Goal: Information Seeking & Learning: Learn about a topic

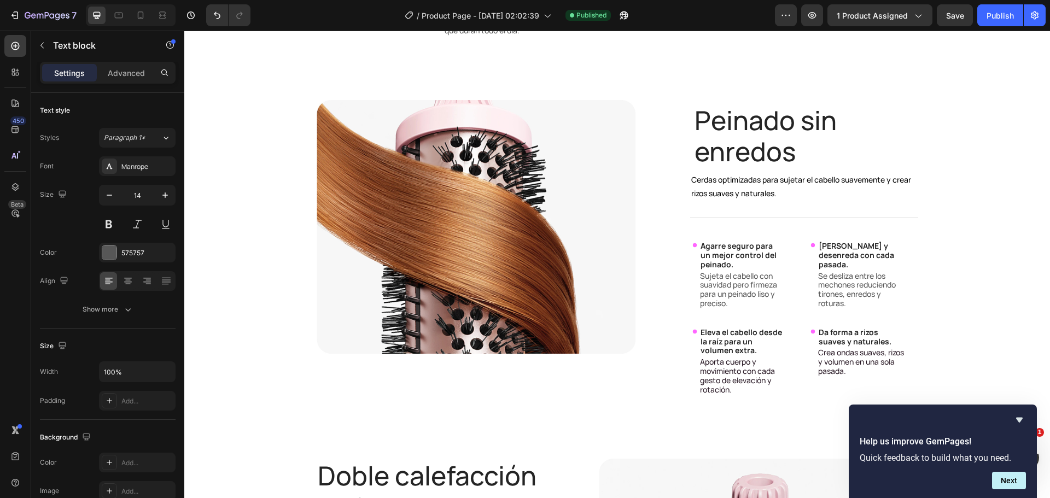
scroll to position [1, 0]
click at [349, 26] on p "Aumenta la retención de humedad y la suavidad con cada pasada." at bounding box center [372, 12] width 90 height 27
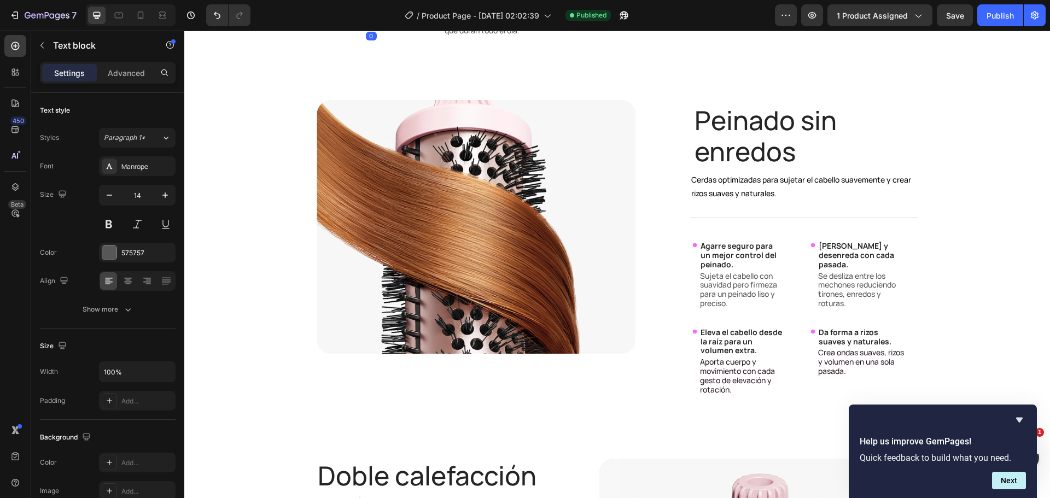
click at [349, 26] on p "Aumenta la retención de humedad y la suavidad con cada pasada." at bounding box center [372, 12] width 90 height 27
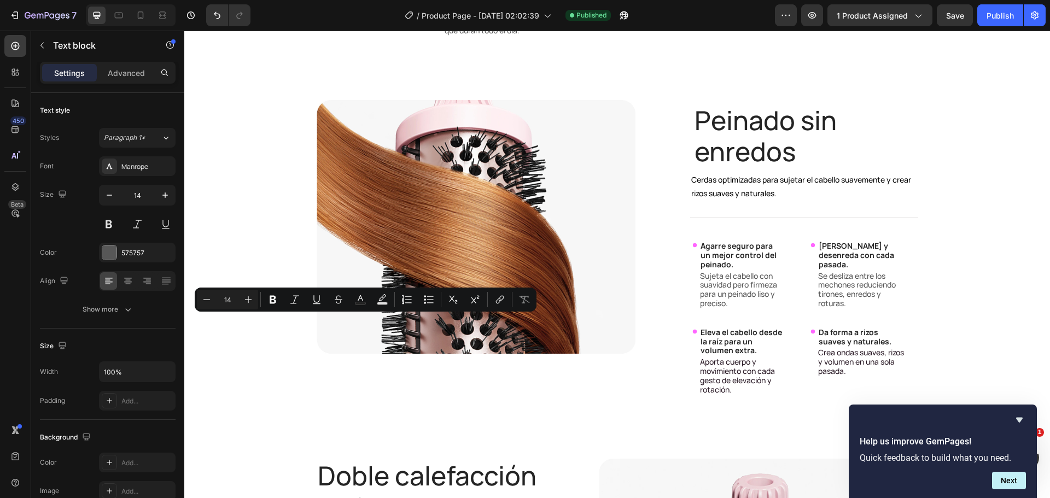
copy p "Aumenta la retención de humedad y la suavidad con cada pasada."
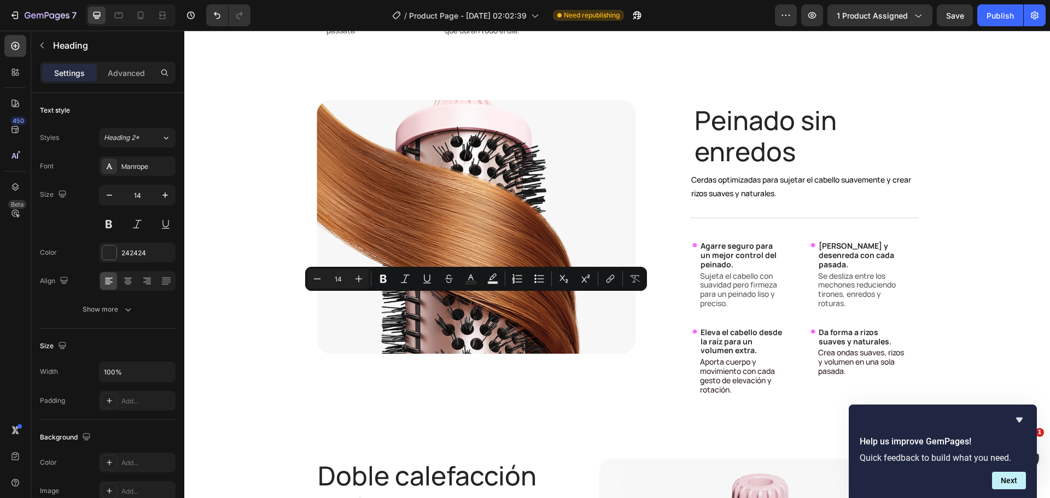
copy p "Garantiza una suavidad y un brillo duraderos en el tiempo."
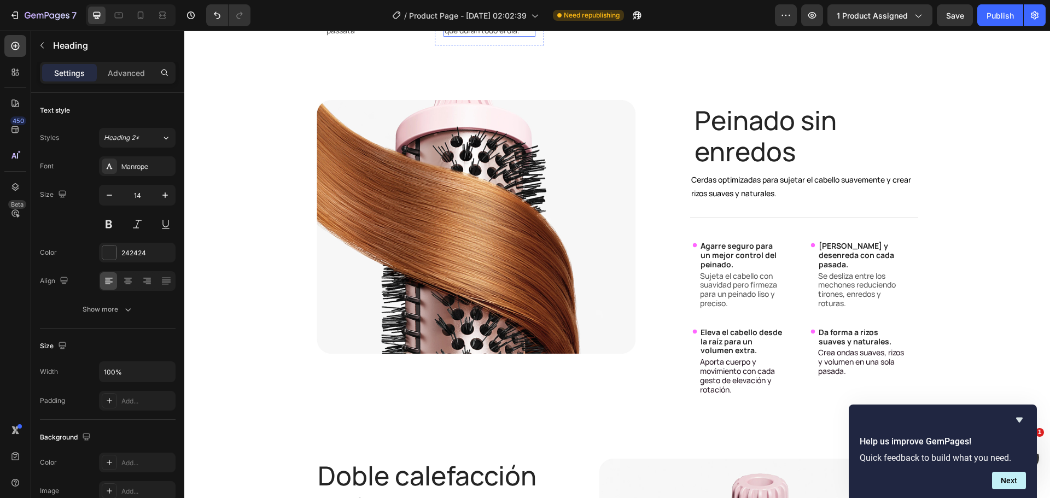
click at [499, 35] on p "Deja el cabello sedoso y suave, con resultados que duran todo el día." at bounding box center [490, 21] width 90 height 27
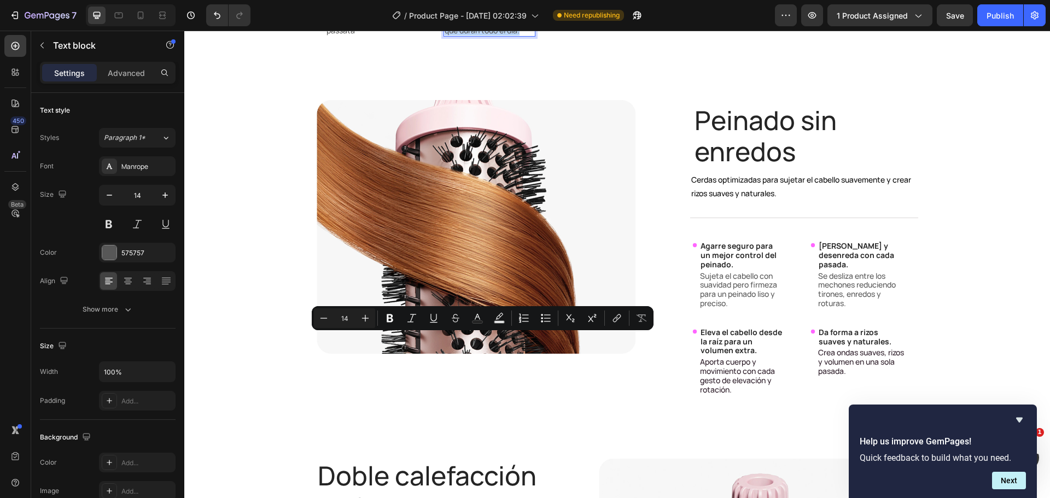
copy p "Deja el cabello sedoso y suave, con resultados que duran todo el día."
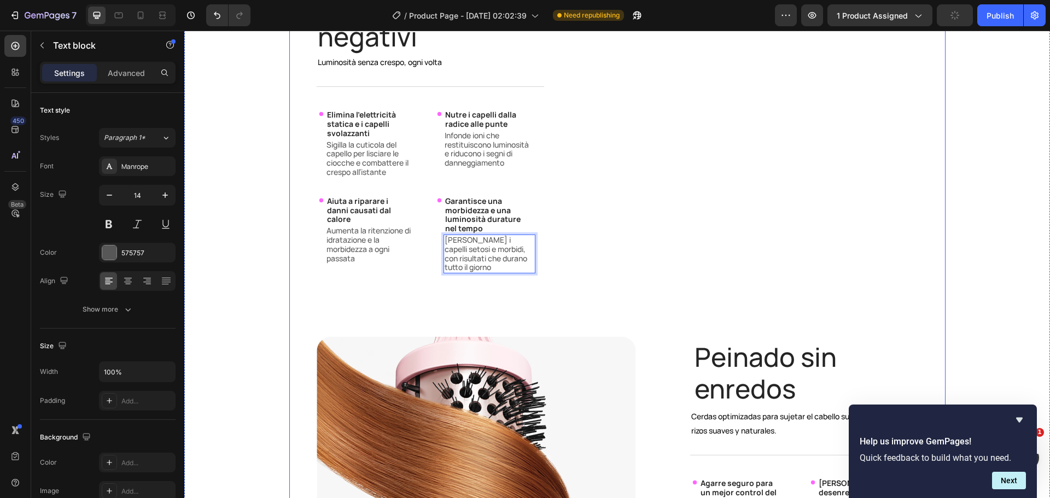
scroll to position [2899, 0]
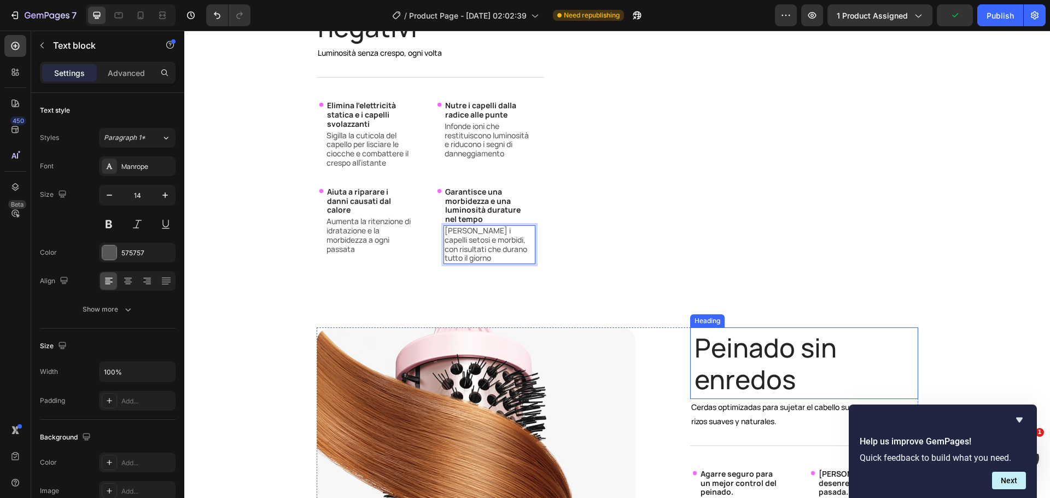
click at [715, 340] on h2 "Peinado sin enredos" at bounding box center [804, 364] width 228 height 72
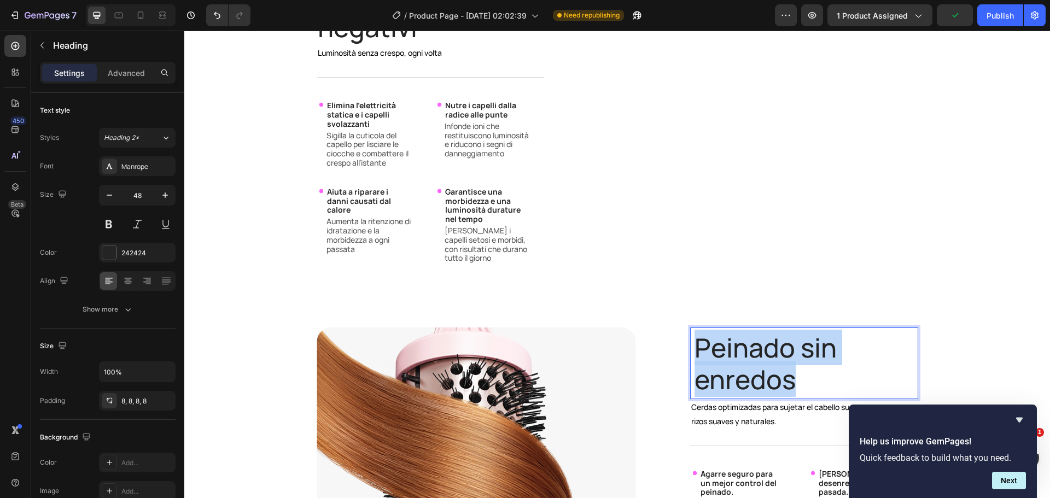
click at [715, 340] on p "Peinado sin enredos" at bounding box center [804, 363] width 219 height 63
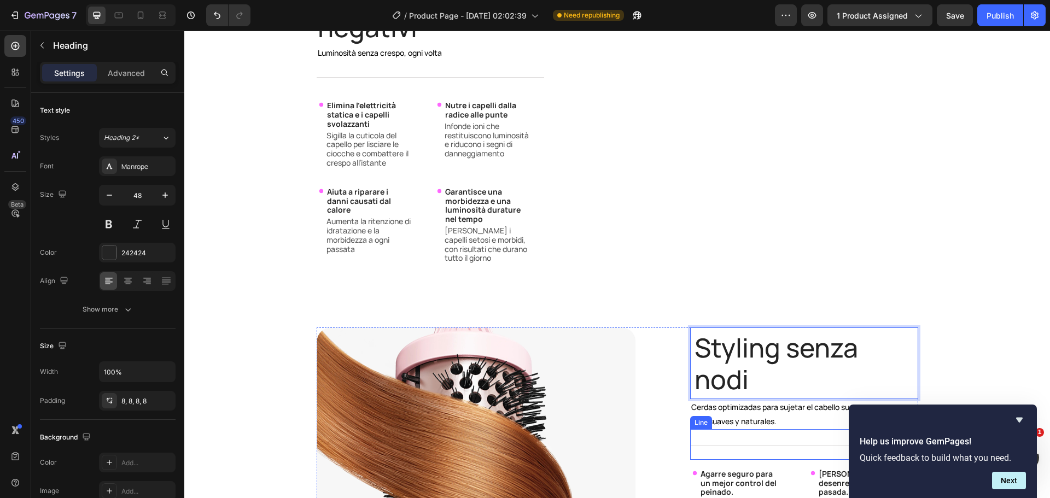
click at [720, 429] on div "Title Line" at bounding box center [804, 444] width 228 height 31
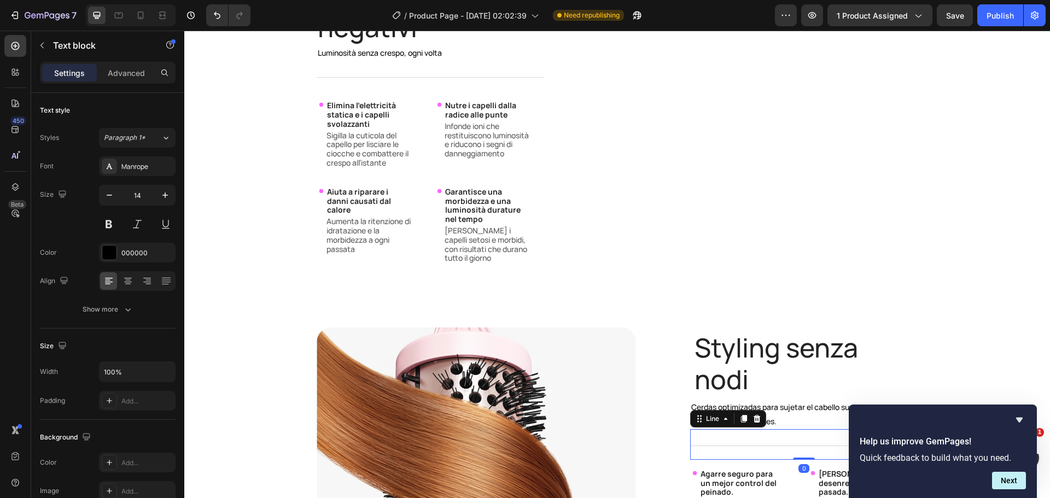
click at [799, 408] on p "Cerdas optimizadas para sujetar el cabello suavemente y crear rizos suaves y na…" at bounding box center [804, 413] width 226 height 27
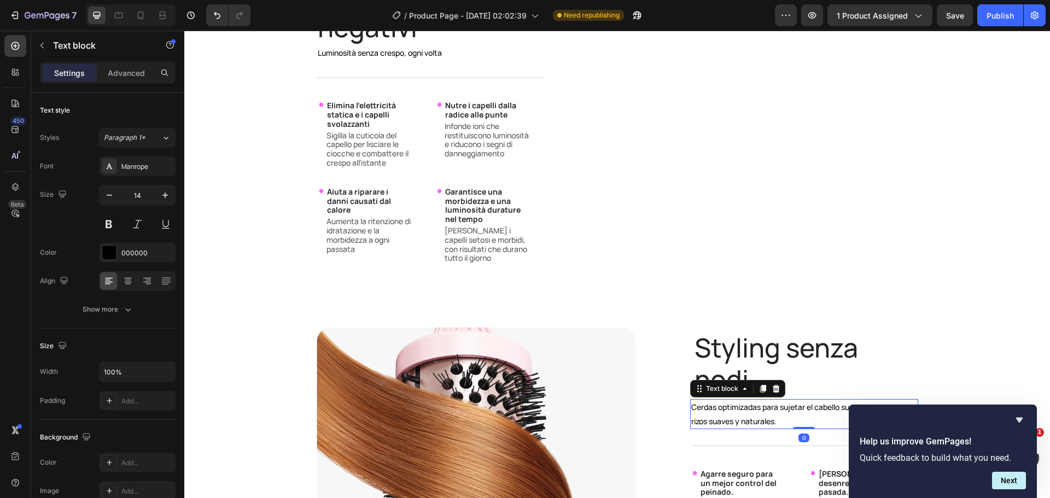
click at [799, 408] on p "Cerdas optimizadas para sujetar el cabello suavemente y crear rizos suaves y na…" at bounding box center [804, 413] width 226 height 27
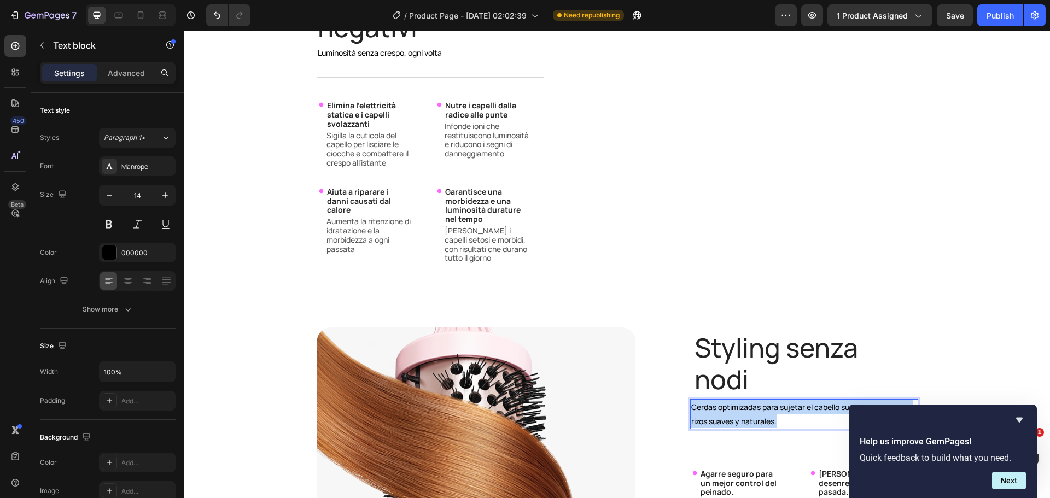
click at [799, 408] on p "Cerdas optimizadas para sujetar el cabello suavemente y crear rizos suaves y na…" at bounding box center [804, 413] width 226 height 27
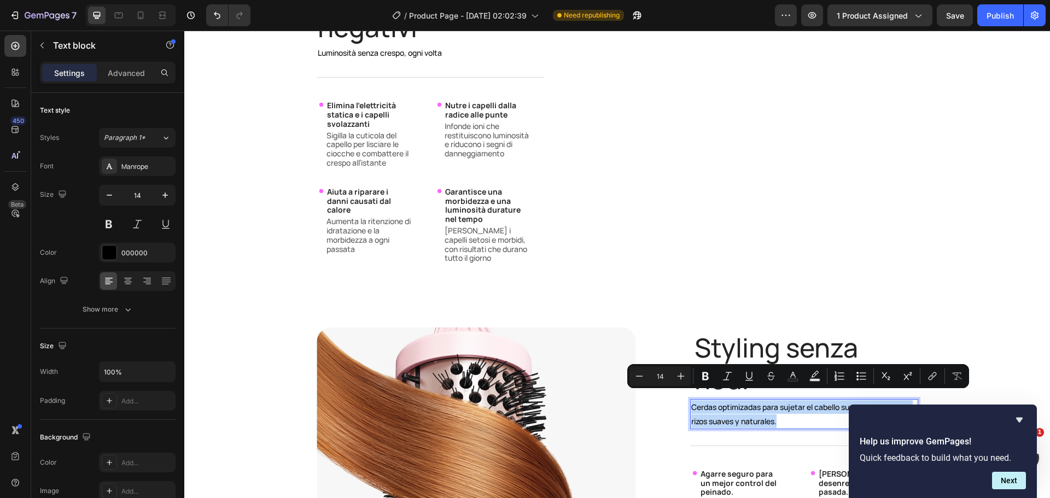
copy p "Cerdas optimizadas para sujetar el cabello suavemente y crear rizos suaves y na…"
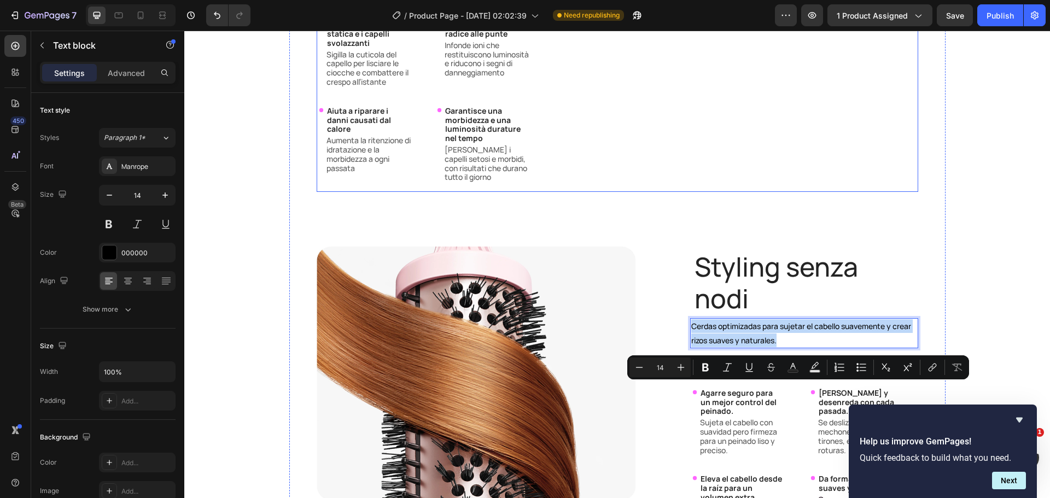
scroll to position [3008, 0]
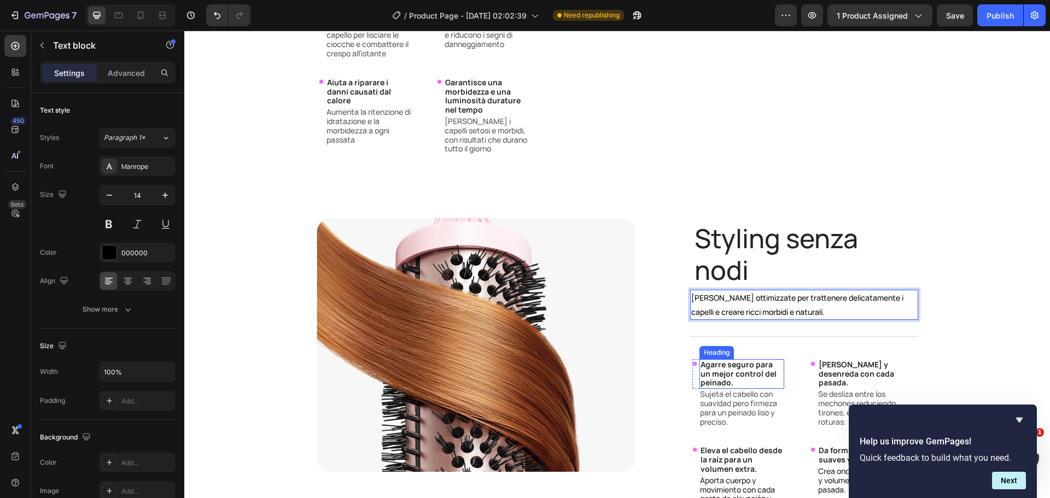
click at [756, 364] on h3 "Agarre seguro para un mejor control del peinado." at bounding box center [742, 374] width 85 height 30
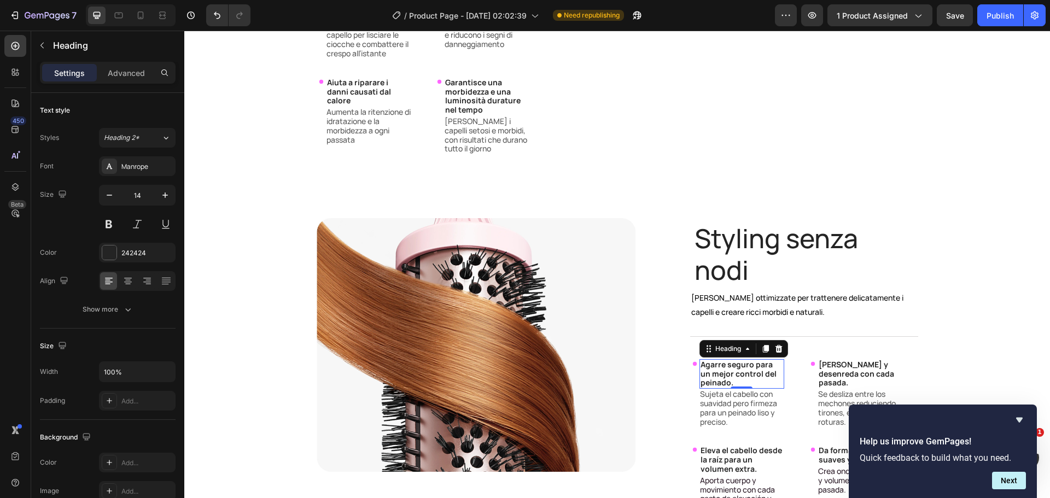
click at [756, 364] on h3 "Agarre seguro para un mejor control del peinado." at bounding box center [742, 374] width 85 height 30
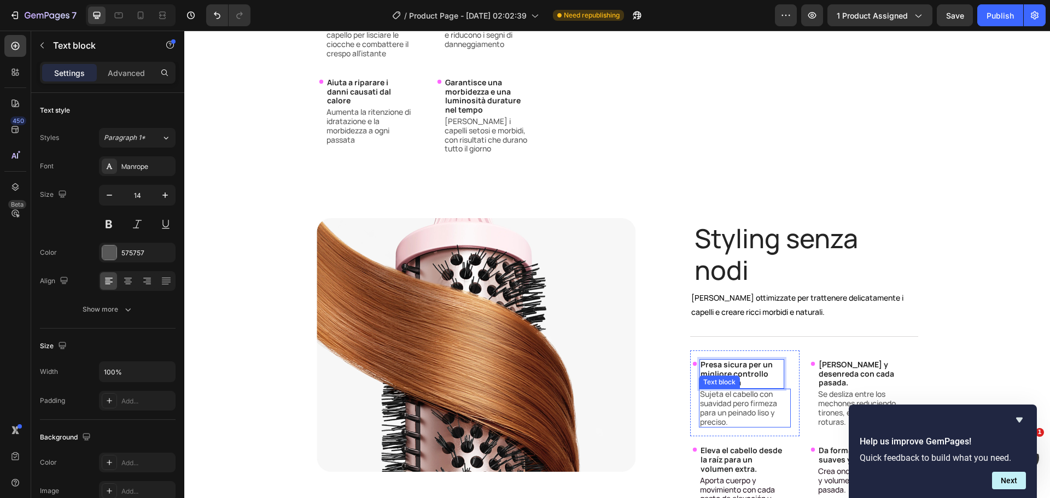
click at [746, 406] on p "Sujeta el cabello con suavidad pero firmeza para un peinado liso y preciso." at bounding box center [745, 408] width 90 height 37
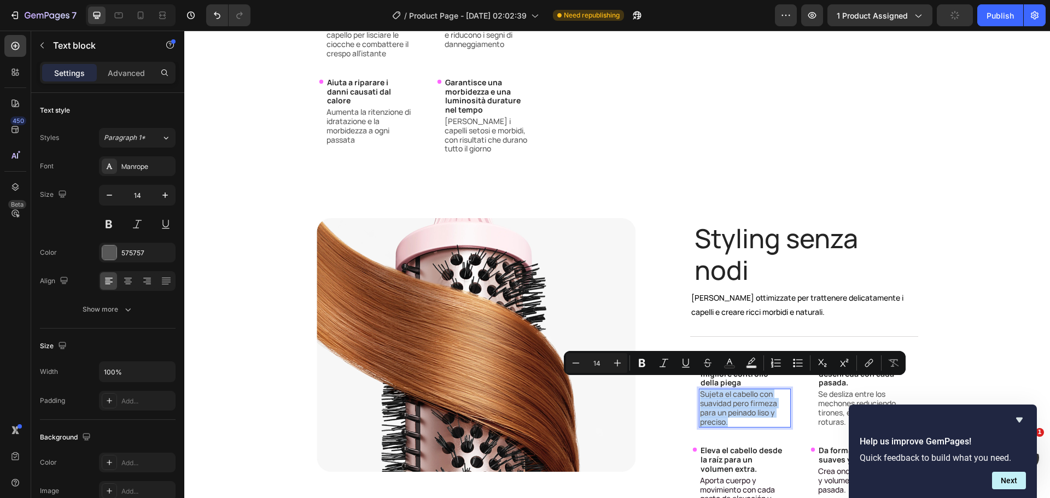
copy p "Sujeta el cabello con suavidad pero firmeza para un peinado liso y preciso."
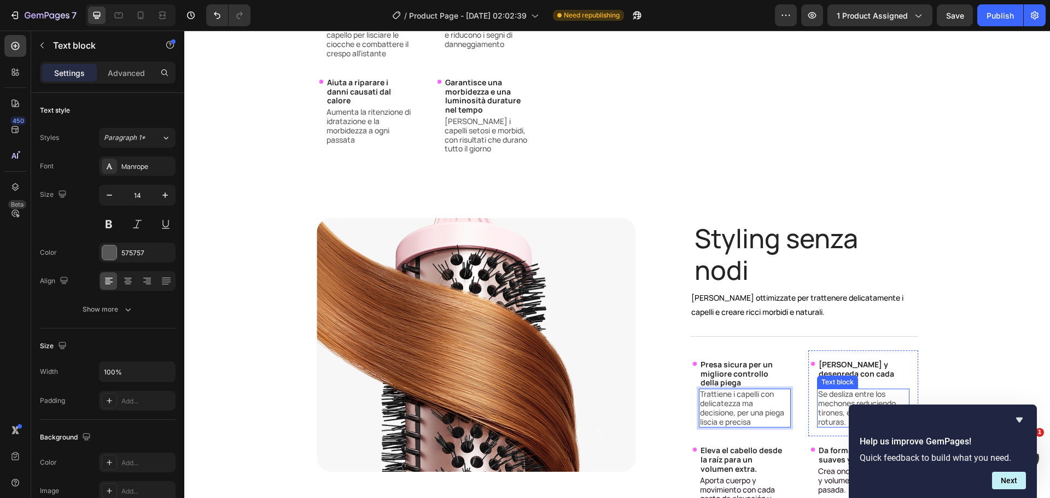
click at [846, 377] on div "Text block" at bounding box center [837, 382] width 37 height 10
click at [866, 359] on h3 "[PERSON_NAME] y desenreda con cada pasada." at bounding box center [860, 374] width 85 height 30
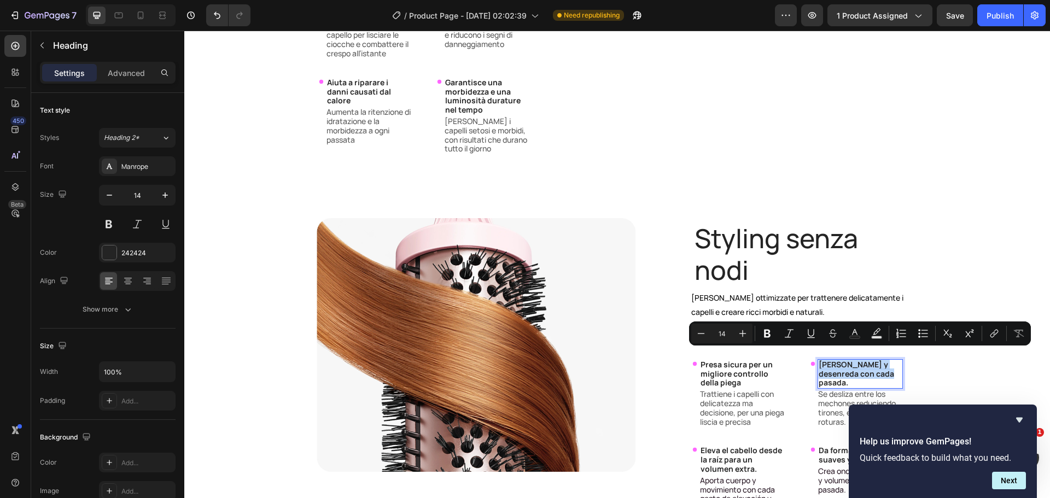
click at [866, 360] on p "[PERSON_NAME] y desenreda con cada pasada." at bounding box center [860, 373] width 83 height 27
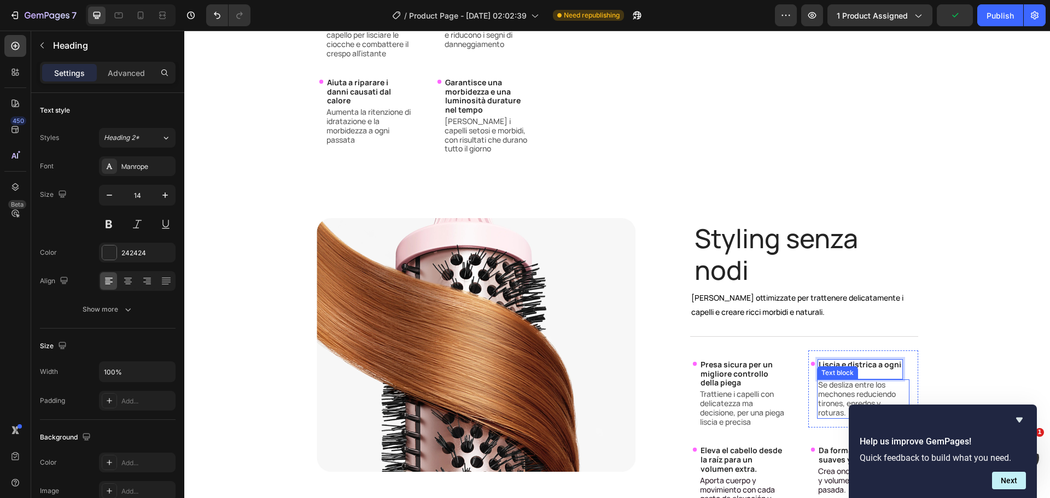
click at [838, 386] on p "Se desliza entre los mechones reduciendo tirones, enredos y roturas." at bounding box center [863, 399] width 90 height 37
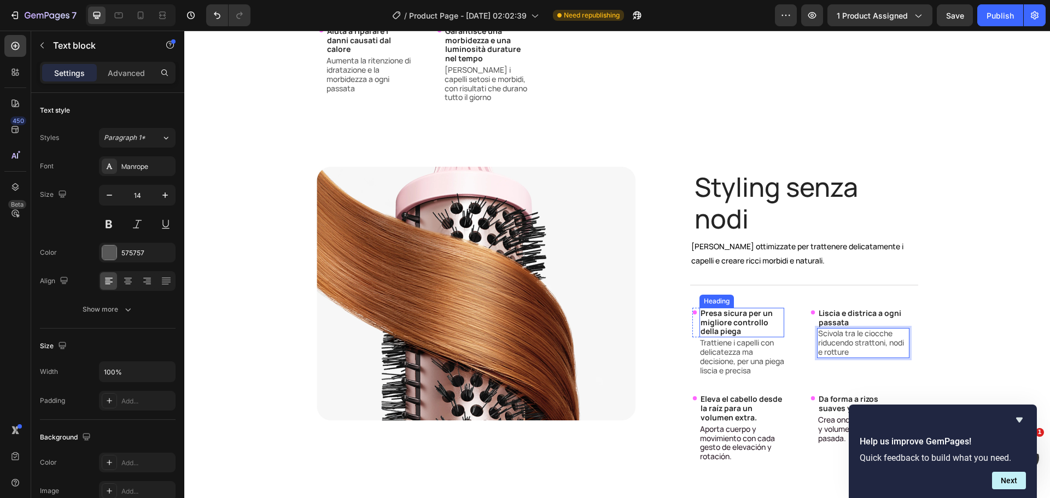
scroll to position [3063, 0]
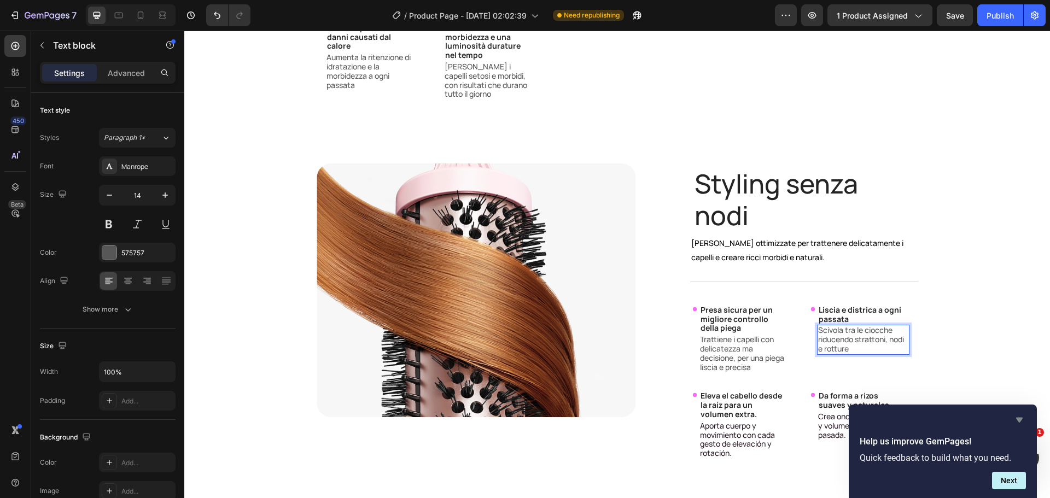
click at [1020, 422] on icon "Hide survey" at bounding box center [1019, 420] width 7 height 5
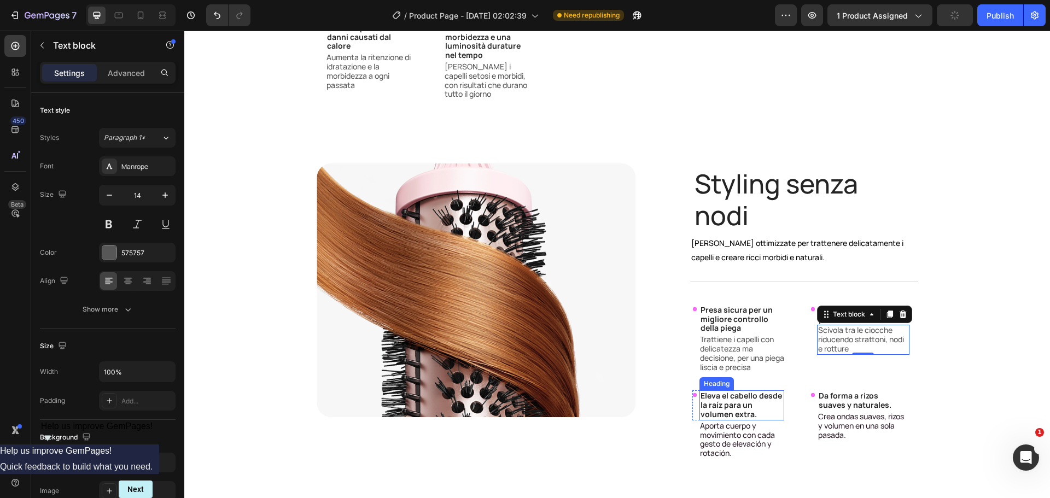
click at [729, 393] on h3 "Eleva el cabello desde la raíz para un volumen extra." at bounding box center [742, 406] width 85 height 30
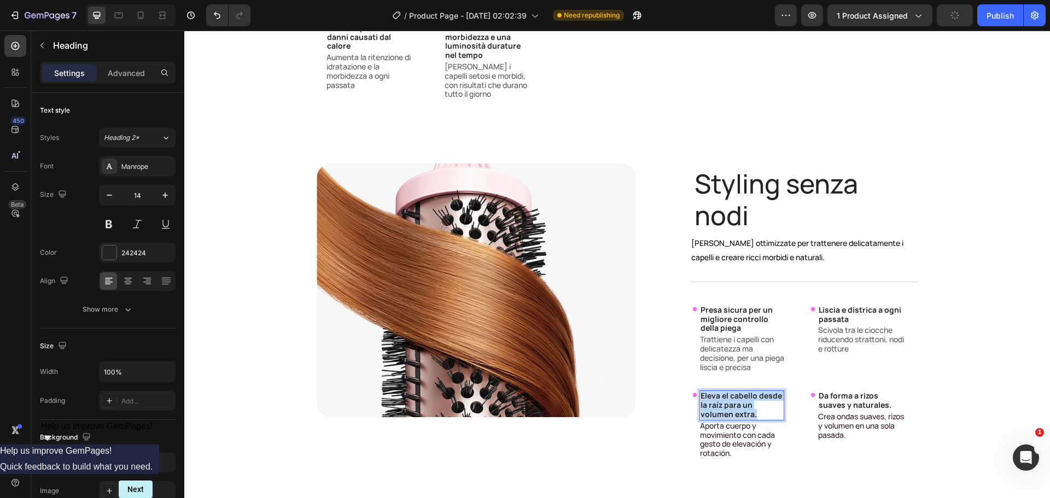
click at [729, 393] on p "Eleva el cabello desde la raíz para un volumen extra." at bounding box center [742, 405] width 83 height 27
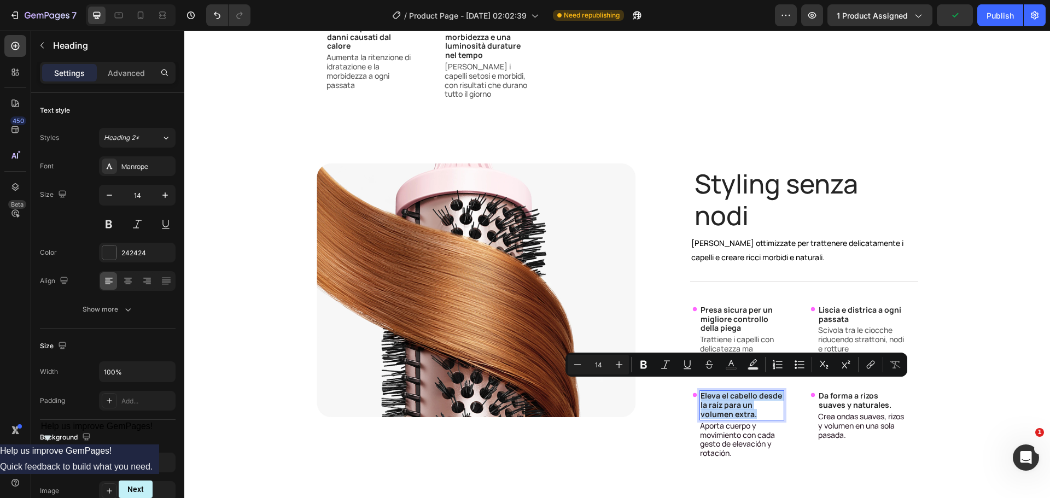
copy p "Eleva el cabello desde la raíz para un volumen extra."
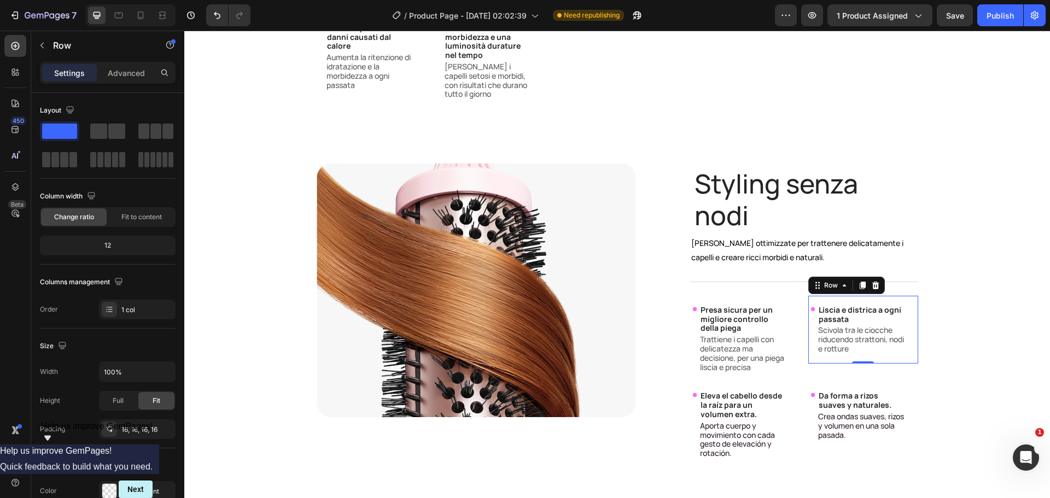
click at [910, 331] on div "Icon Liscia e districa a ogni passata Heading Row Scivola tra le ciocche riduce…" at bounding box center [862, 330] width 109 height 68
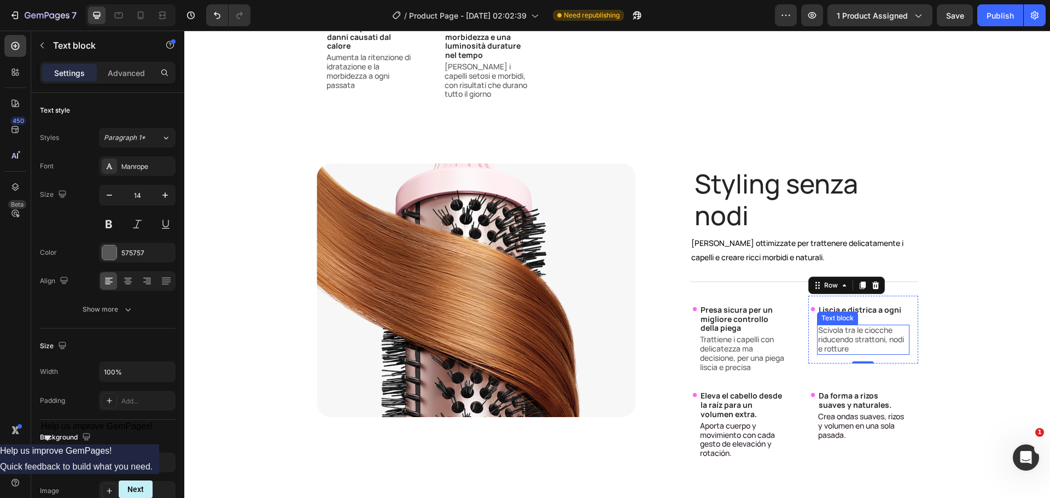
click at [873, 328] on p "Scivola tra le ciocche riducendo strattoni, nodi e rotture" at bounding box center [863, 339] width 90 height 27
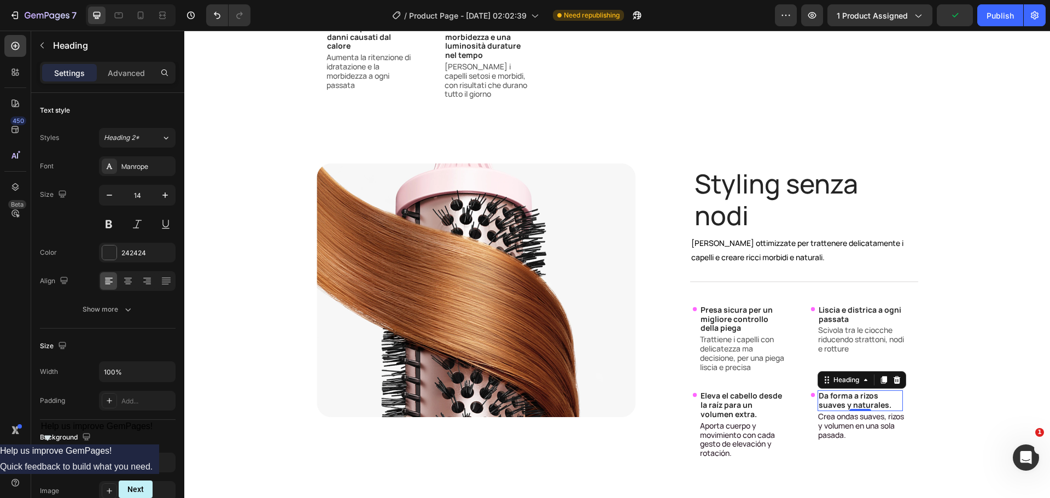
click at [863, 391] on h3 "Da forma a rizos suaves y naturales." at bounding box center [860, 401] width 85 height 21
click at [721, 404] on p "Eleva el cabello desde la raíz para un volumen extra." at bounding box center [742, 405] width 83 height 27
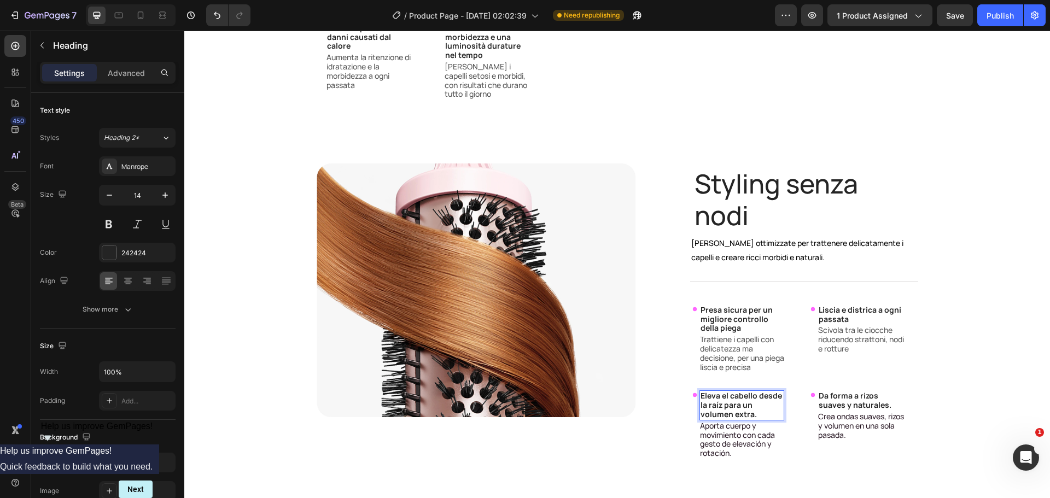
click at [721, 404] on p "Eleva el cabello desde la raíz para un volumen extra." at bounding box center [742, 405] width 83 height 27
click at [732, 429] on span "Aporta cuerpo y movimiento con cada gesto de elevación y rotación." at bounding box center [737, 440] width 75 height 38
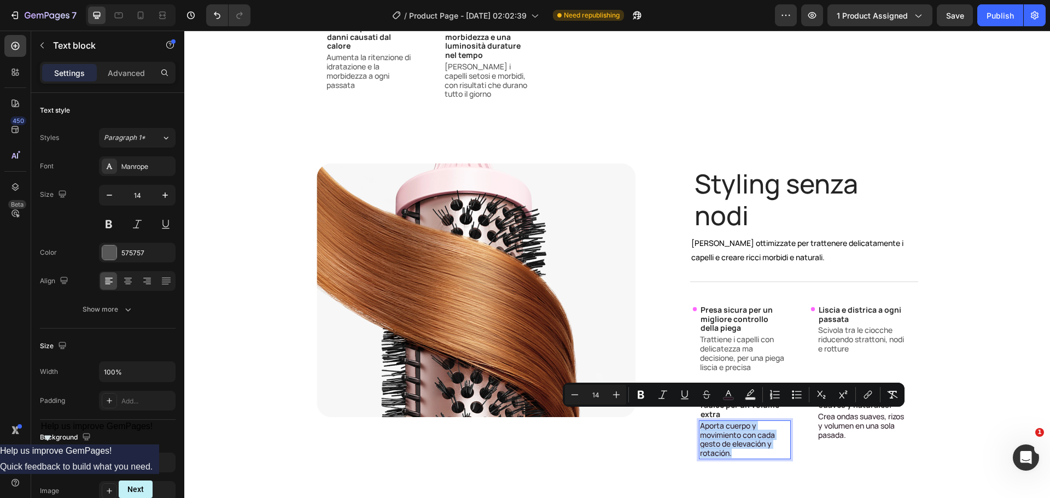
copy span "Aporta cuerpo y movimiento con cada gesto de elevación y rotación."
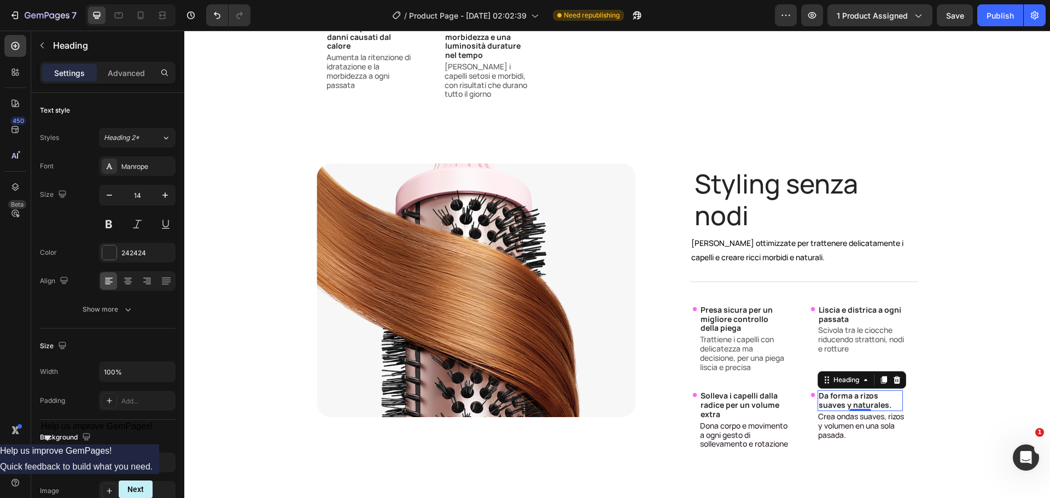
click at [848, 391] on h3 "Da forma a rizos suaves y naturales." at bounding box center [860, 401] width 85 height 21
click at [849, 391] on h3 "Da forma a rizos suaves y naturales." at bounding box center [860, 401] width 85 height 21
click at [849, 392] on p "Da forma a rizos suaves y naturales." at bounding box center [860, 401] width 83 height 19
click at [846, 425] on p "Crea ondas suaves, rizos y volumen en una sola pasada." at bounding box center [863, 425] width 90 height 27
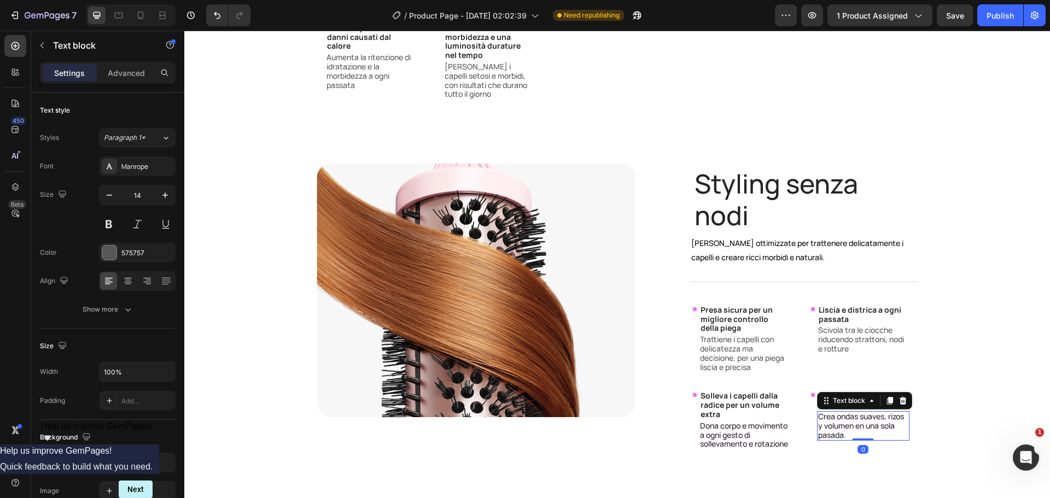
click at [846, 425] on p "Crea ondas suaves, rizos y volumen en una sola pasada." at bounding box center [863, 425] width 90 height 27
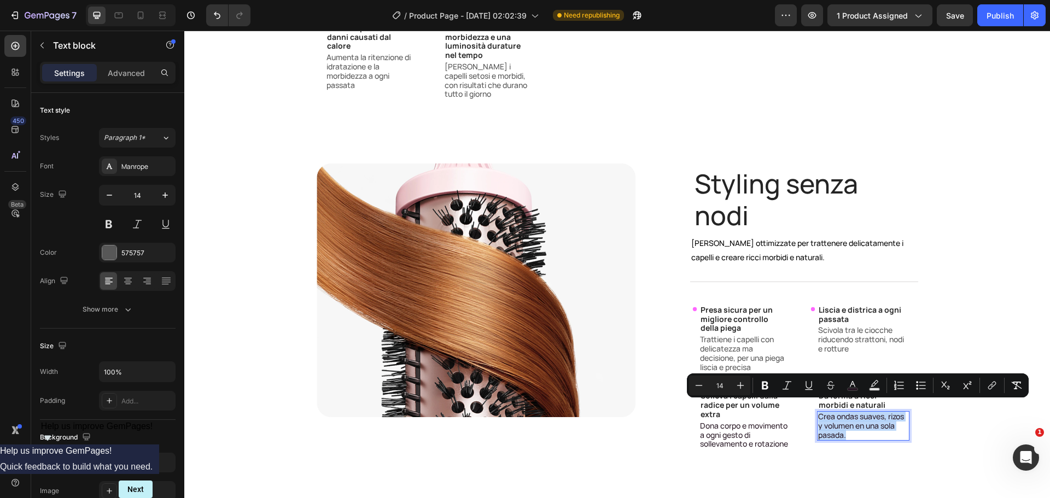
copy span "Crea ondas suaves, rizos y volumen en una sola pasada."
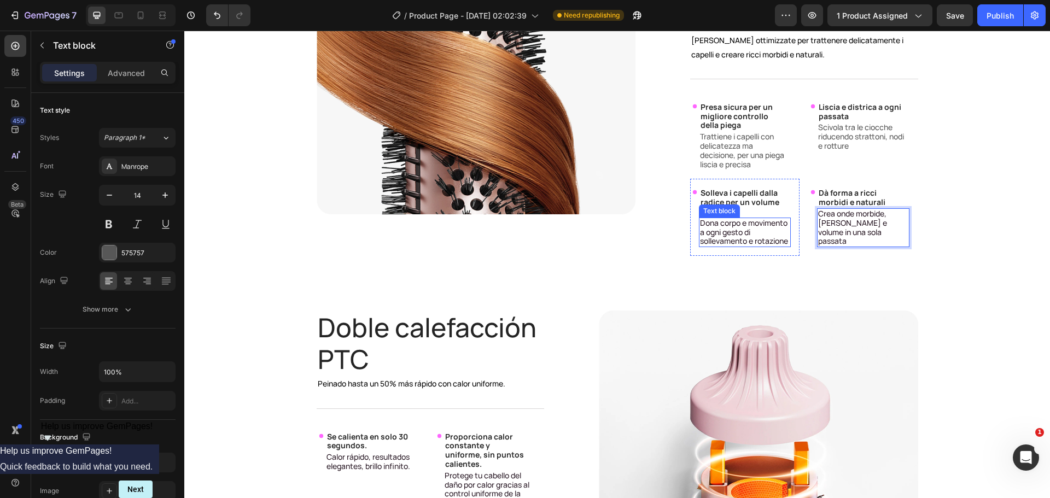
scroll to position [3282, 0]
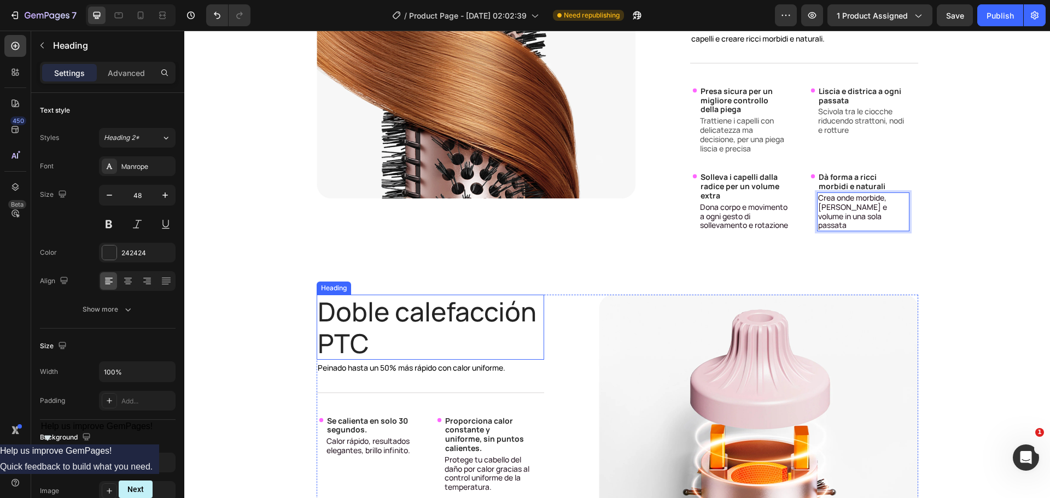
click at [340, 339] on h2 "Doble calefacción PTC" at bounding box center [431, 327] width 228 height 65
click at [340, 339] on p "Doble calefacción PTC" at bounding box center [431, 327] width 226 height 63
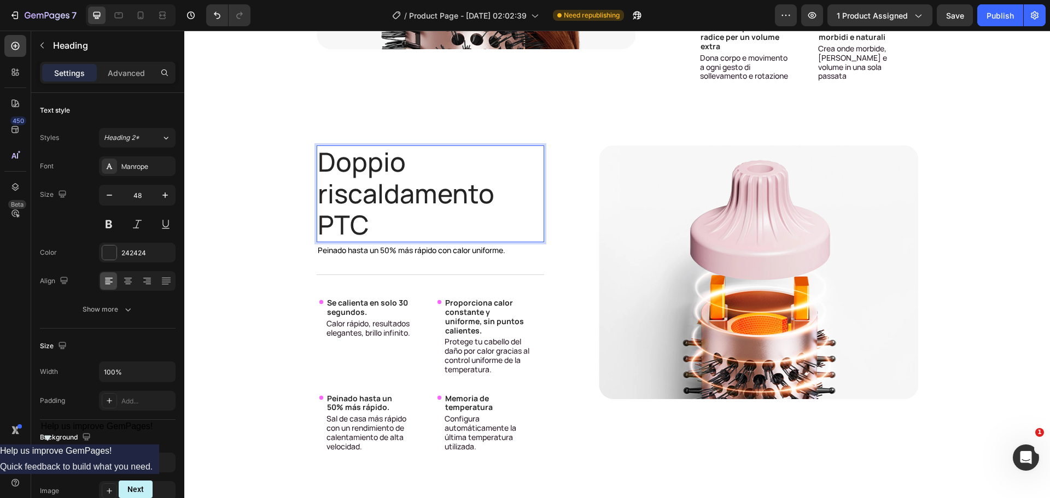
scroll to position [3446, 0]
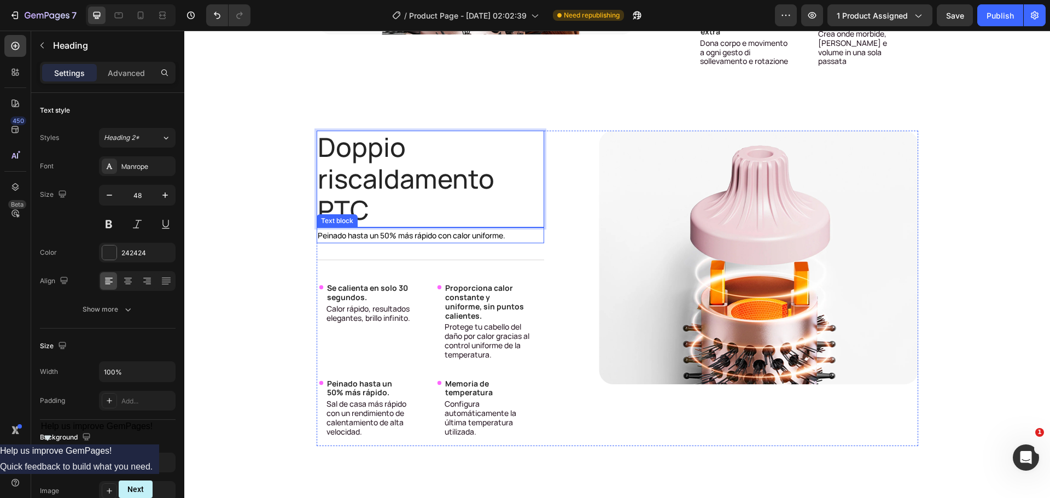
click at [374, 239] on p "Peinado hasta un 50% más rápido con calor uniforme." at bounding box center [431, 236] width 226 height 14
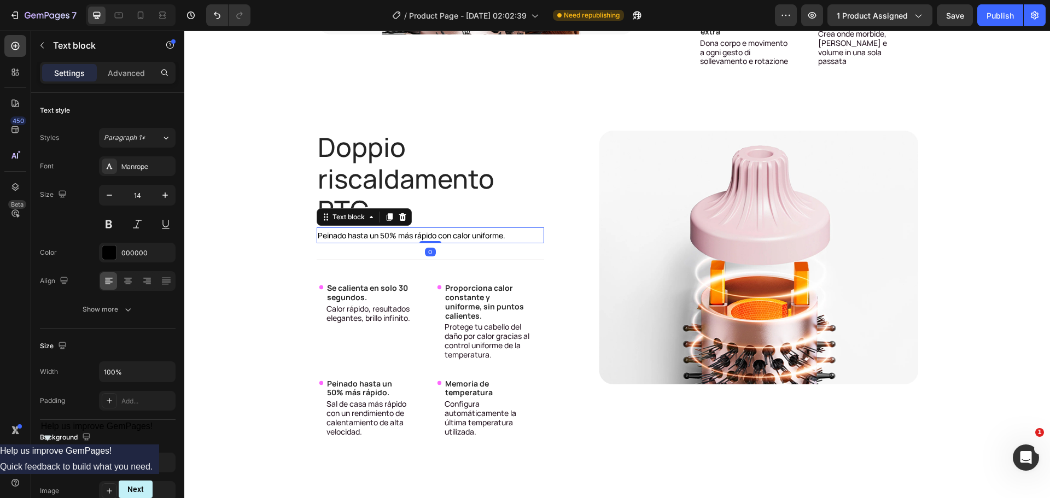
click at [374, 239] on p "Peinado hasta un 50% más rápido con calor uniforme." at bounding box center [431, 236] width 226 height 14
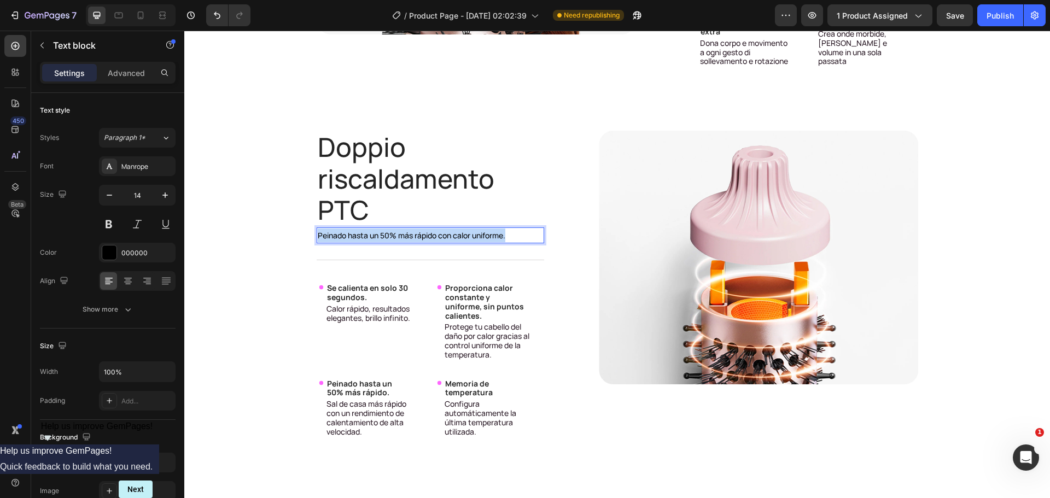
click at [374, 239] on p "Peinado hasta un 50% más rápido con calor uniforme." at bounding box center [431, 236] width 226 height 14
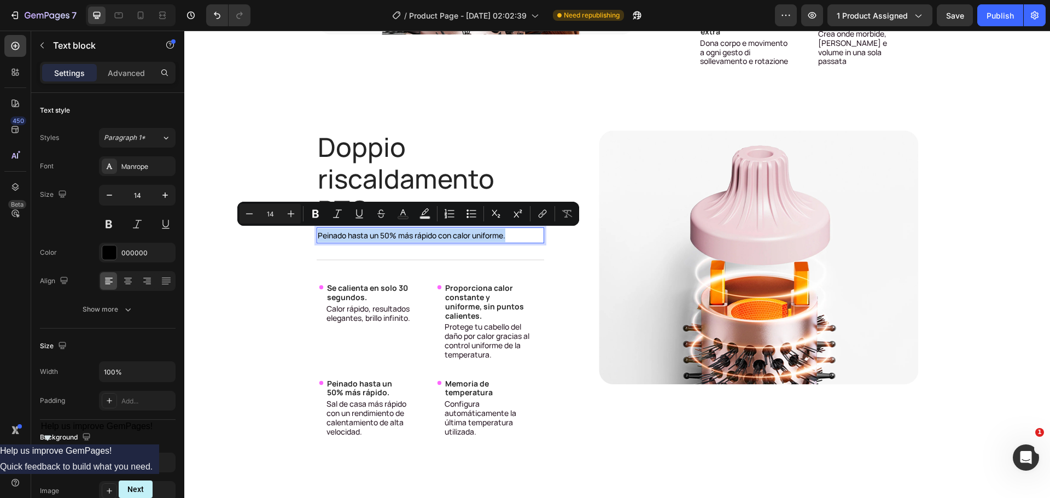
copy p "Peinado hasta un 50% más rápido con calor uniforme."
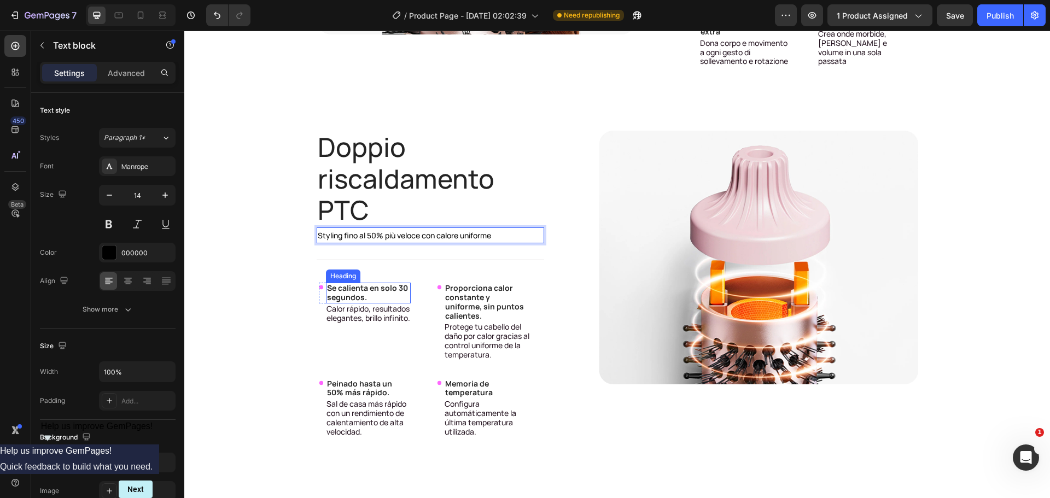
click at [382, 296] on h3 "Se calienta en solo 30 segundos." at bounding box center [368, 293] width 85 height 21
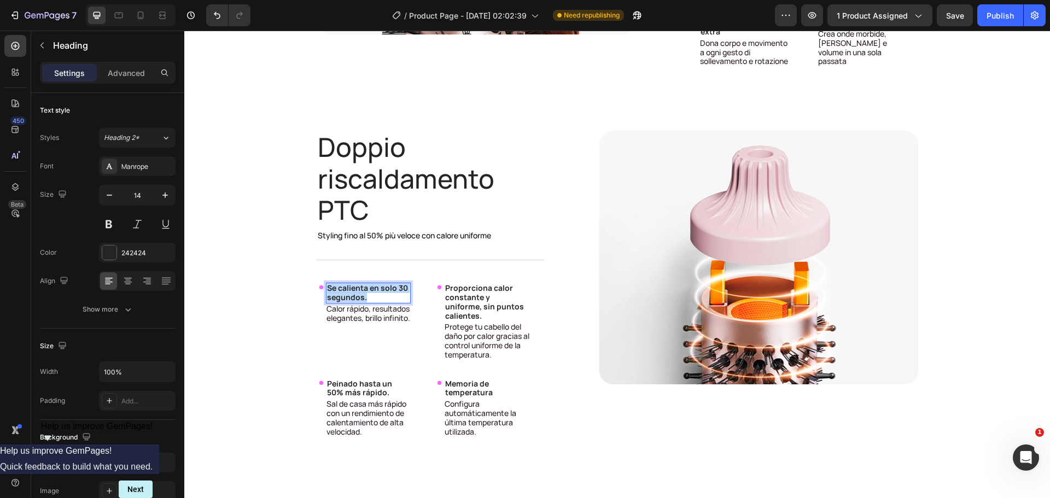
click at [382, 296] on p "Se calienta en solo 30 segundos." at bounding box center [368, 293] width 83 height 19
click at [340, 309] on span "Calor rápido, resultados elegantes, brillo infinito." at bounding box center [369, 314] width 84 height 20
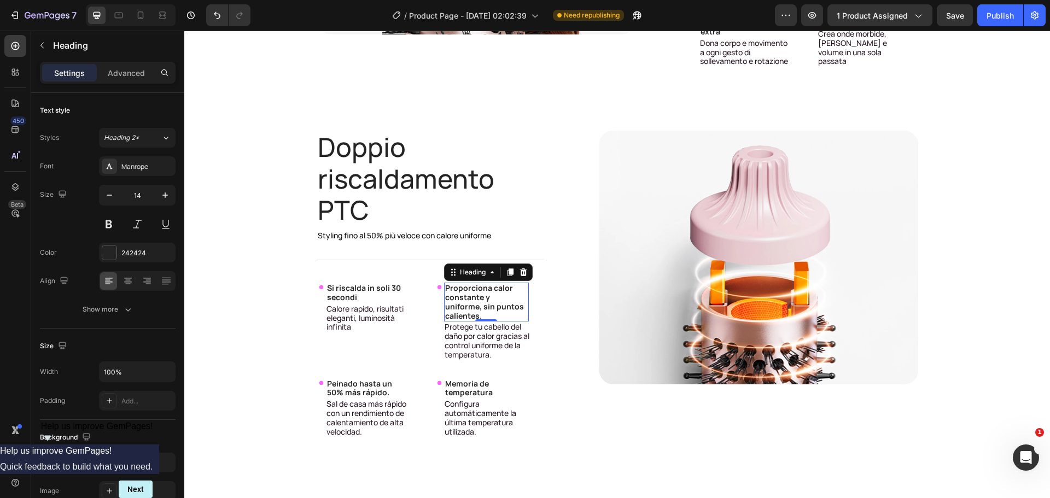
click at [475, 289] on h3 "Proporciona calor constante y uniforme, sin puntos calientes." at bounding box center [486, 302] width 85 height 39
click at [475, 289] on p "Proporciona calor constante y uniforme, sin puntos calientes." at bounding box center [486, 302] width 83 height 37
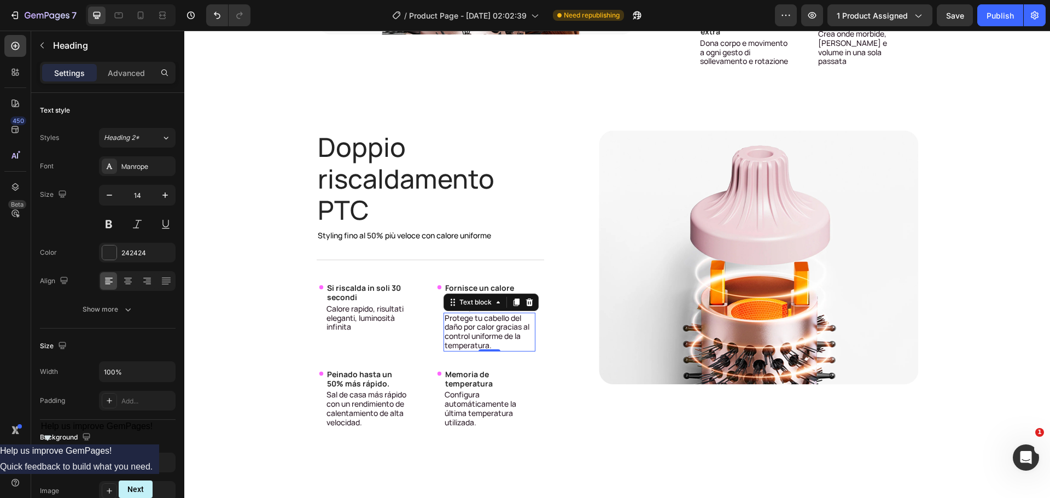
click at [482, 327] on span "Protege tu cabello del daño por calor gracias al control uniforme de la tempera…" at bounding box center [487, 332] width 85 height 38
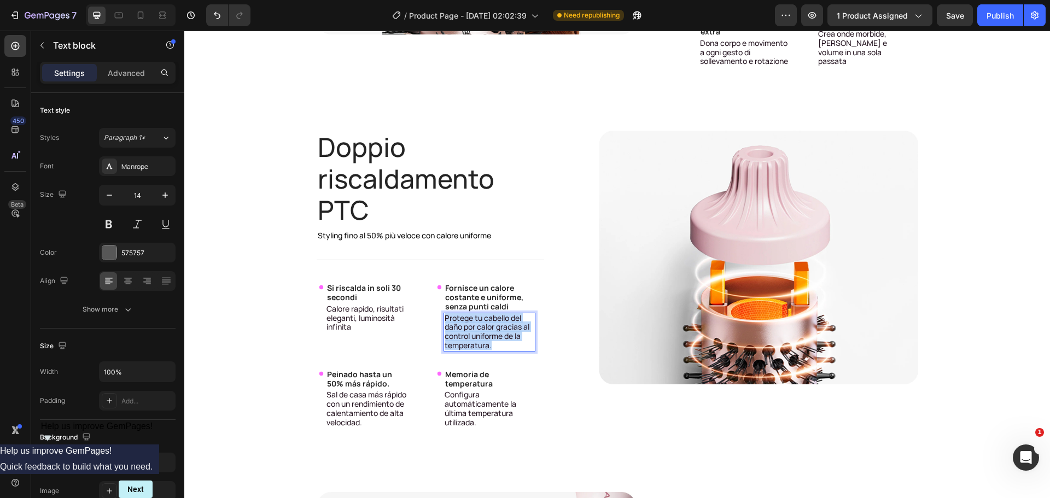
click at [482, 327] on span "Protege tu cabello del daño por calor gracias al control uniforme de la tempera…" at bounding box center [487, 332] width 85 height 38
click at [342, 380] on div "Text block" at bounding box center [346, 383] width 37 height 10
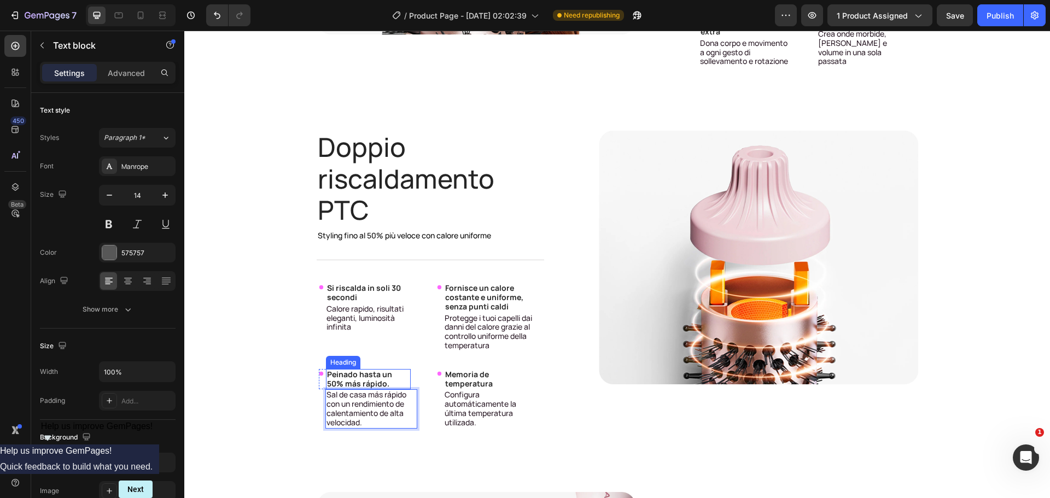
click at [357, 378] on h3 "Peinado hasta un 50% más rápido." at bounding box center [368, 379] width 85 height 21
click at [357, 378] on p "Peinado hasta un 50% más rápido." at bounding box center [368, 379] width 83 height 19
click at [360, 407] on span "Sal de casa más rápido con un rendimiento de calentamiento de alta velocidad." at bounding box center [367, 408] width 80 height 38
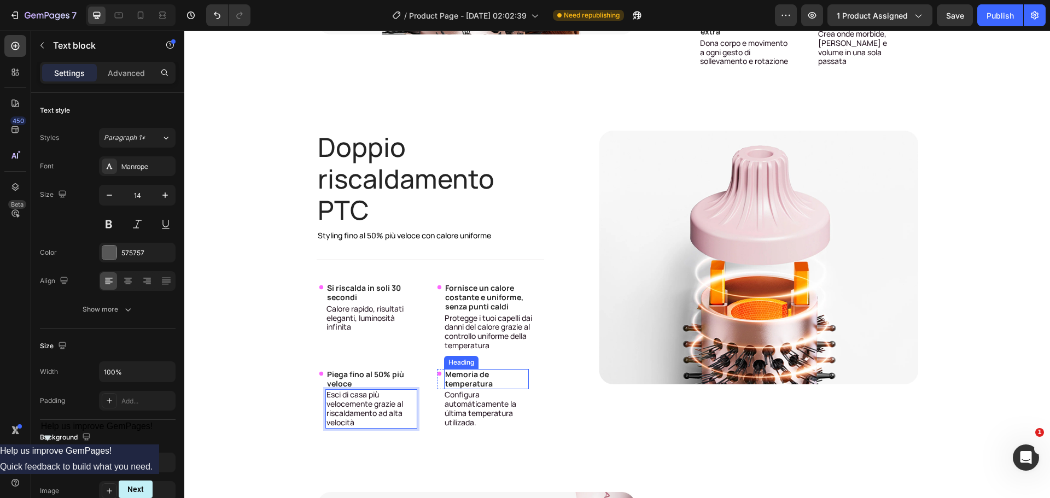
click at [498, 379] on h3 "Memoria de temperatura" at bounding box center [486, 379] width 85 height 21
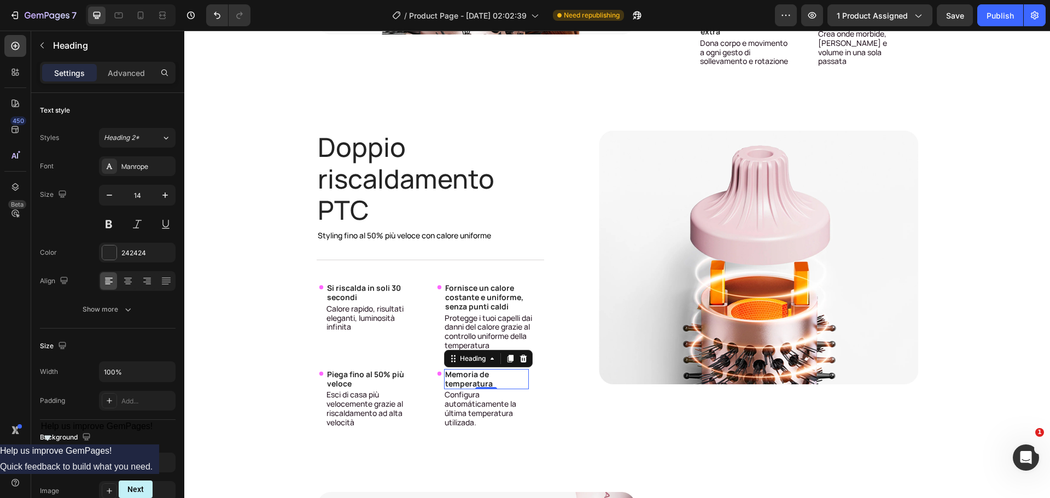
click at [498, 379] on h3 "Memoria de temperatura" at bounding box center [486, 379] width 85 height 21
click at [498, 379] on p "Memoria de temperatura" at bounding box center [486, 379] width 83 height 19
click at [494, 401] on span "Configura automáticamente la última temperatura utilizada." at bounding box center [481, 408] width 72 height 38
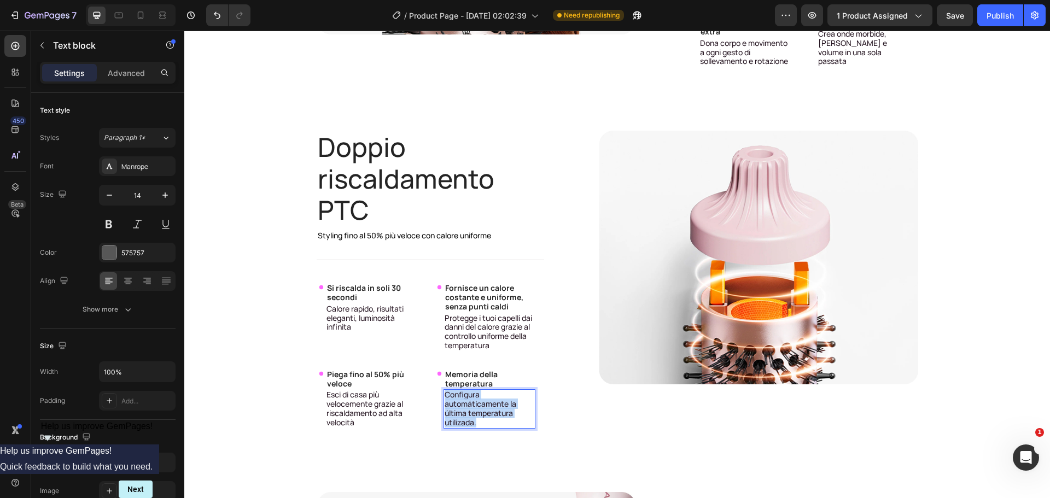
click at [494, 401] on span "Configura automáticamente la última temperatura utilizada." at bounding box center [481, 408] width 72 height 38
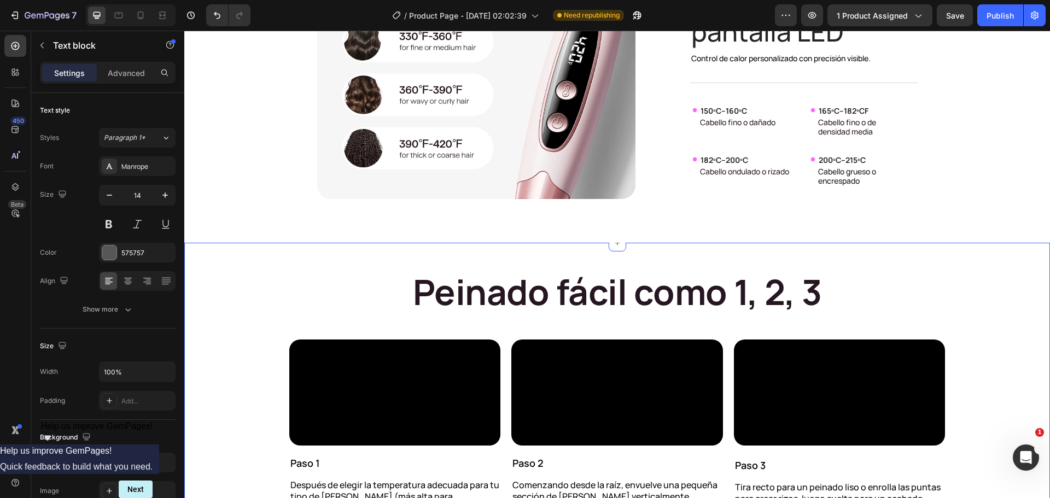
scroll to position [3993, 0]
click at [532, 299] on h2 "Peinado fácil como 1, 2, 3" at bounding box center [617, 292] width 866 height 44
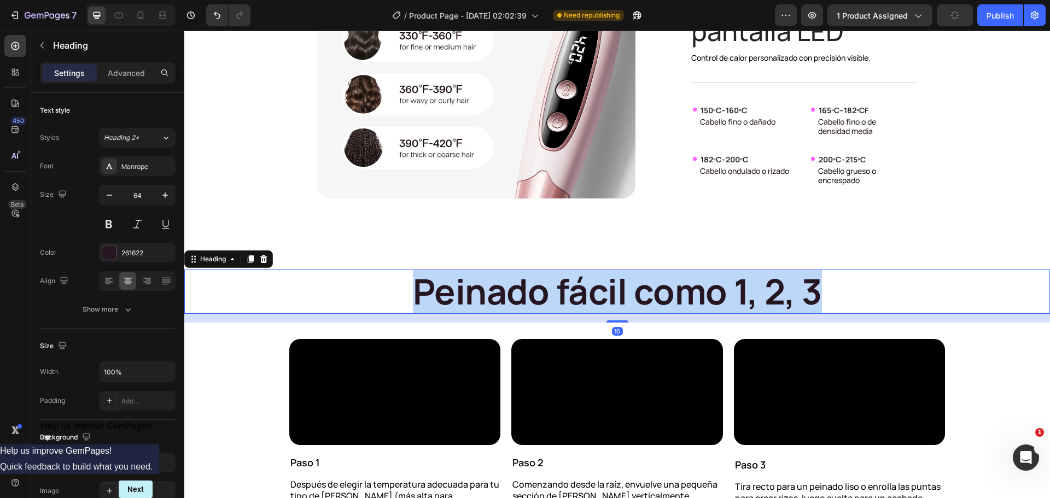
click at [532, 299] on p "Peinado fácil como 1, 2, 3" at bounding box center [617, 292] width 864 height 42
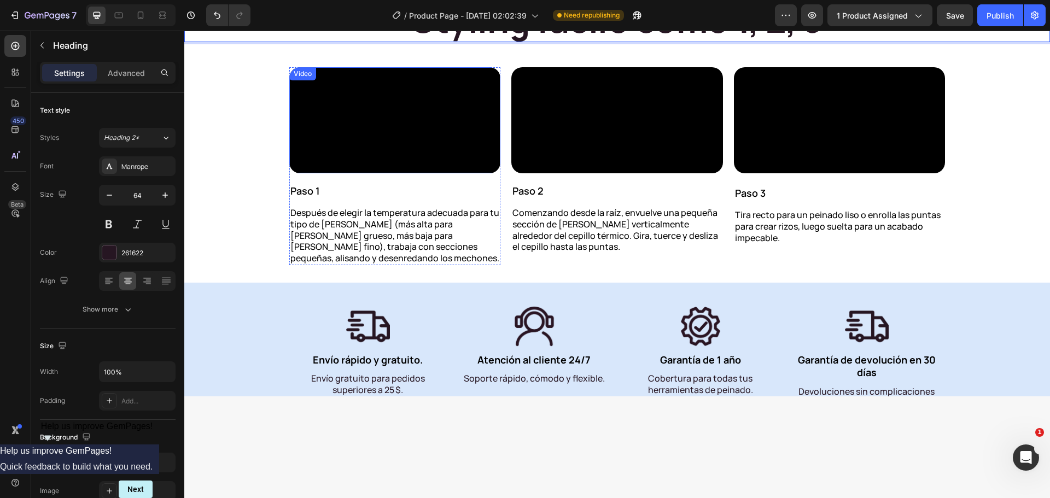
scroll to position [4267, 0]
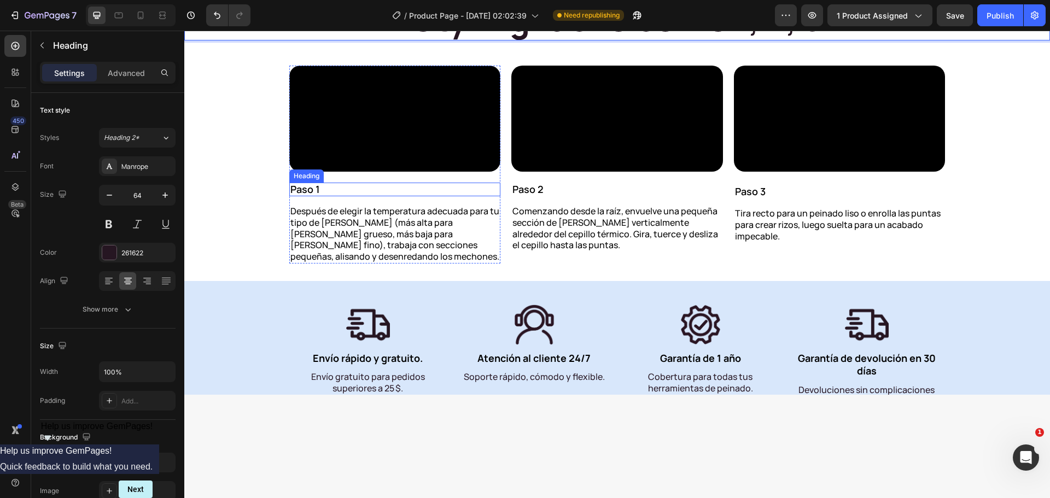
click at [299, 197] on h2 "Paso 1" at bounding box center [395, 190] width 212 height 14
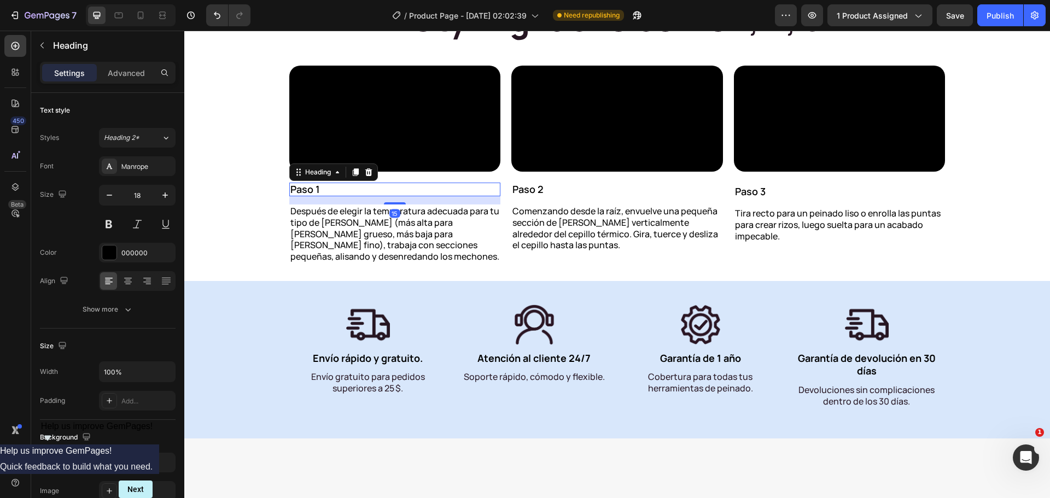
click at [299, 197] on h2 "Paso 1" at bounding box center [395, 190] width 212 height 14
click at [299, 196] on p "Paso 1" at bounding box center [395, 190] width 210 height 12
click at [302, 264] on div "Video Paso 1 Heading 15 Después de elegir la temperatura adecuada para tu tipo …" at bounding box center [395, 165] width 212 height 198
click at [310, 196] on p "Paso 1" at bounding box center [395, 190] width 210 height 12
click at [302, 196] on p "Paso 1" at bounding box center [395, 190] width 210 height 12
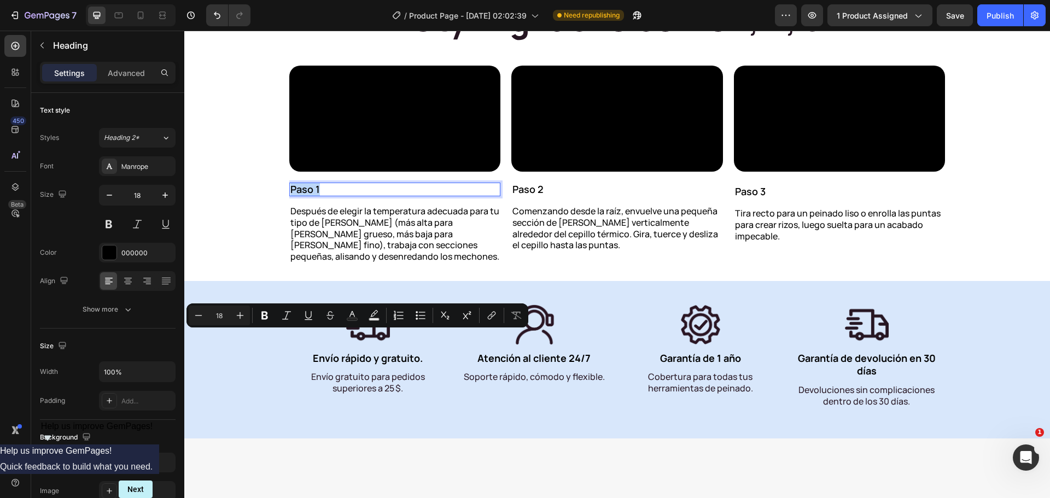
click at [302, 196] on p "Paso 1" at bounding box center [395, 190] width 210 height 12
click at [305, 196] on p "Paso 1" at bounding box center [395, 190] width 210 height 12
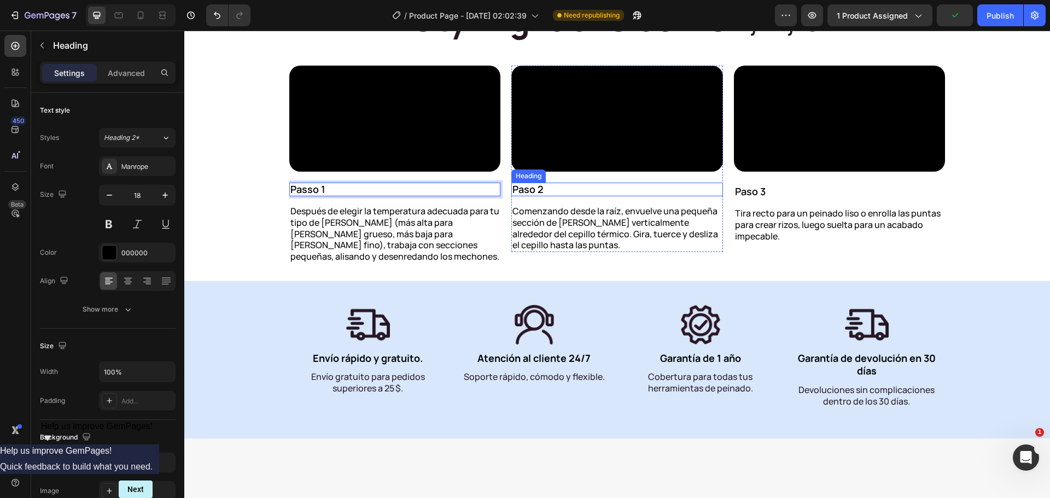
click at [534, 197] on h2 "Paso 2" at bounding box center [617, 190] width 212 height 14
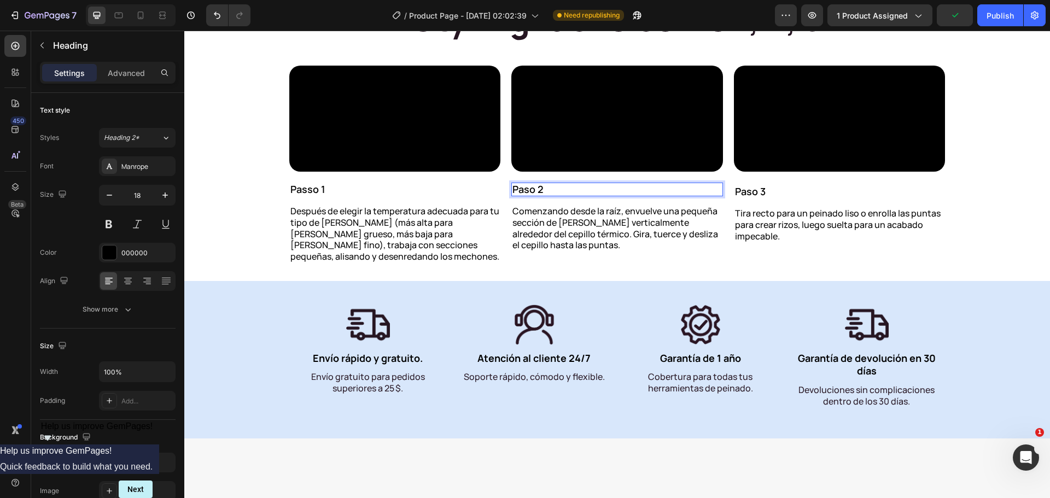
click at [520, 197] on h2 "Paso 2" at bounding box center [617, 190] width 212 height 14
click at [748, 199] on h2 "Paso 3" at bounding box center [840, 192] width 212 height 14
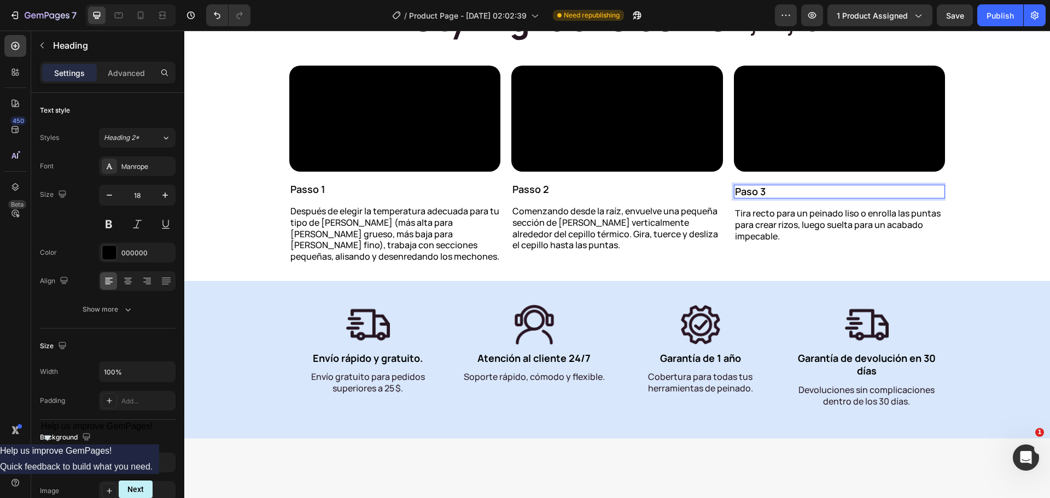
click at [749, 199] on h2 "Paso 3" at bounding box center [840, 192] width 212 height 14
click at [334, 263] on p "Después de elegir la temperatura adecuada para tu tipo de [PERSON_NAME] (más al…" at bounding box center [395, 234] width 210 height 57
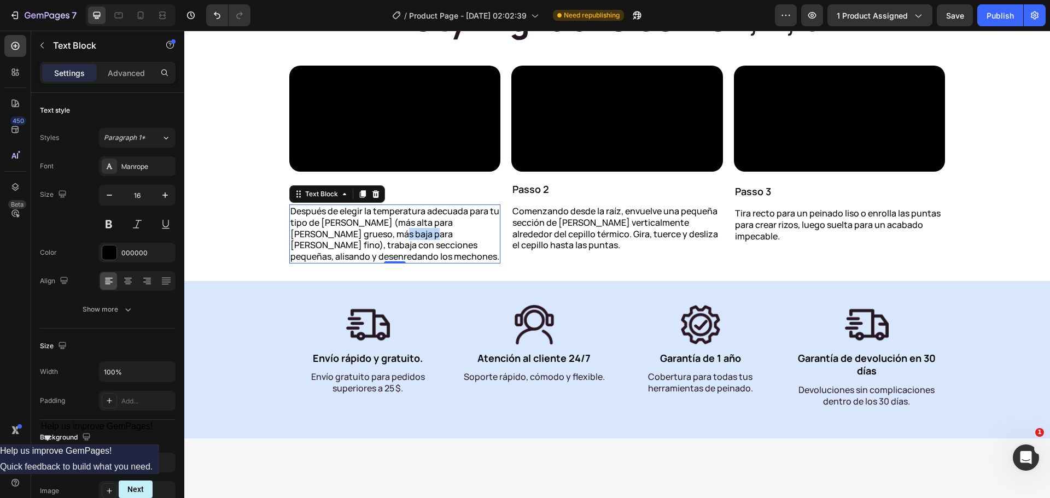
click at [334, 263] on p "Después de elegir la temperatura adecuada para tu tipo de [PERSON_NAME] (más al…" at bounding box center [395, 234] width 210 height 57
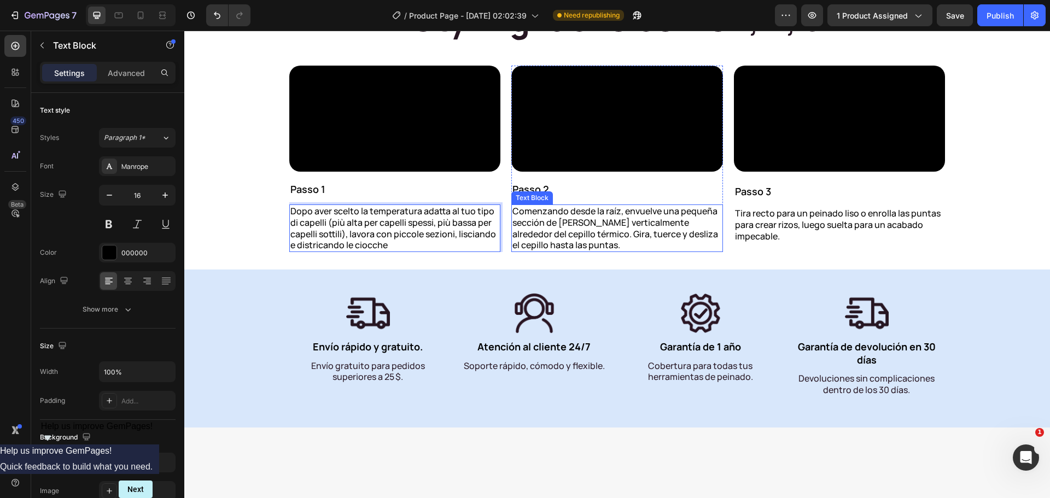
click at [561, 251] on p "Comenzando desde la raíz, envuelve una pequeña sección de [PERSON_NAME] vertica…" at bounding box center [618, 228] width 210 height 45
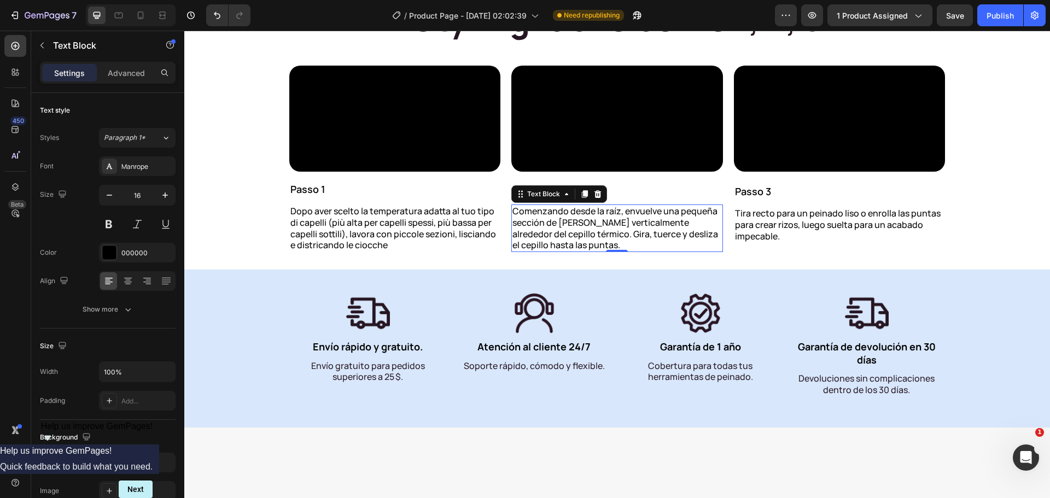
click at [561, 251] on p "Comenzando desde la raíz, envuelve una pequeña sección de [PERSON_NAME] vertica…" at bounding box center [618, 228] width 210 height 45
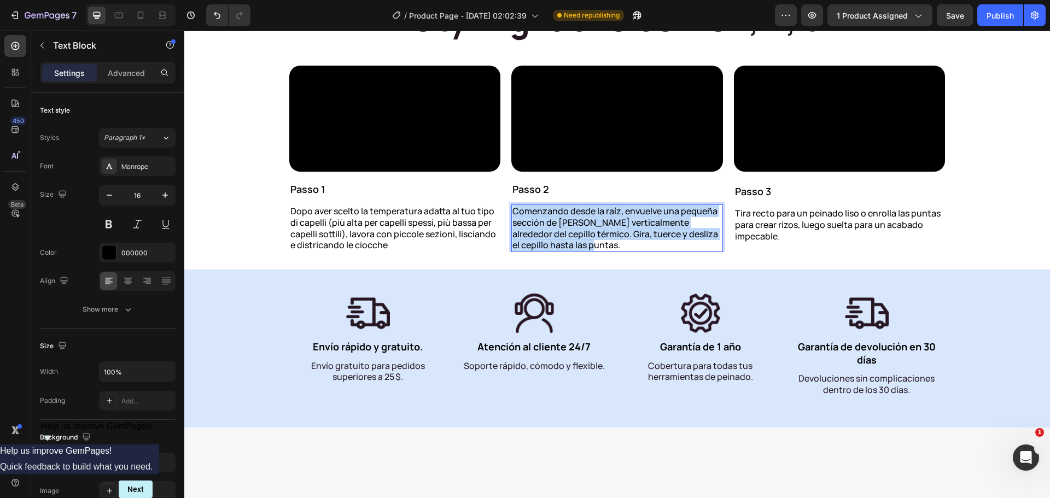
click at [561, 251] on p "Comenzando desde la raíz, envuelve una pequeña sección de [PERSON_NAME] vertica…" at bounding box center [618, 228] width 210 height 45
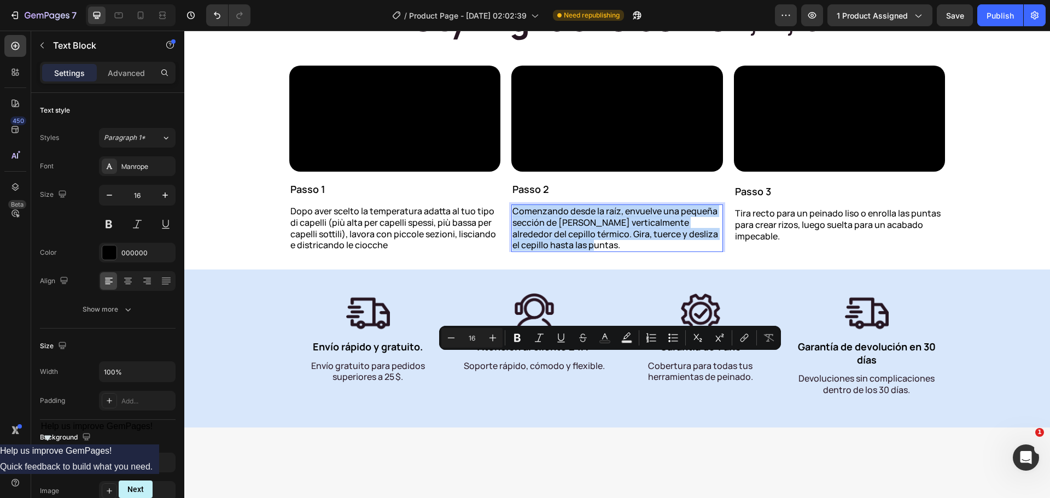
click at [561, 251] on p "Comenzando desde la raíz, envuelve una pequeña sección de [PERSON_NAME] vertica…" at bounding box center [618, 228] width 210 height 45
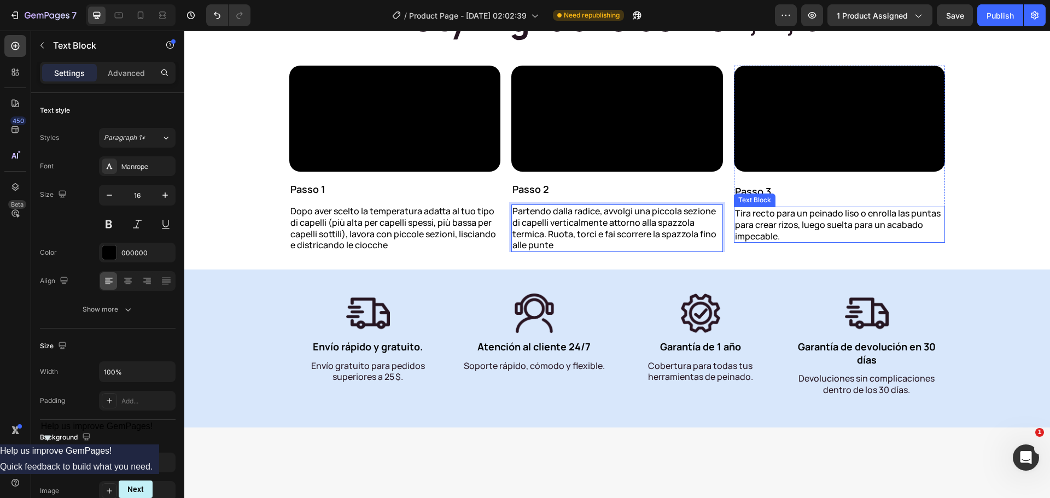
click at [799, 242] on p "Tira recto para un peinado liso o enrolla las puntas para crear rizos, luego su…" at bounding box center [840, 225] width 210 height 34
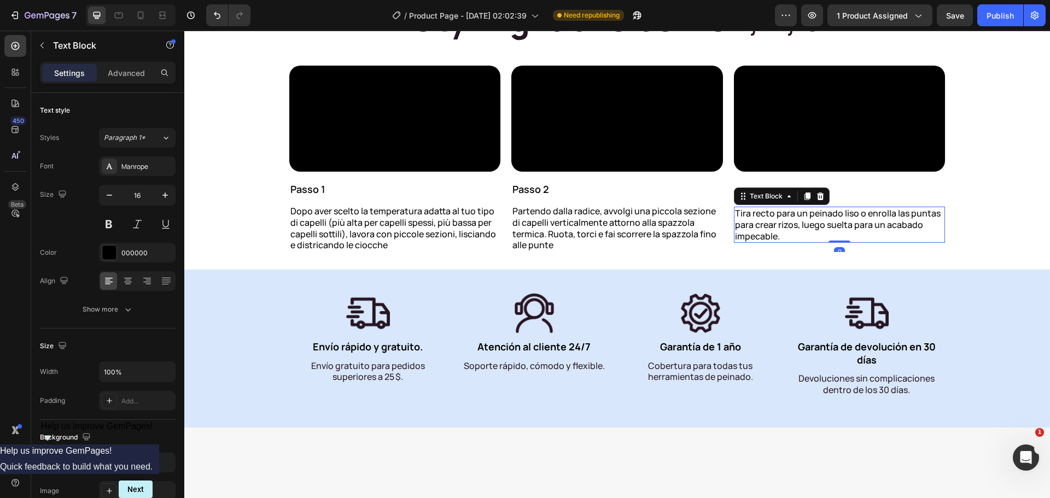
click at [799, 242] on p "Tira recto para un peinado liso o enrolla las puntas para crear rizos, luego su…" at bounding box center [840, 225] width 210 height 34
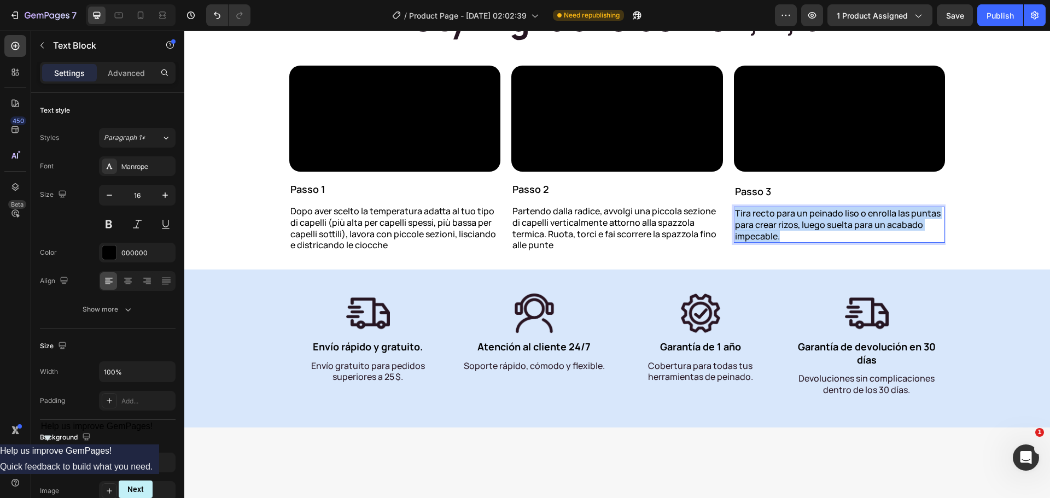
click at [799, 242] on p "Tira recto para un peinado liso o enrolla las puntas para crear rizos, luego su…" at bounding box center [840, 225] width 210 height 34
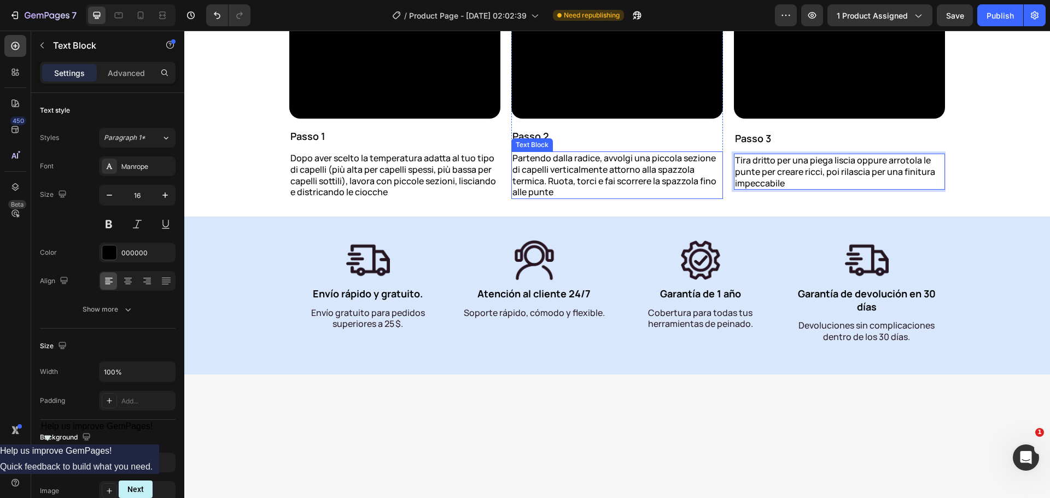
scroll to position [4376, 0]
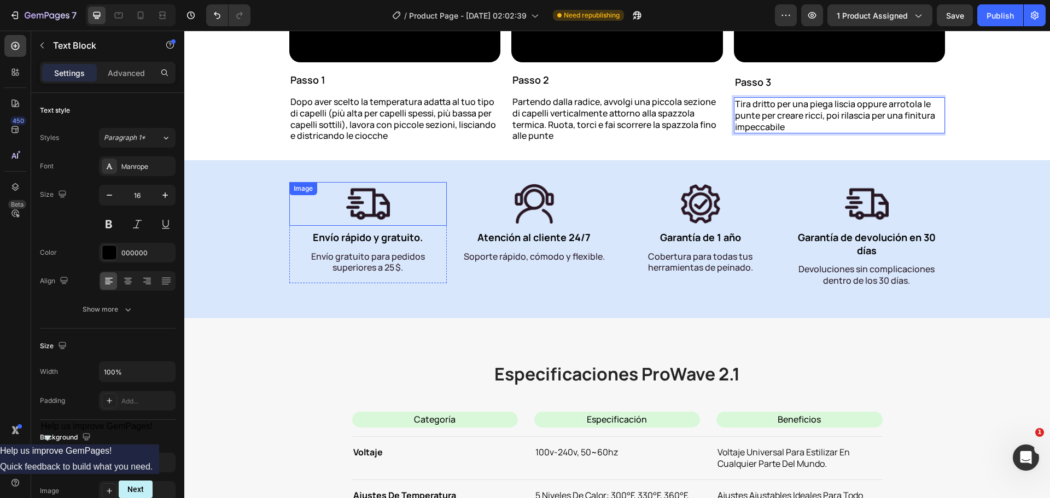
click at [379, 226] on img at bounding box center [368, 204] width 44 height 44
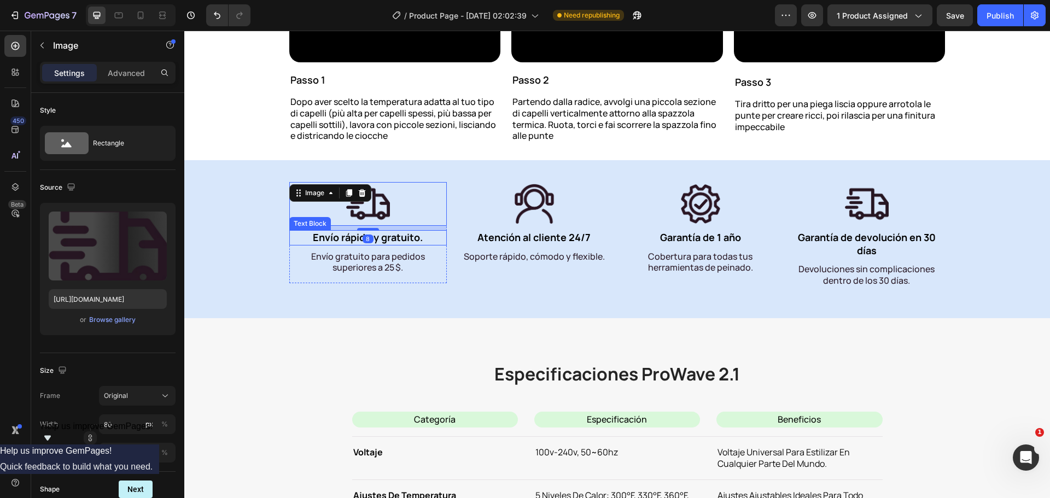
click at [403, 244] on p "Envío rápido y gratuito." at bounding box center [367, 237] width 155 height 13
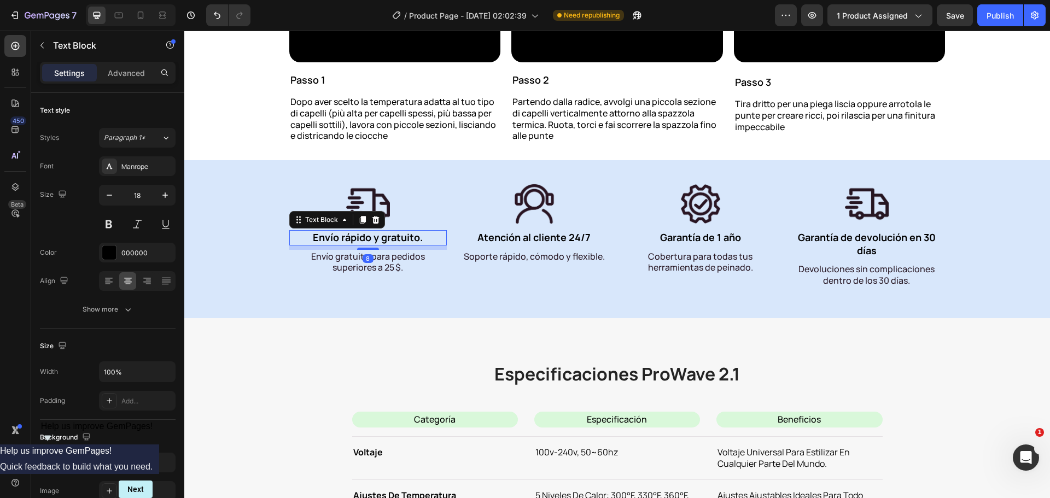
click at [403, 244] on p "Envío rápido y gratuito." at bounding box center [367, 237] width 155 height 13
click at [360, 274] on p "Envío gratuito para pedidos superiores a 25 $." at bounding box center [367, 262] width 155 height 23
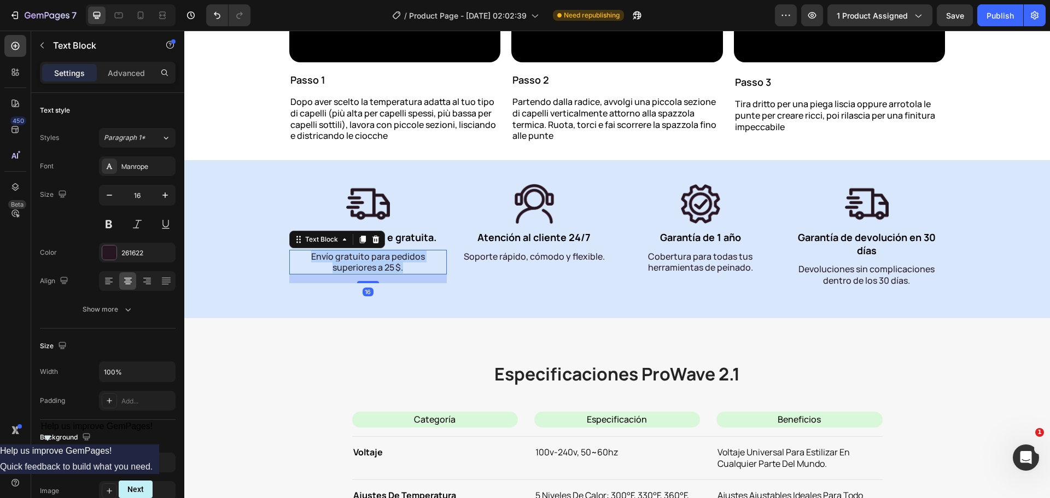
click at [360, 274] on p "Envío gratuito para pedidos superiores a 25 $." at bounding box center [367, 262] width 155 height 23
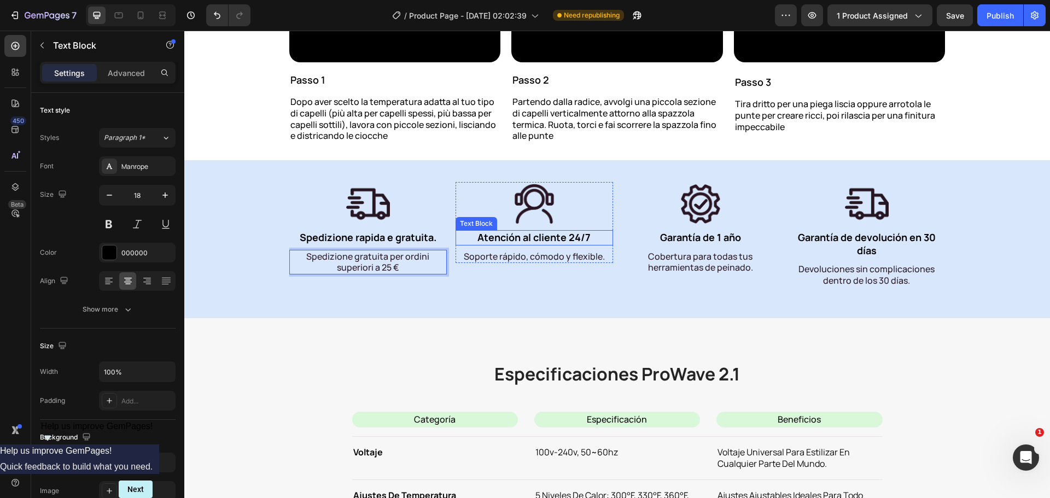
click at [526, 244] on p "Atención al cliente 24/7" at bounding box center [534, 237] width 155 height 13
click at [513, 263] on p "Soporte rápido, cómodo y flexible." at bounding box center [534, 256] width 155 height 11
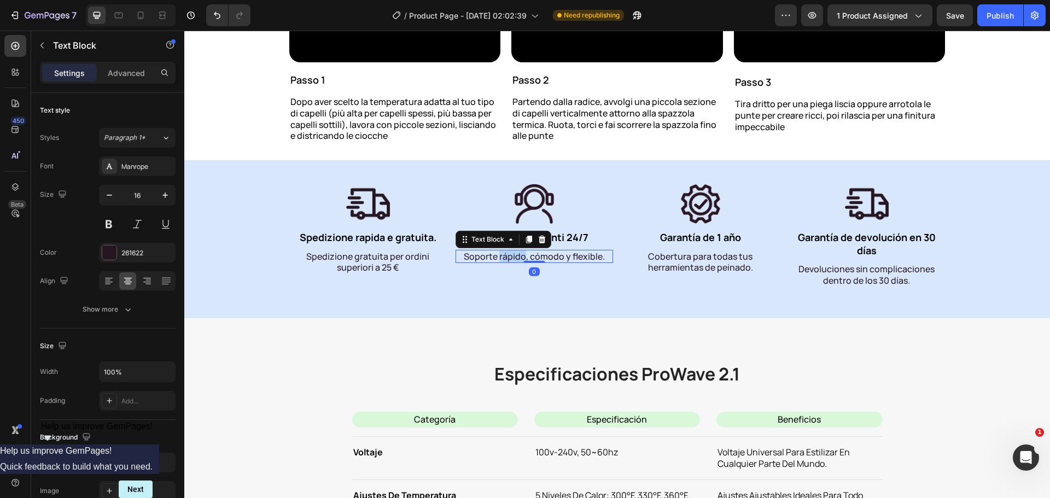
click at [513, 263] on p "Soporte rápido, cómodo y flexible." at bounding box center [534, 256] width 155 height 11
click at [699, 244] on p "Garantía de 1 año" at bounding box center [700, 237] width 155 height 13
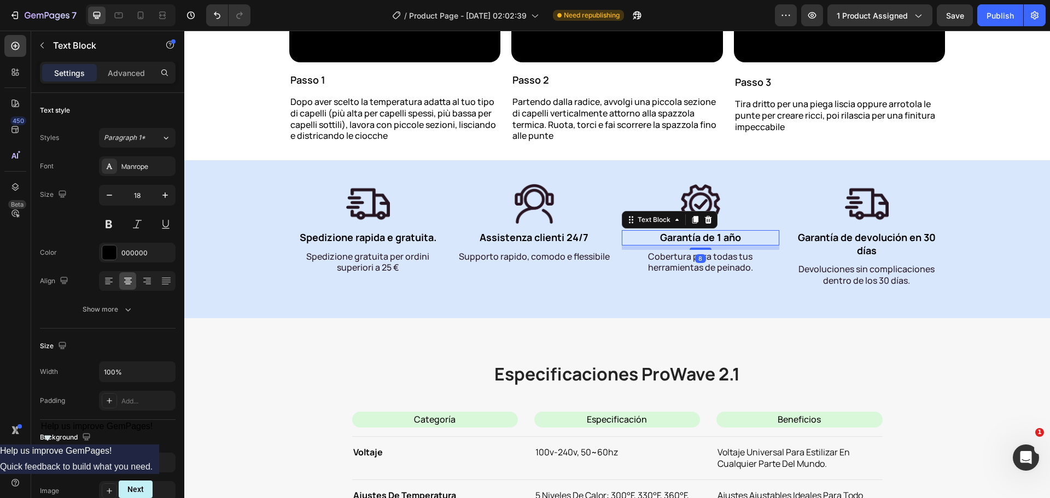
click at [699, 244] on p "Garantía de 1 año" at bounding box center [700, 237] width 155 height 13
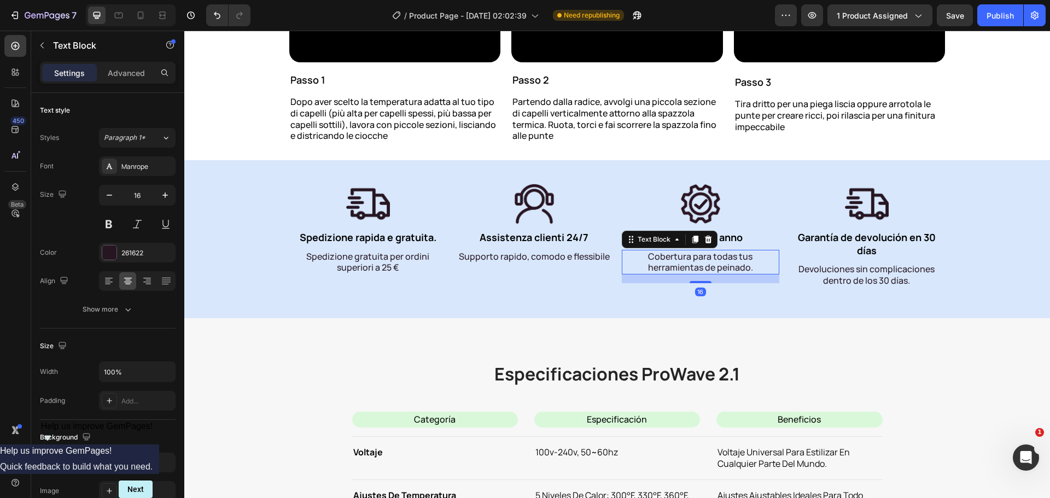
click at [663, 274] on p "Cobertura para todas tus herramientas de peinado." at bounding box center [700, 262] width 155 height 23
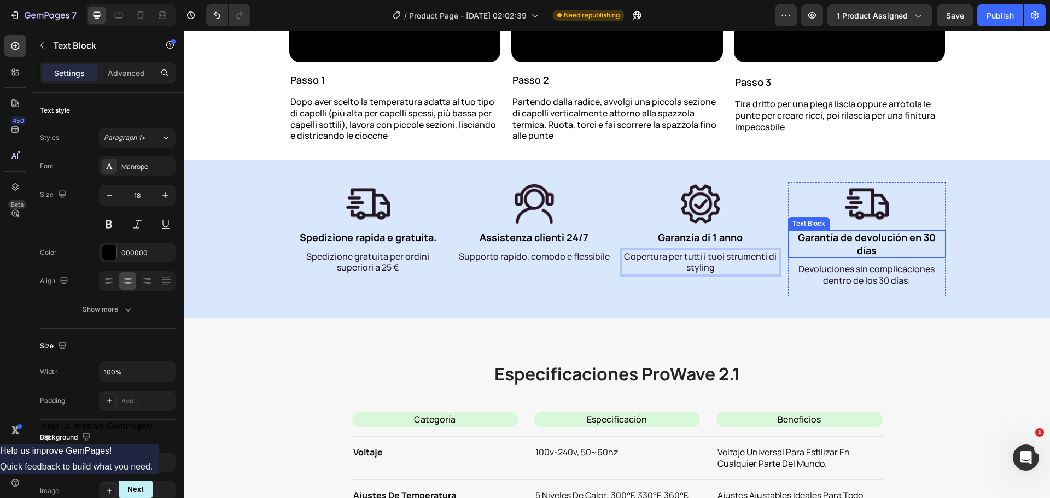
click at [856, 257] on p "Garantía de devolución en 30 días" at bounding box center [866, 244] width 155 height 26
click at [825, 287] on p "Devoluciones sin complicaciones dentro de los 30 días." at bounding box center [866, 275] width 155 height 23
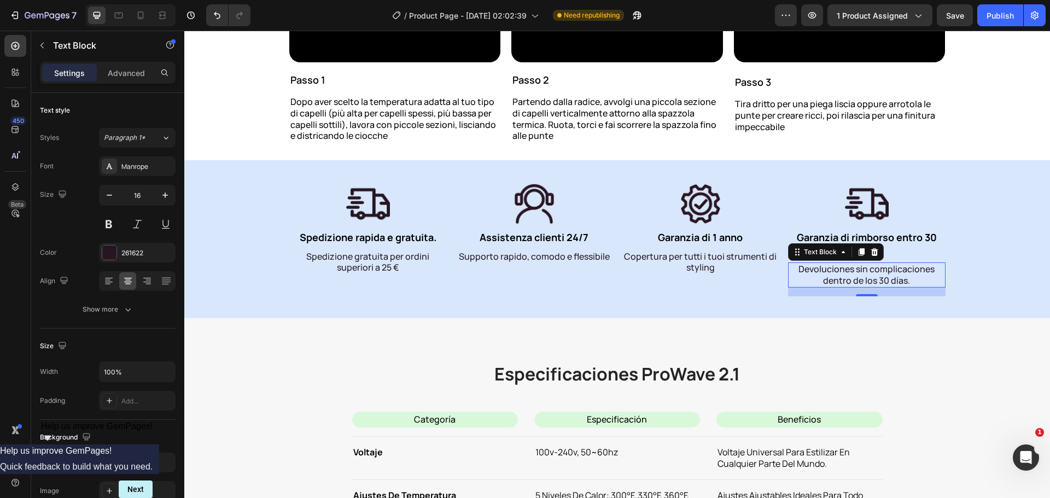
click at [825, 287] on p "Devoluciones sin complicaciones dentro de los 30 días." at bounding box center [866, 275] width 155 height 23
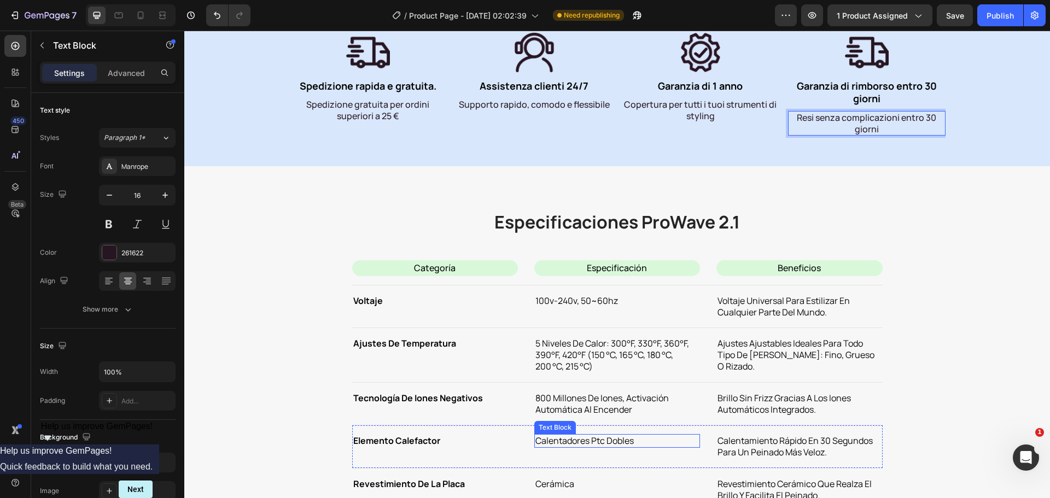
scroll to position [4704, 0]
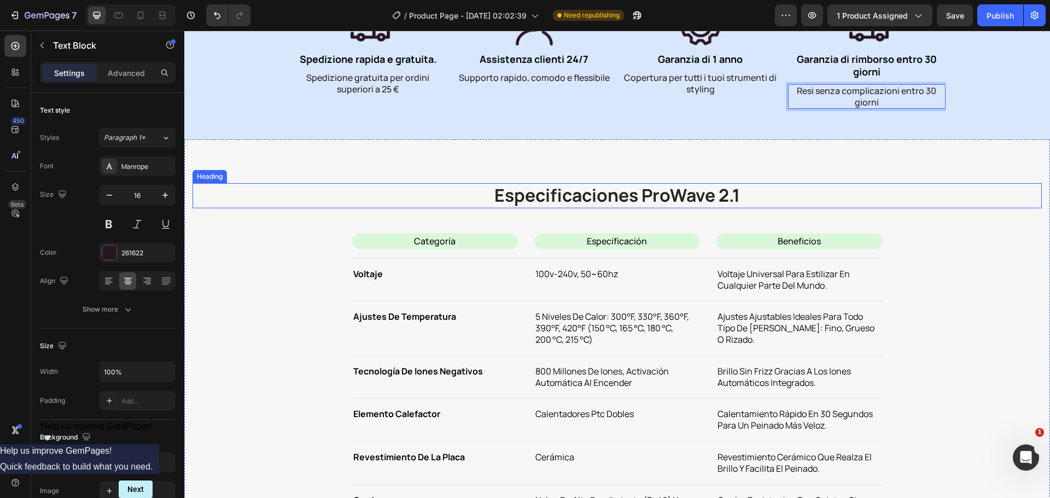
click at [561, 197] on h2 "Especificaciones ProWave 2.1" at bounding box center [617, 195] width 849 height 25
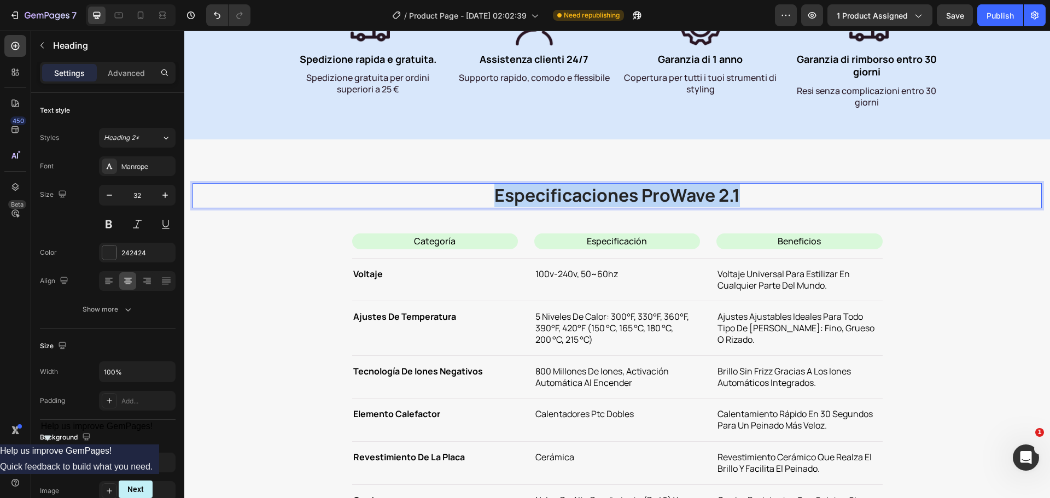
click at [561, 197] on p "Especificaciones ProWave 2.1" at bounding box center [617, 195] width 847 height 23
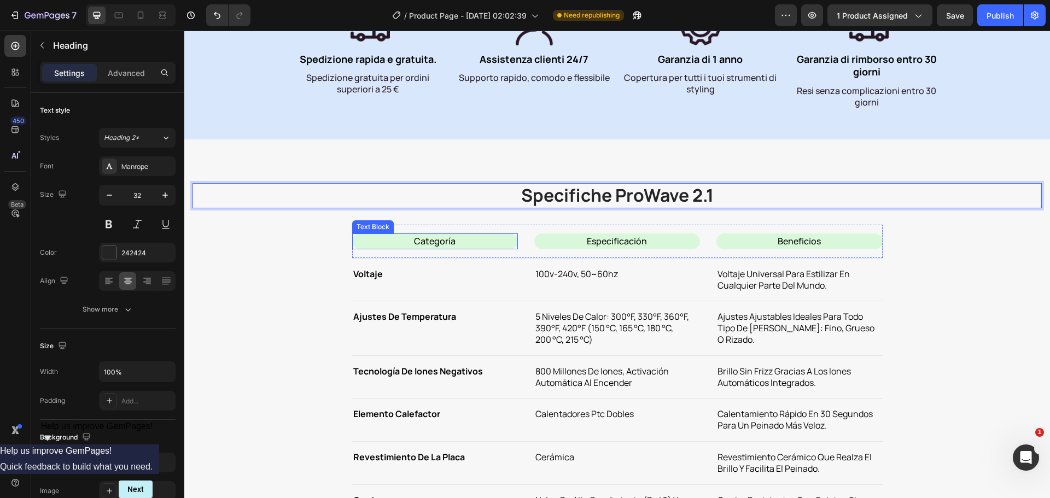
click at [422, 242] on p "categoría" at bounding box center [435, 241] width 164 height 11
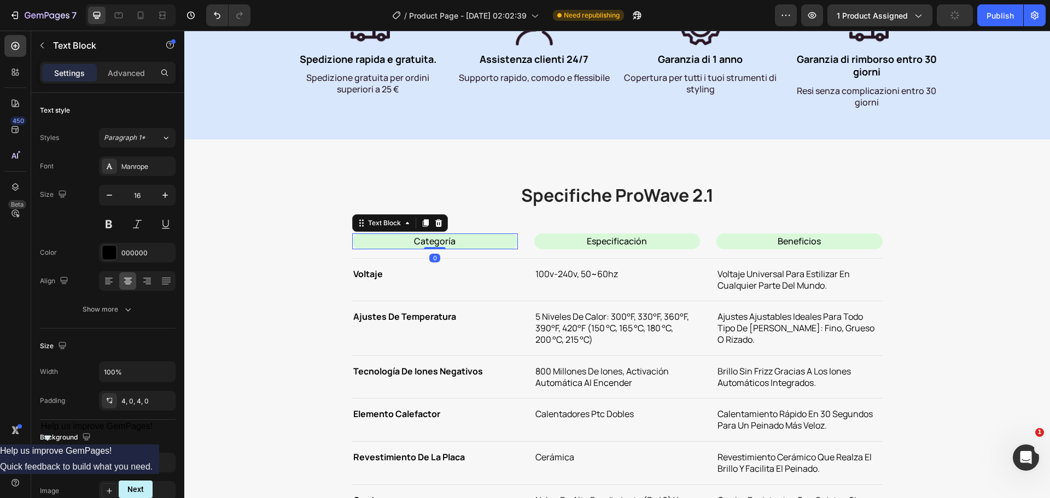
click at [422, 242] on p "categoría" at bounding box center [435, 241] width 164 height 11
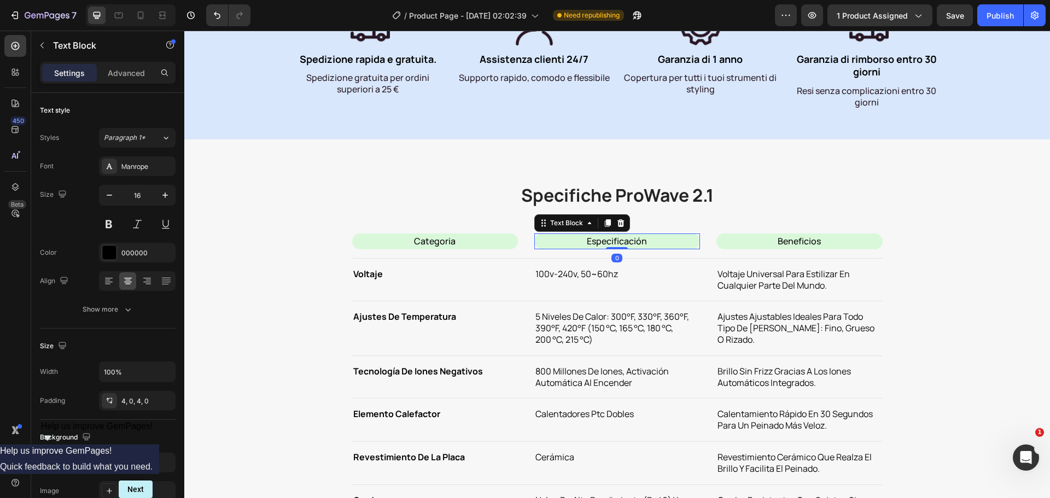
click at [597, 241] on p "especificación" at bounding box center [618, 241] width 164 height 11
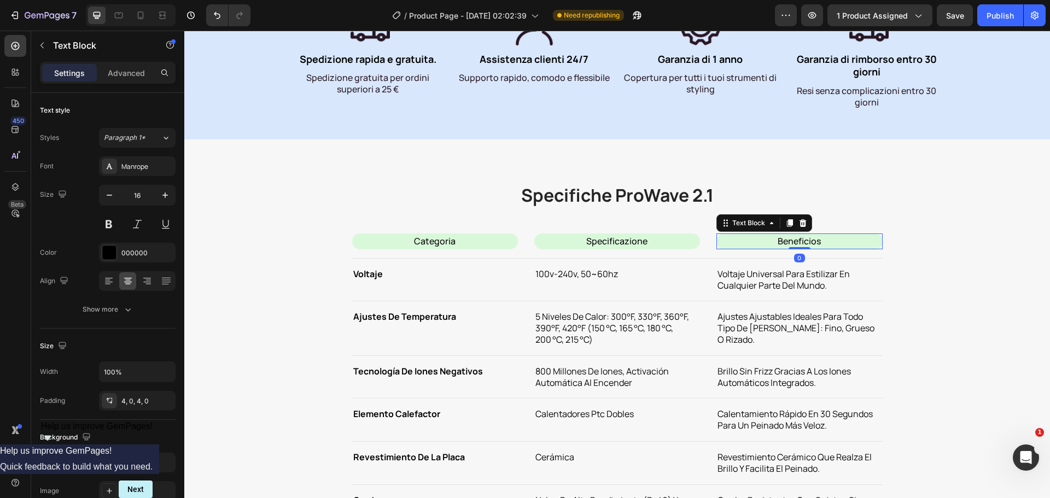
click at [759, 241] on p "beneficios" at bounding box center [800, 241] width 164 height 11
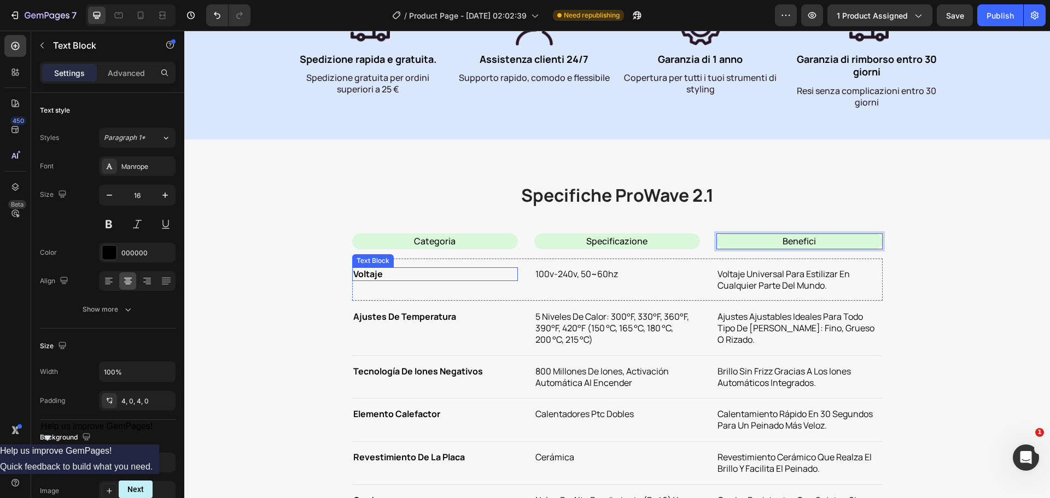
click at [372, 276] on p "voltaje" at bounding box center [435, 274] width 164 height 11
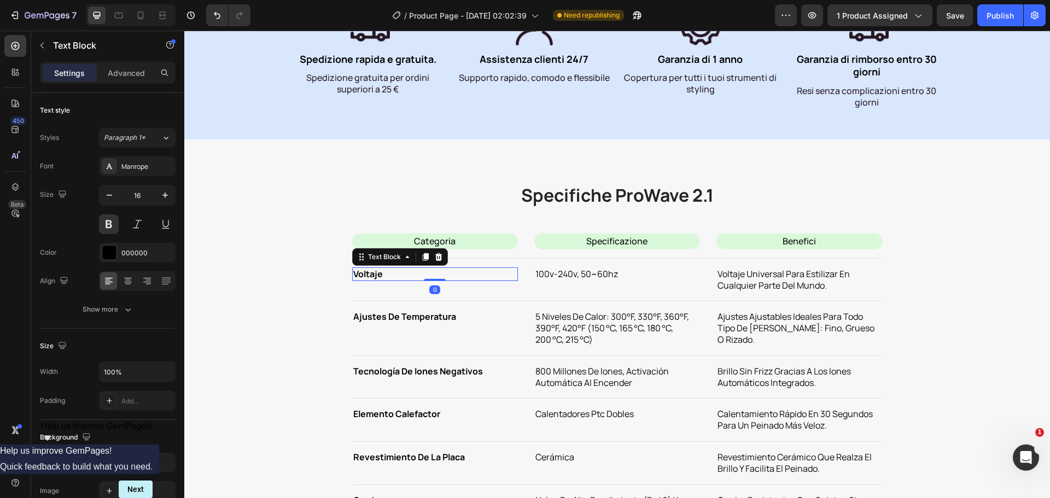
click at [372, 276] on p "voltaje" at bounding box center [435, 274] width 164 height 11
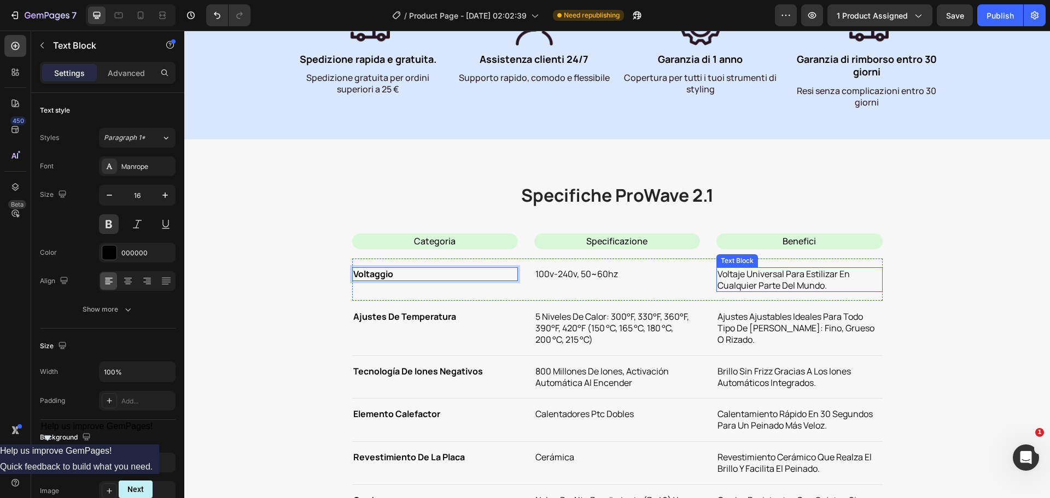
click at [763, 277] on p "voltaje universal para estilizar en cualquier parte del mundo." at bounding box center [800, 280] width 164 height 23
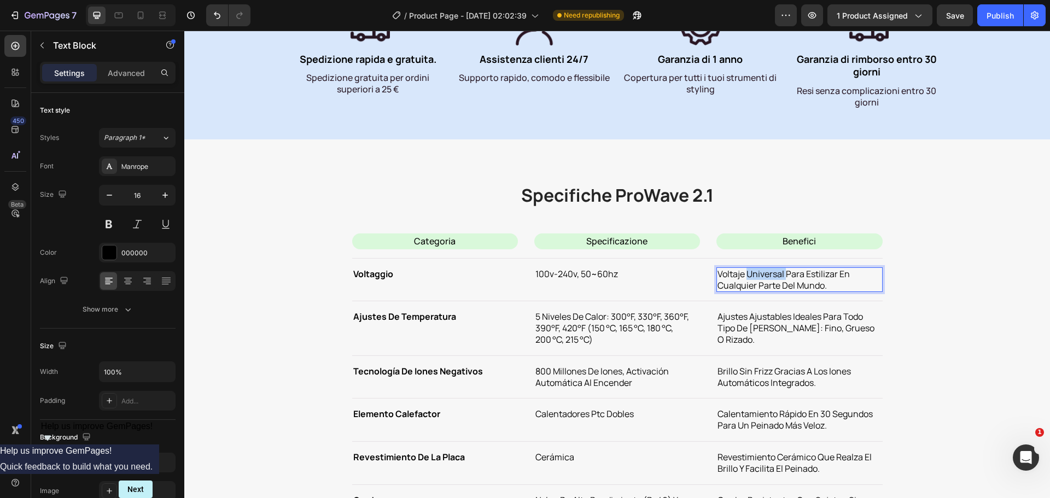
click at [763, 277] on p "voltaje universal para estilizar en cualquier parte del mundo." at bounding box center [800, 280] width 164 height 23
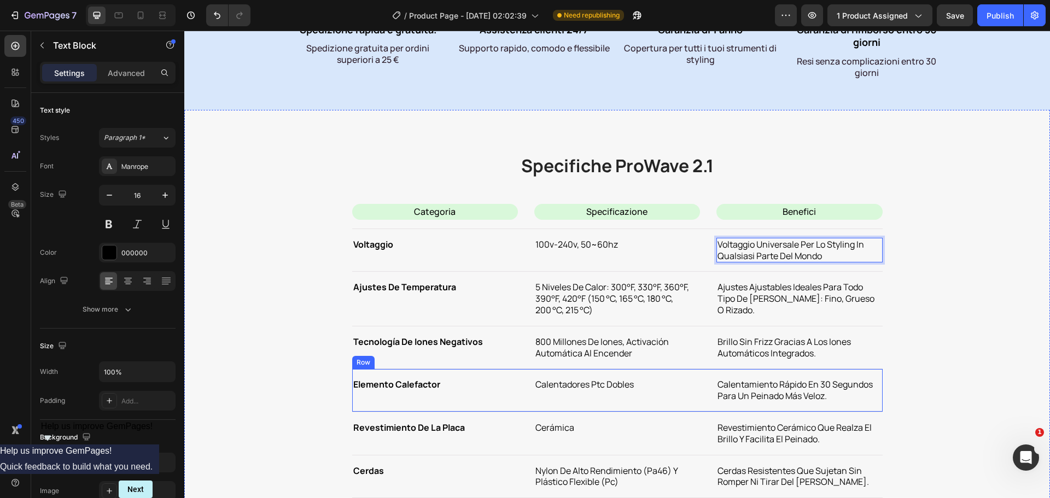
scroll to position [4759, 0]
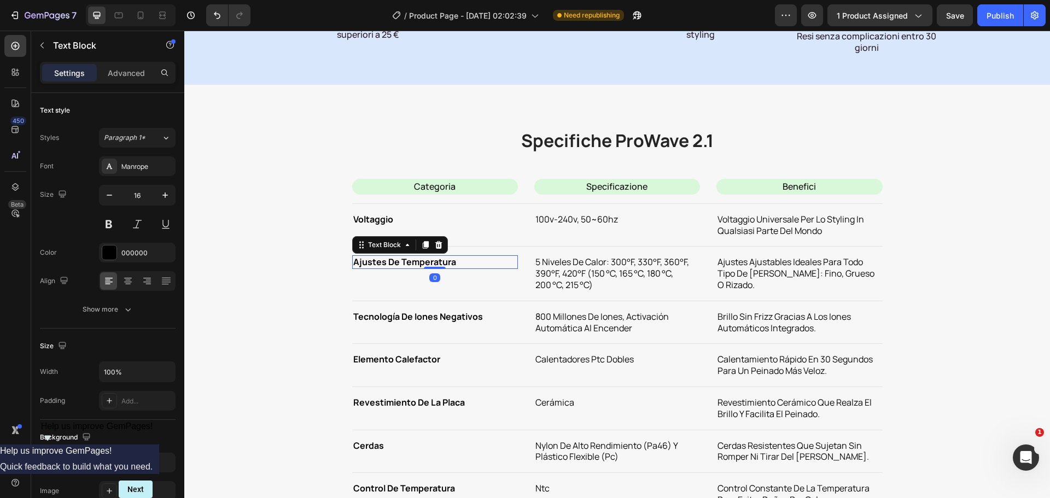
click at [412, 259] on p "ajustes de temperatura" at bounding box center [435, 262] width 164 height 11
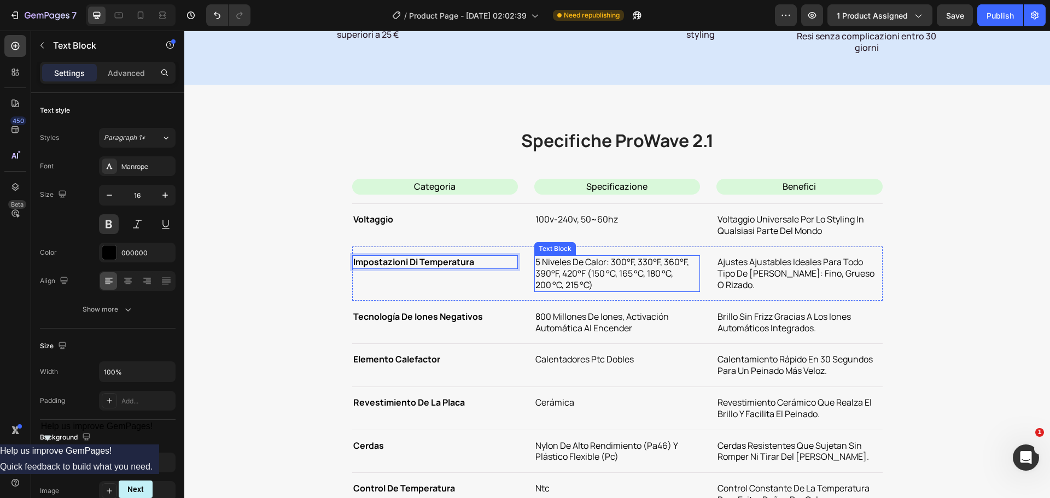
click at [556, 264] on p "5 niveles de calor: 300°f, 330°f, 360°f, 390°f, 420°f (150 °c, 165 °c, 180 °c, …" at bounding box center [618, 274] width 164 height 34
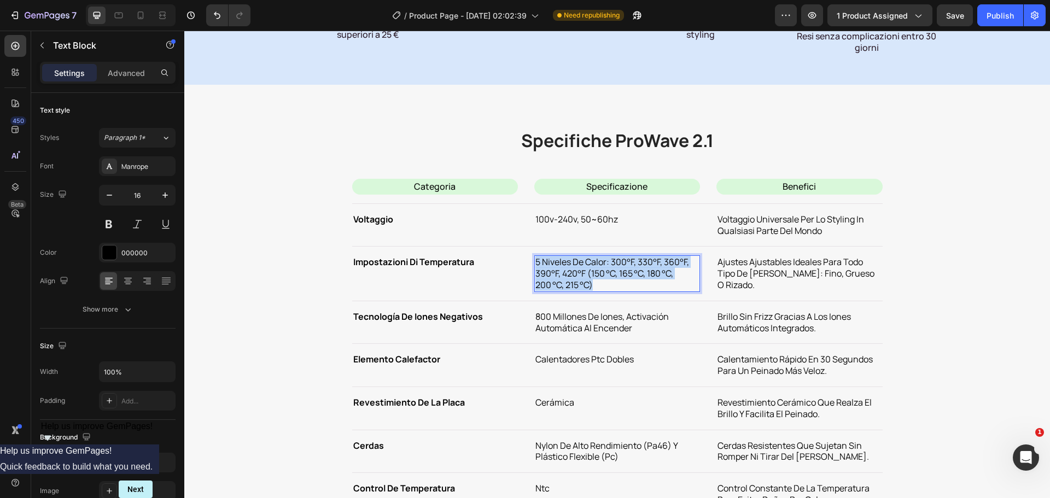
click at [556, 264] on p "5 niveles de calor: 300°f, 330°f, 360°f, 390°f, 420°f (150 °c, 165 °c, 180 °c, …" at bounding box center [618, 274] width 164 height 34
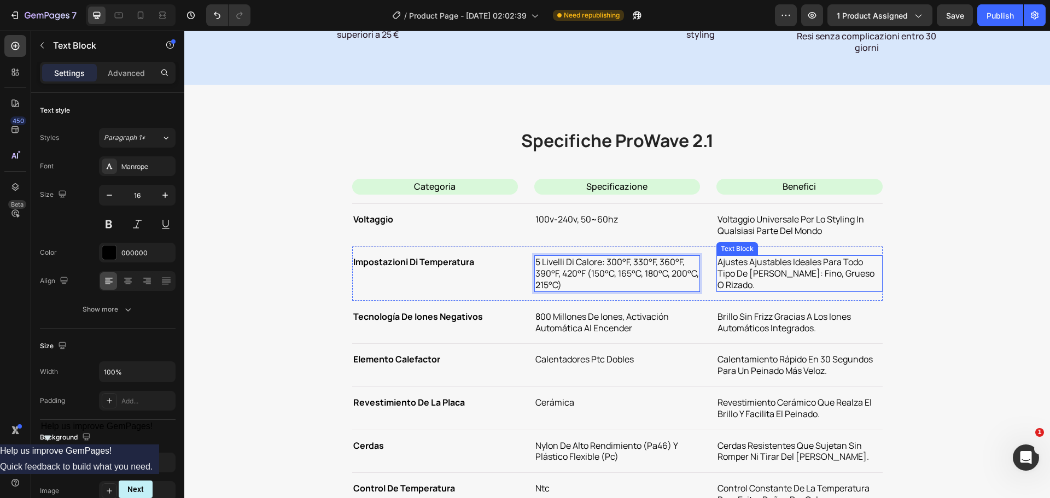
click at [744, 264] on p "ajustes ajustables ideales para todo tipo de [PERSON_NAME]: fino, grueso o riza…" at bounding box center [800, 274] width 164 height 34
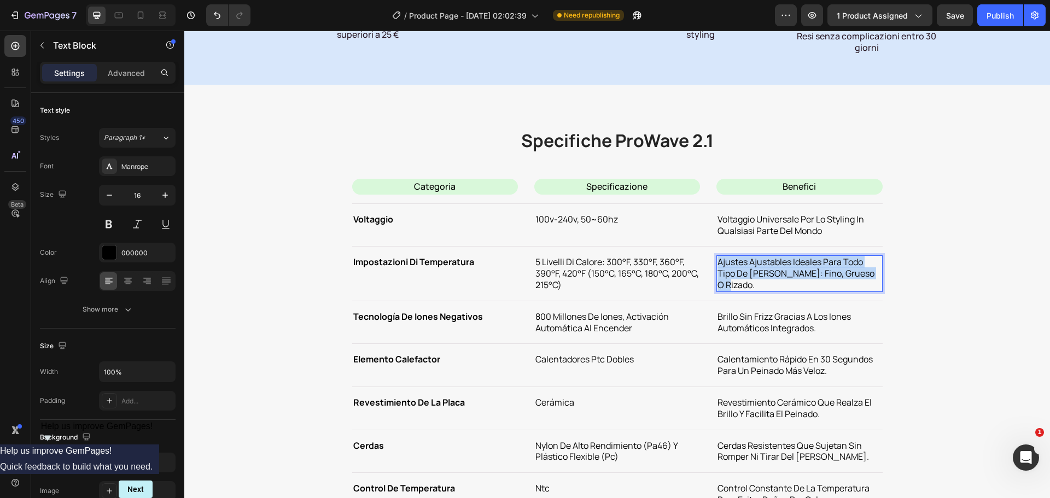
click at [744, 264] on p "ajustes ajustables ideales para todo tipo de [PERSON_NAME]: fino, grueso o riza…" at bounding box center [800, 274] width 164 height 34
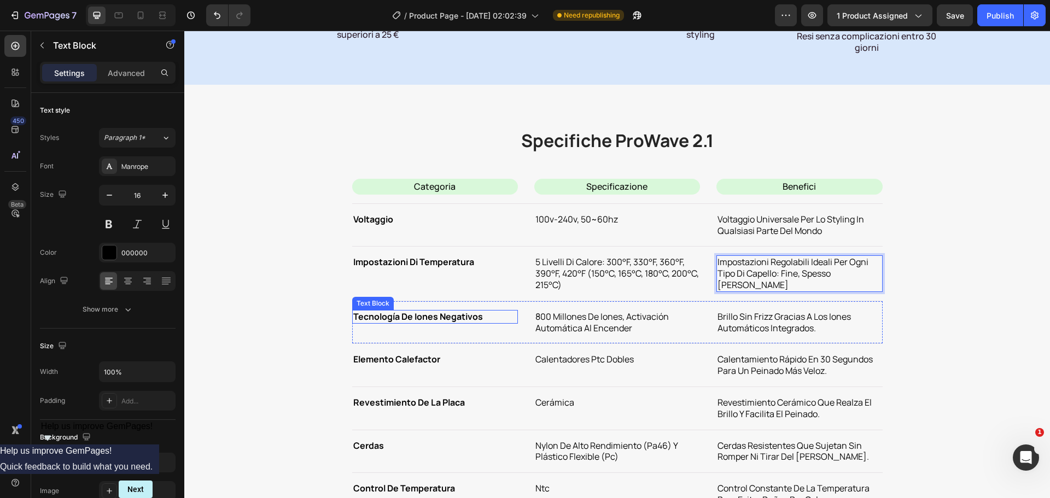
click at [409, 309] on div "tecnología de iones negativos Text Block 800 millones de iones, activación auto…" at bounding box center [617, 322] width 531 height 43
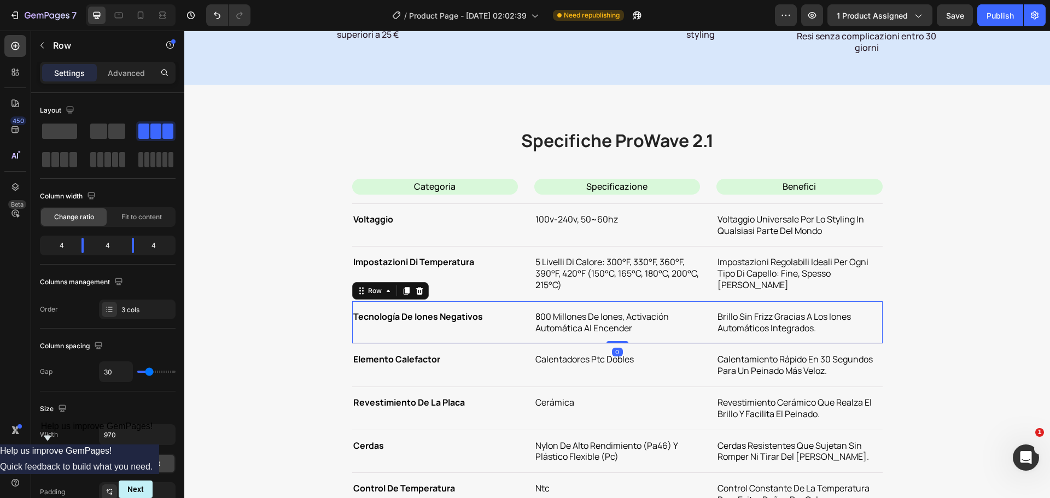
click at [409, 309] on div "tecnología de iones negativos Text Block 800 millones de iones, activación auto…" at bounding box center [617, 322] width 531 height 43
click at [414, 323] on div "tecnología de iones negativos" at bounding box center [435, 317] width 166 height 14
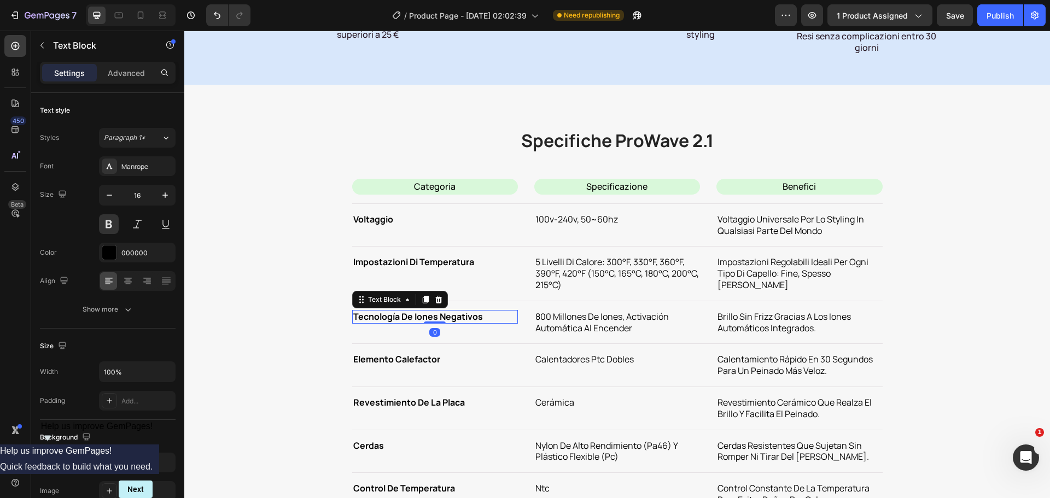
click at [414, 318] on p "tecnología de iones negativos" at bounding box center [435, 316] width 164 height 11
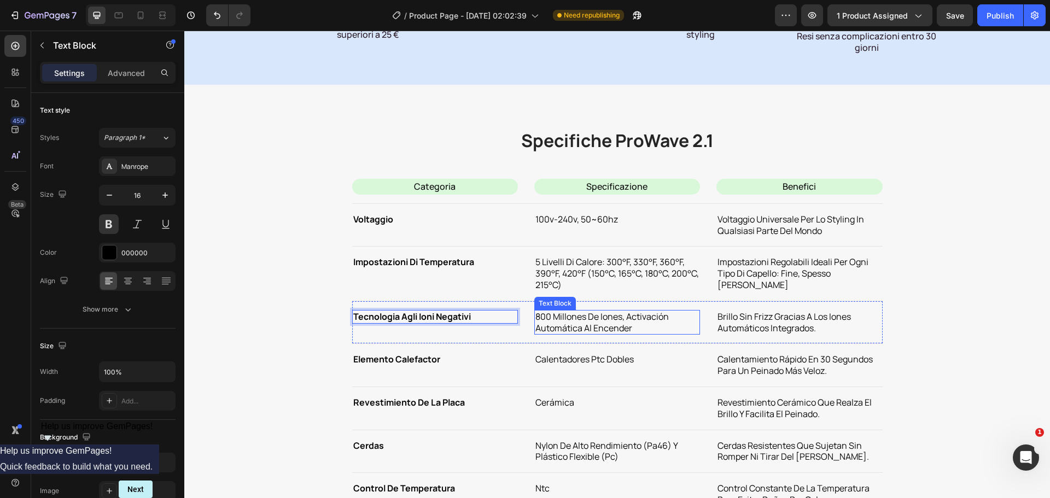
click at [577, 311] on p "800 millones de iones, activación automática al encender" at bounding box center [618, 322] width 164 height 23
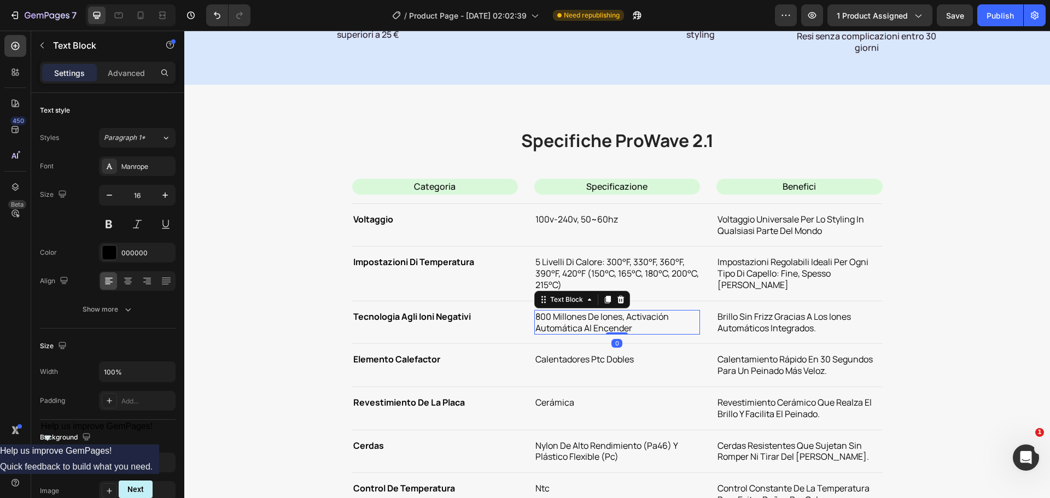
click at [573, 319] on p "800 millones de iones, activación automática al encender" at bounding box center [618, 322] width 164 height 23
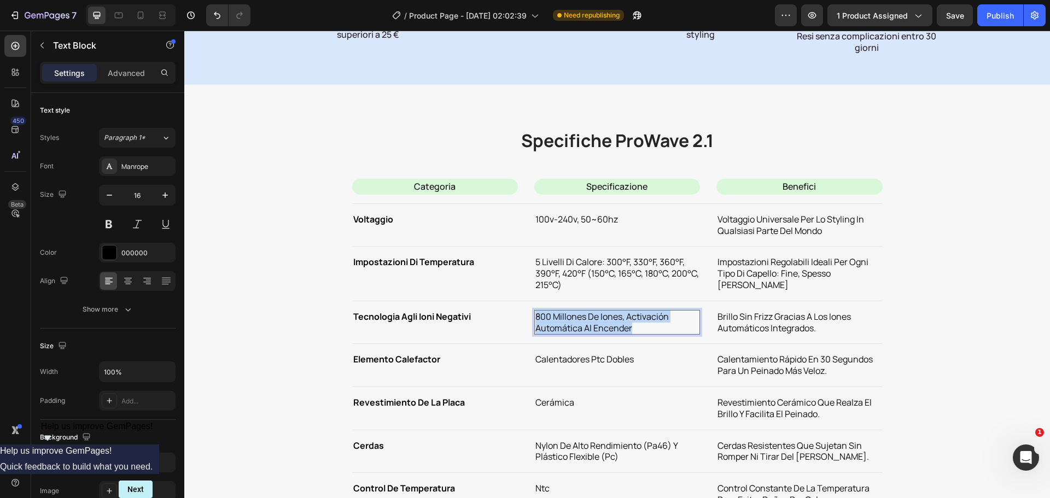
click at [573, 319] on p "800 millones de iones, activación automática al encender" at bounding box center [618, 322] width 164 height 23
click at [766, 325] on p "brillo sin frizz gracias a los iones automáticos integrados." at bounding box center [800, 322] width 164 height 23
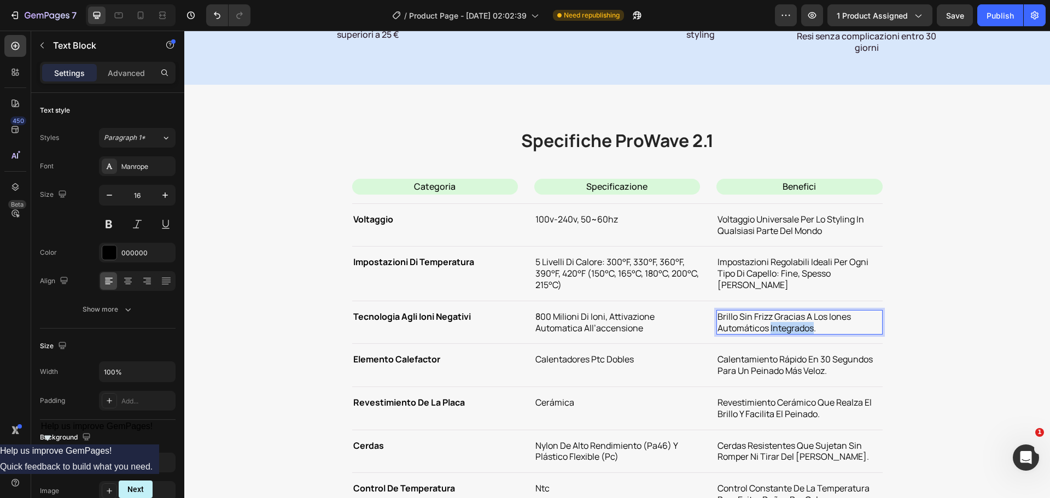
click at [766, 325] on p "brillo sin frizz gracias a los iones automáticos integrados." at bounding box center [800, 322] width 164 height 23
click at [433, 360] on p "elemento calefactor" at bounding box center [435, 359] width 164 height 11
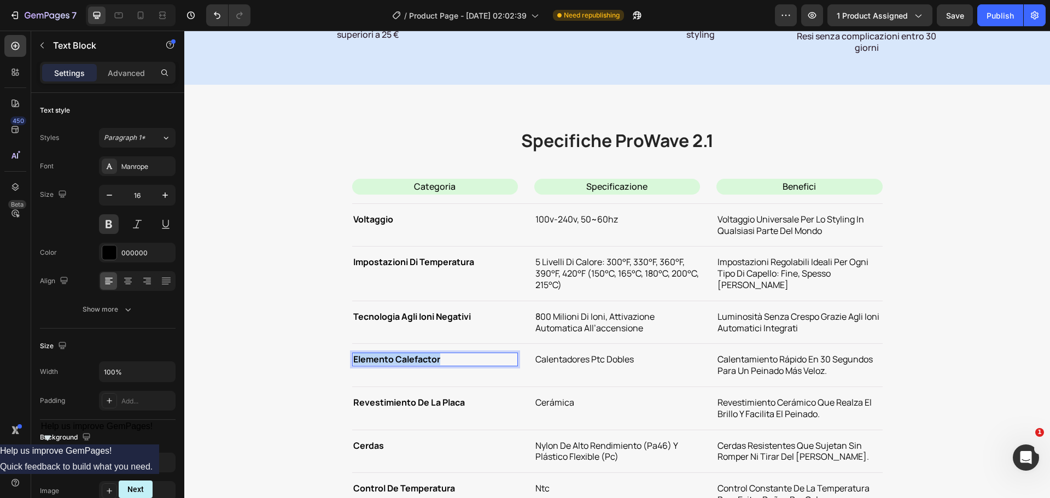
click at [433, 360] on p "elemento calefactor" at bounding box center [435, 359] width 164 height 11
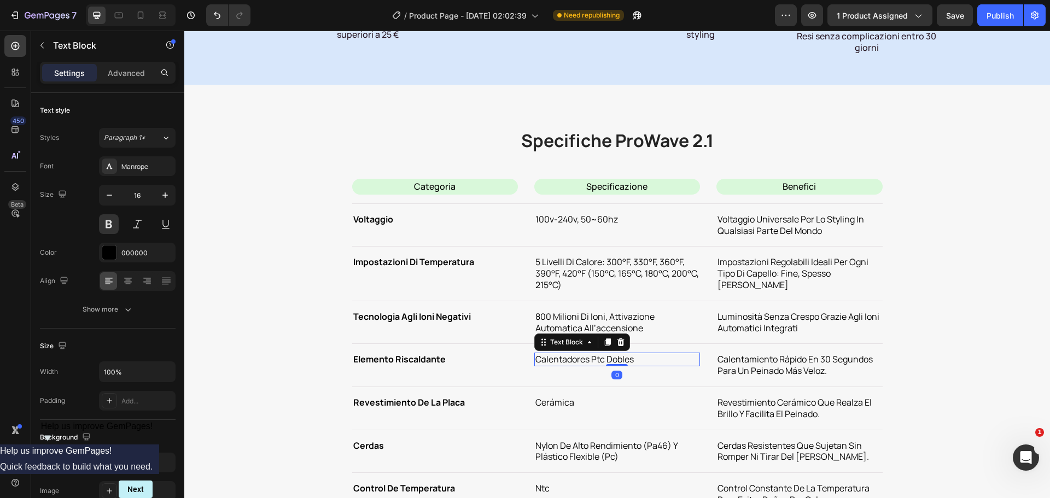
click at [561, 362] on p "calentadores ptc dobles" at bounding box center [618, 359] width 164 height 11
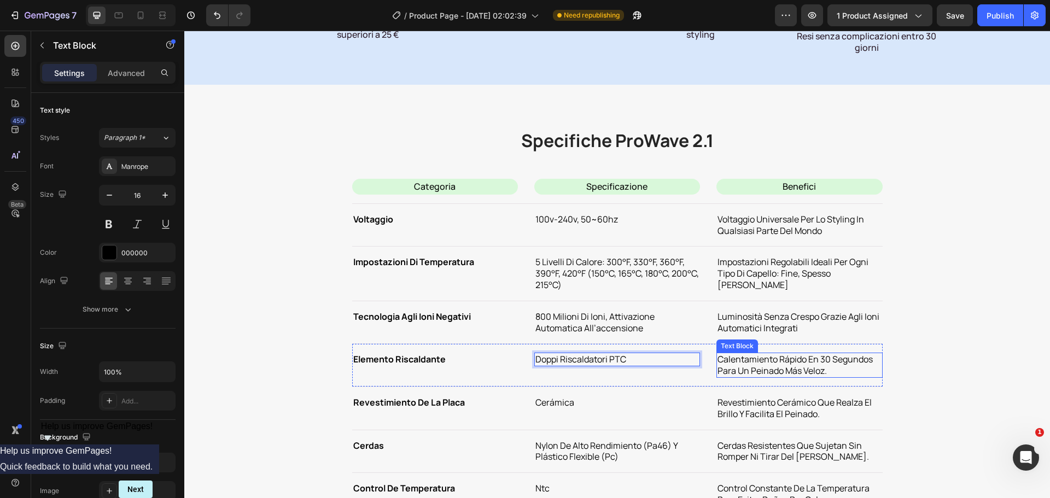
click at [769, 357] on p "calentamiento rápido en 30 segundos para un peinado más veloz." at bounding box center [800, 365] width 164 height 23
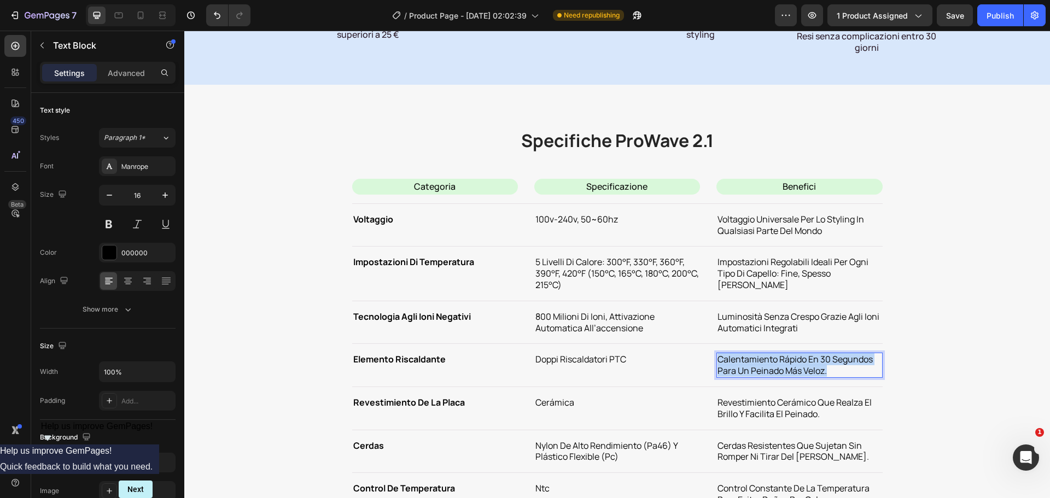
click at [769, 357] on p "calentamiento rápido en 30 segundos para un peinado más veloz." at bounding box center [800, 365] width 164 height 23
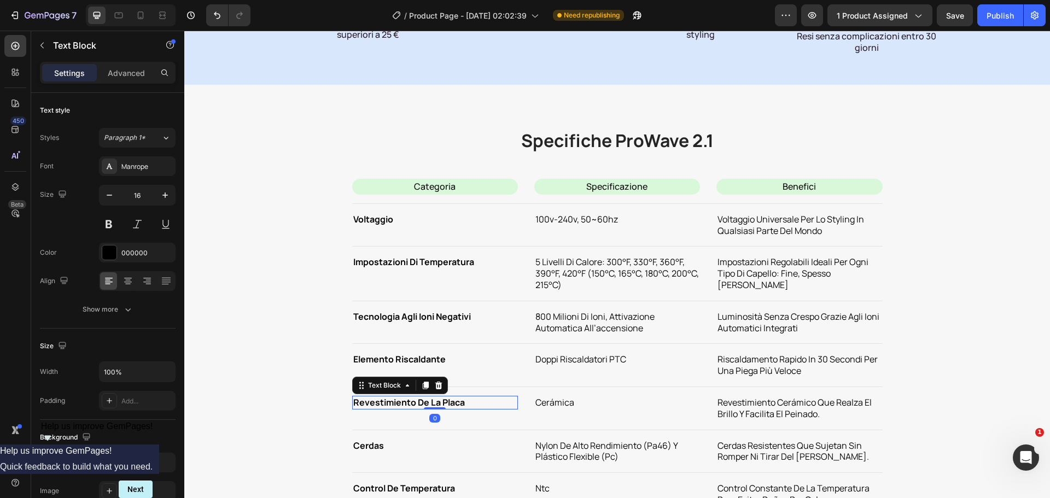
click at [426, 406] on strong "revestimiento de la placa" at bounding box center [409, 403] width 112 height 12
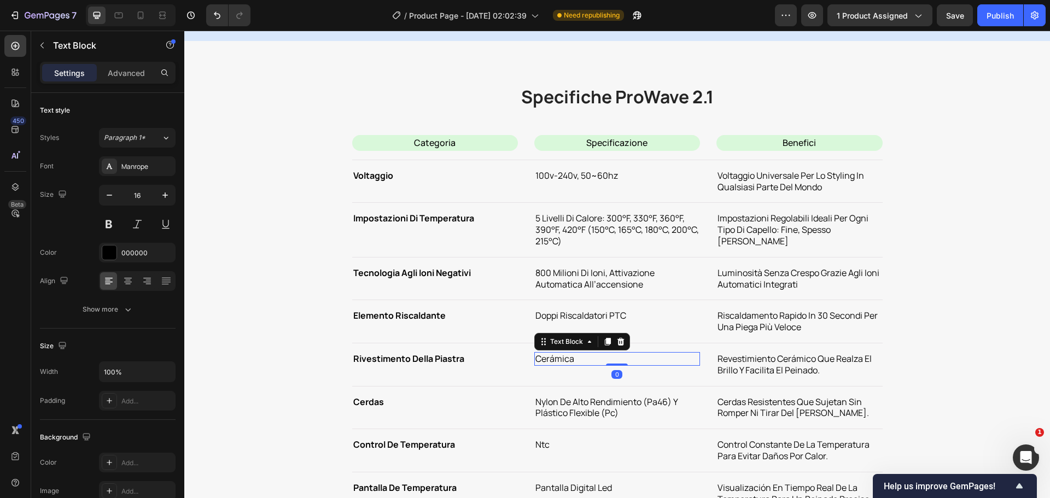
click at [561, 365] on p "cerámica" at bounding box center [618, 358] width 164 height 11
copy p "cerámica"
click at [775, 376] on p "revestimiento cerámico que realza el brillo y facilita el peinado." at bounding box center [800, 364] width 164 height 23
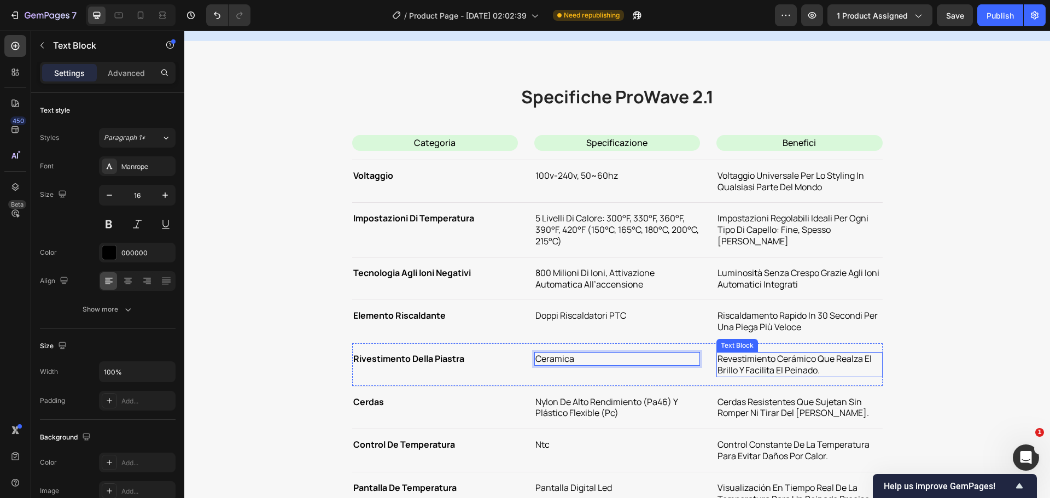
click at [775, 376] on p "revestimiento cerámico que realza el brillo y facilita el peinado." at bounding box center [800, 364] width 164 height 23
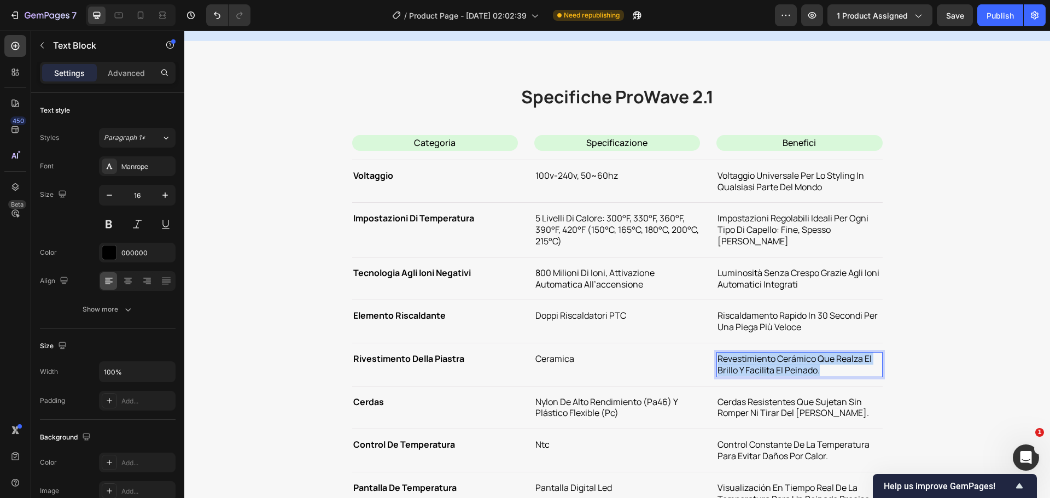
click at [775, 376] on p "revestimiento cerámico que realza el brillo y facilita el peinado." at bounding box center [800, 364] width 164 height 23
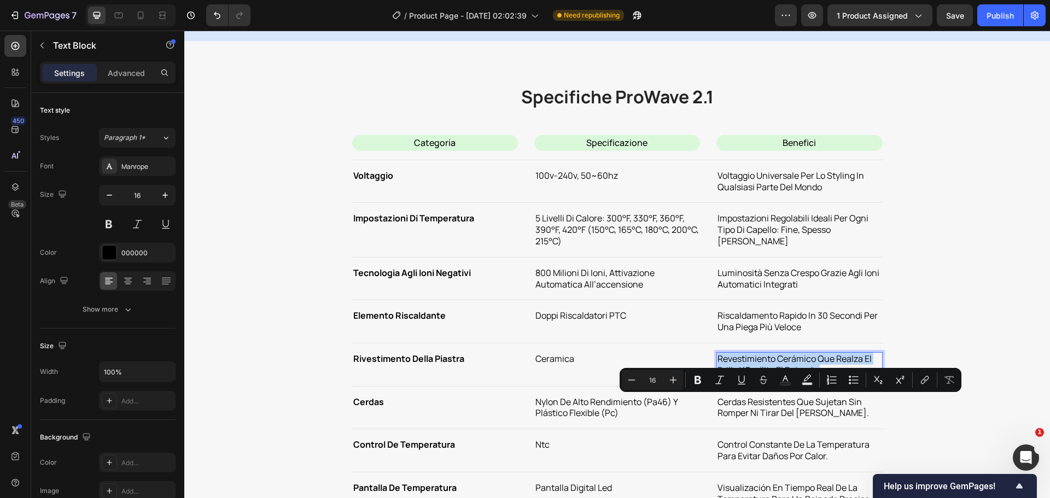
copy p "revestimiento cerámico que realza el brillo y facilita el peinado."
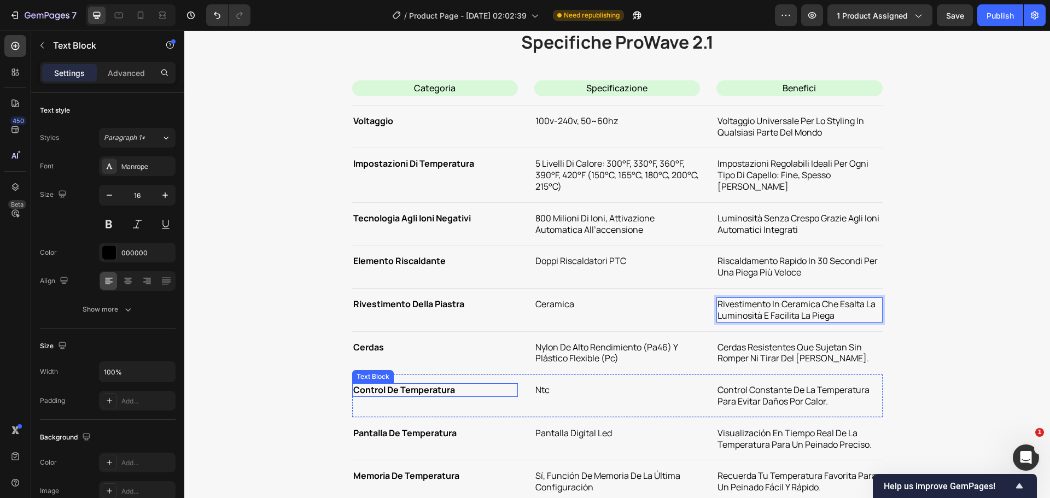
scroll to position [4868, 0]
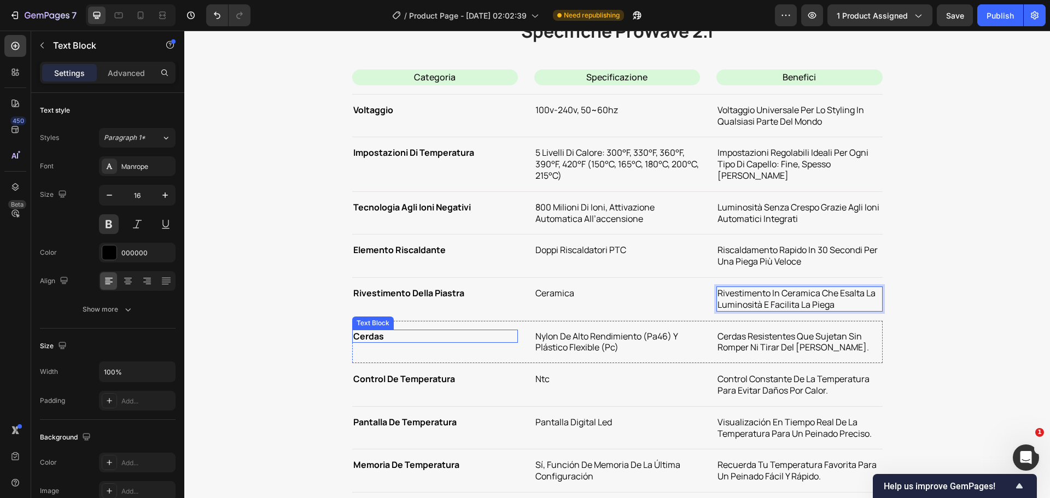
click at [353, 331] on p "cerdas" at bounding box center [435, 336] width 164 height 11
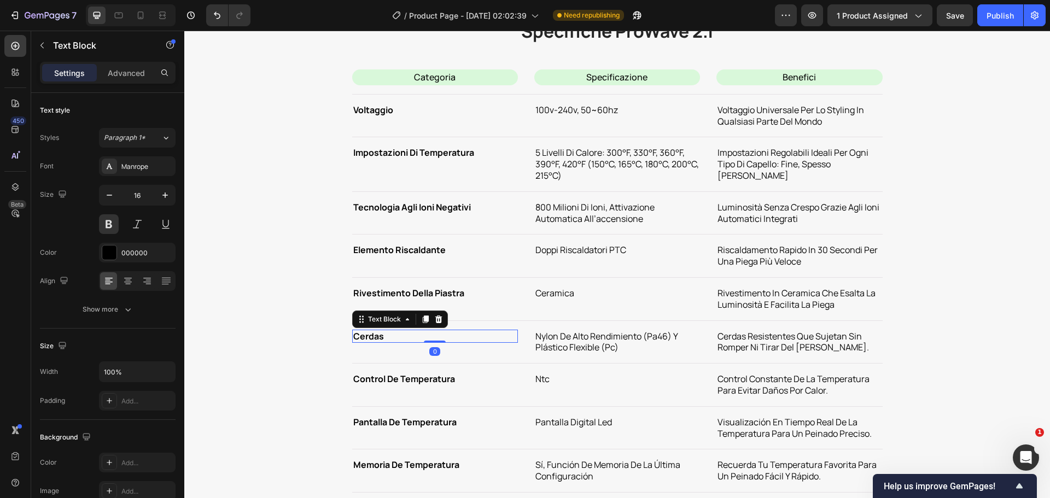
click at [353, 331] on p "cerdas" at bounding box center [435, 336] width 164 height 11
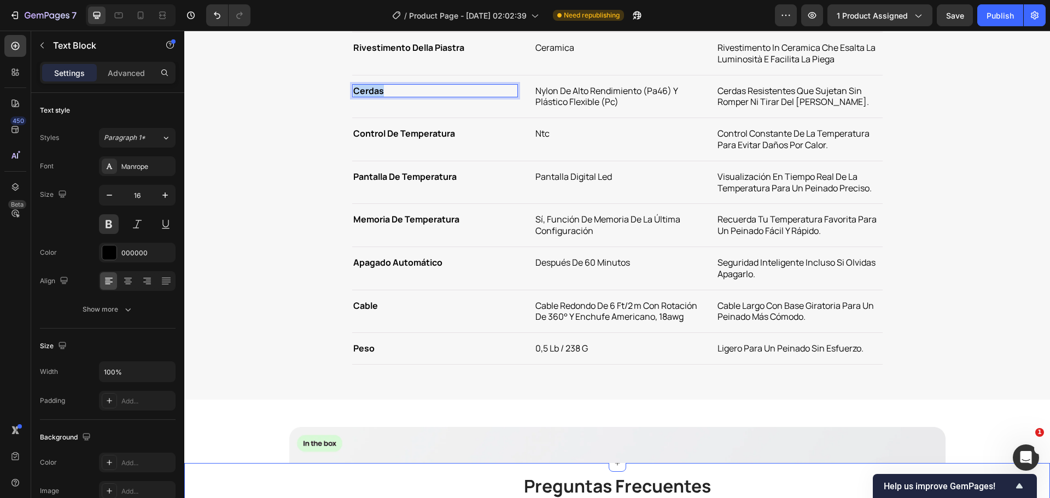
scroll to position [5087, 0]
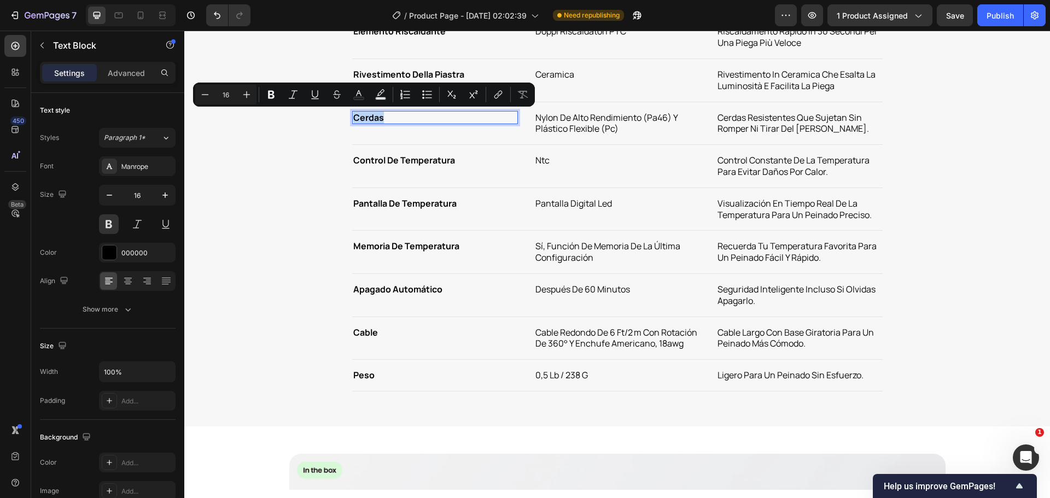
copy p "cerdas"
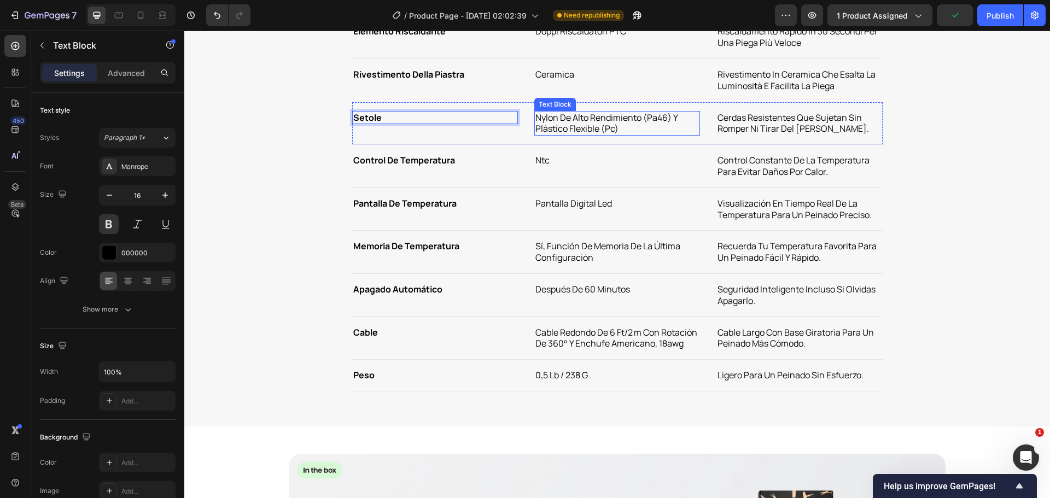
click at [572, 124] on p "nylon de alto rendimiento (pa46) y plástico flexible (pc)" at bounding box center [618, 123] width 164 height 23
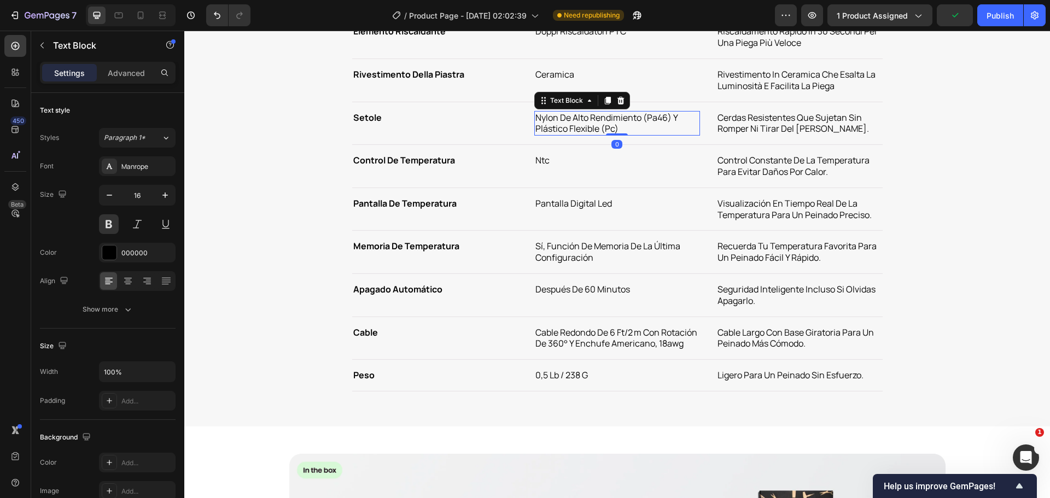
click at [572, 124] on p "nylon de alto rendimiento (pa46) y plástico flexible (pc)" at bounding box center [618, 123] width 164 height 23
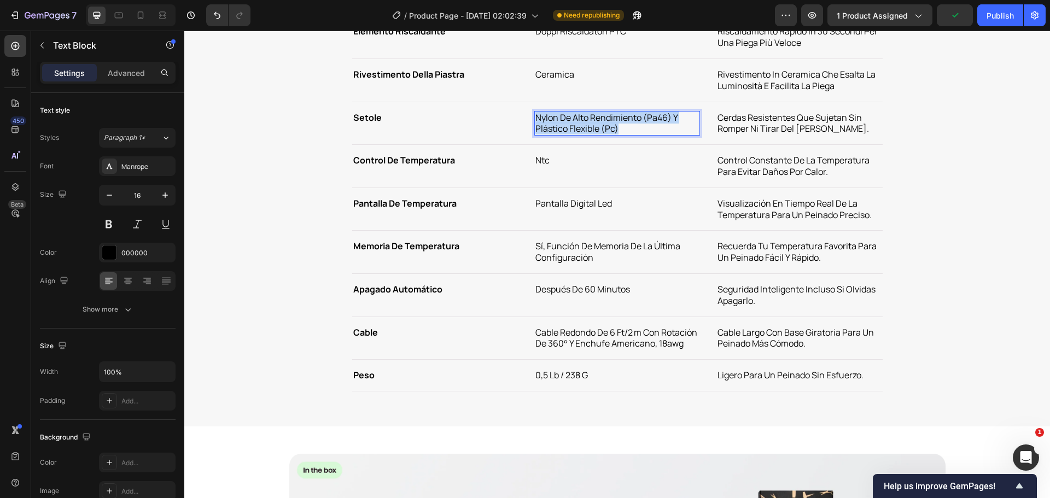
click at [572, 124] on p "nylon de alto rendimiento (pa46) y plástico flexible (pc)" at bounding box center [618, 123] width 164 height 23
copy p "nylon de alto rendimiento (pa46) y plástico flexible (pc)"
click at [719, 121] on p "cerdas resistentes que sujetan sin romper ni tirar del [PERSON_NAME]." at bounding box center [800, 123] width 164 height 23
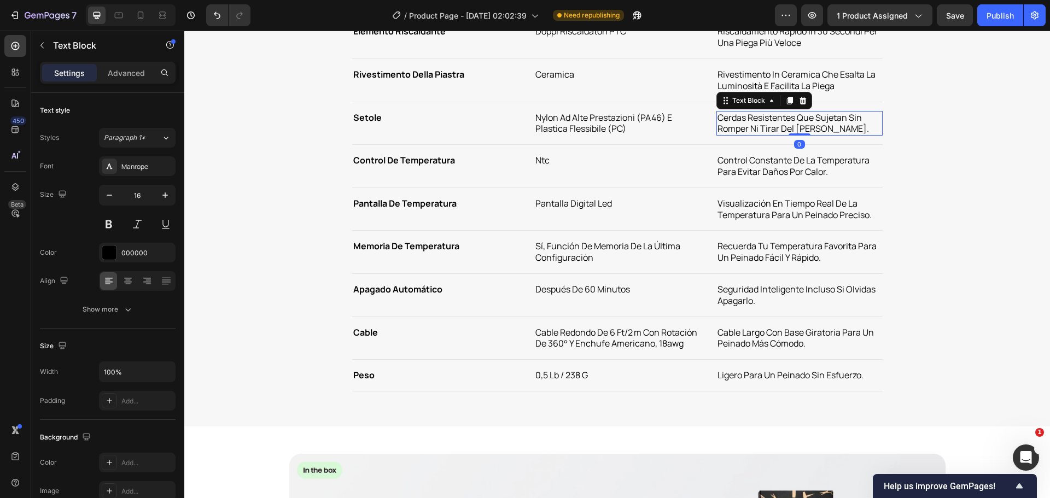
click at [734, 121] on p "cerdas resistentes que sujetan sin romper ni tirar del [PERSON_NAME]." at bounding box center [800, 123] width 164 height 23
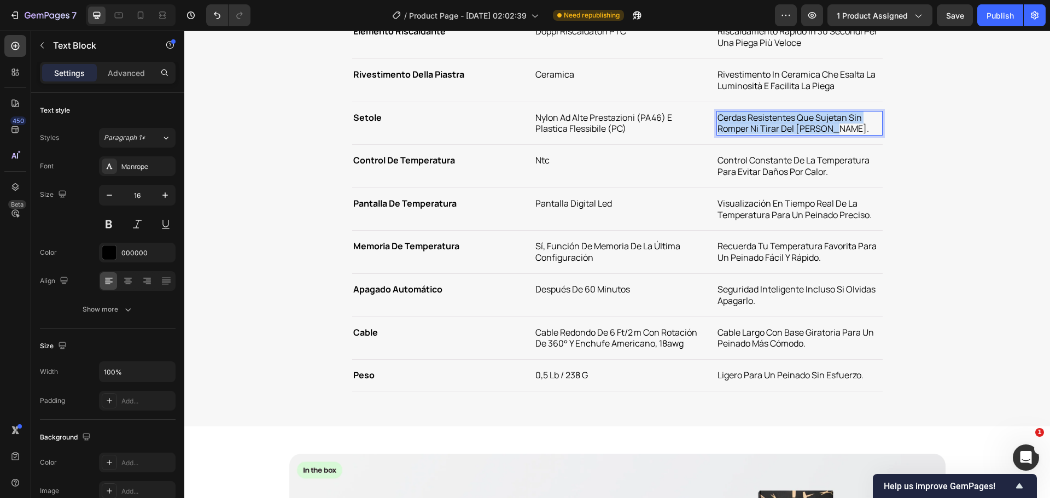
click at [734, 121] on p "cerdas resistentes que sujetan sin romper ni tirar del [PERSON_NAME]." at bounding box center [800, 123] width 164 height 23
copy p "cerdas resistentes que sujetan sin romper ni tirar del [PERSON_NAME]."
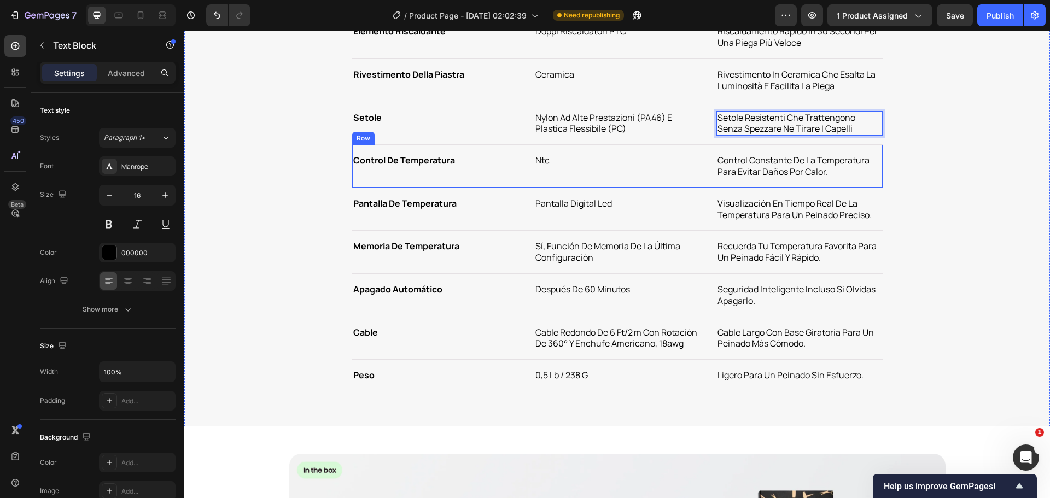
click at [385, 166] on strong "control de temperatura" at bounding box center [404, 160] width 102 height 12
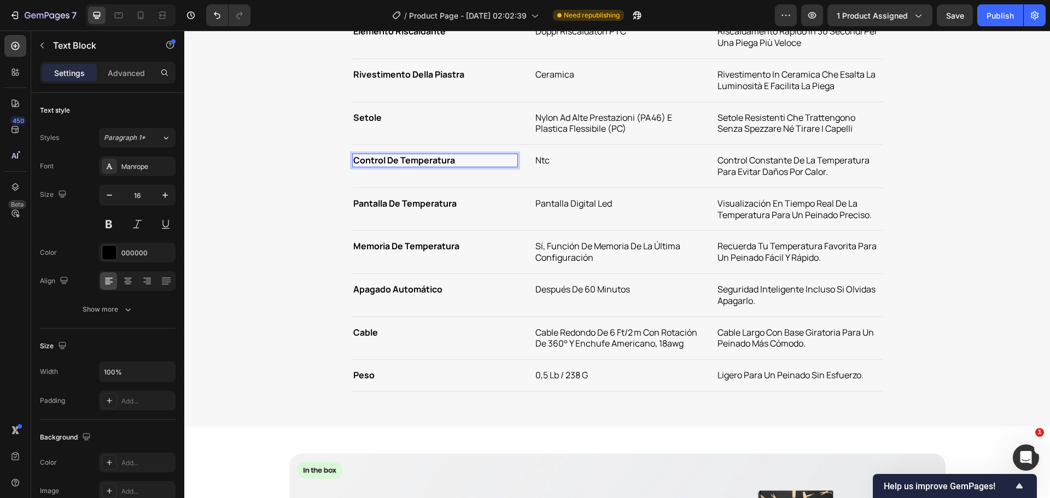
click at [391, 160] on strong "control de temperatura" at bounding box center [404, 160] width 102 height 12
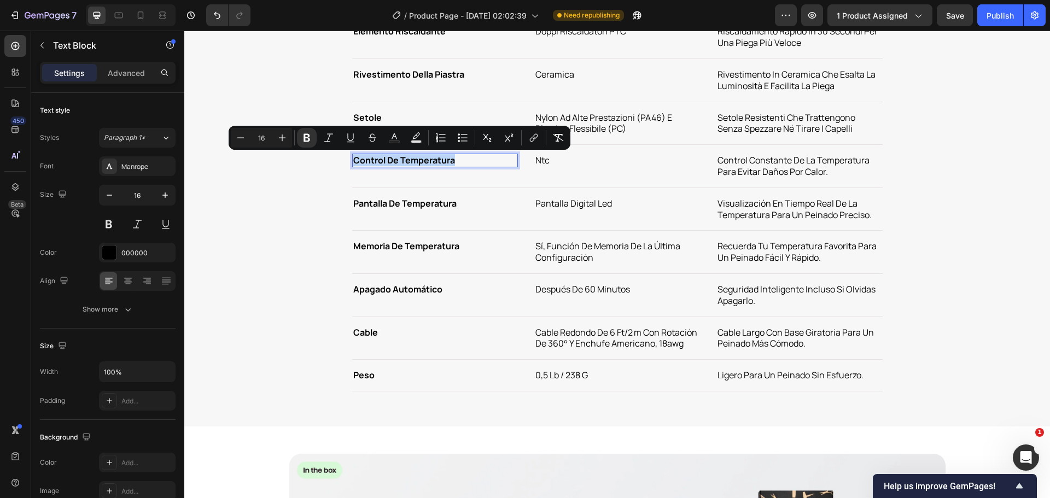
copy strong "control de temperatura"
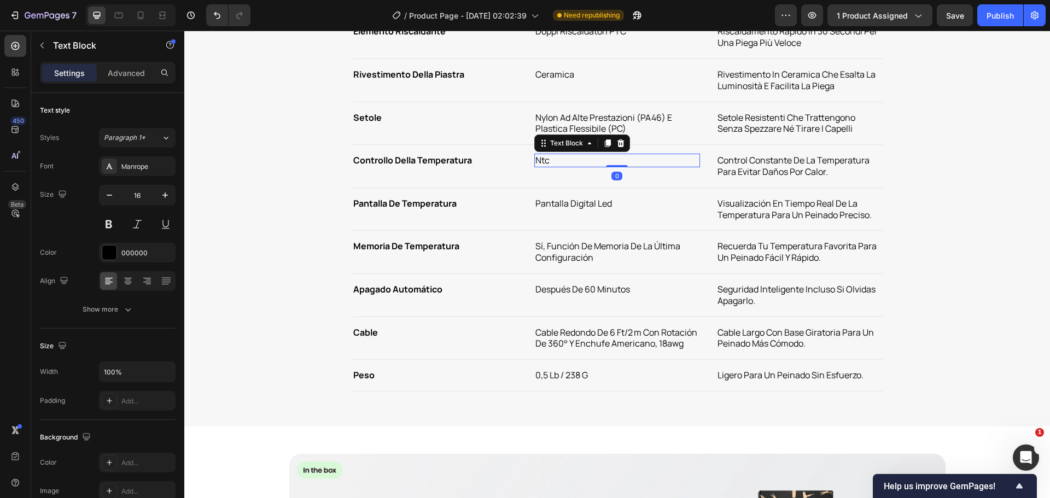
click at [542, 163] on p "ntc" at bounding box center [618, 160] width 164 height 11
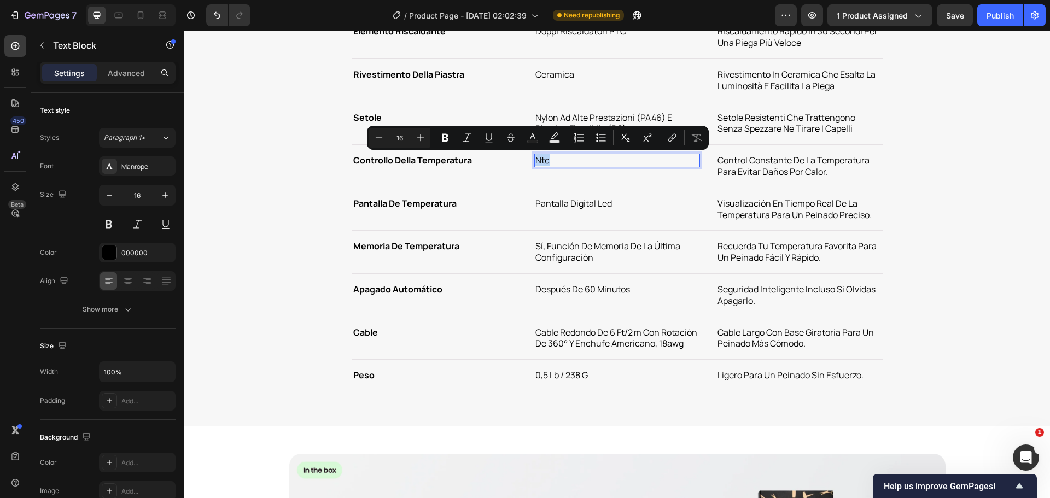
copy p "ntc"
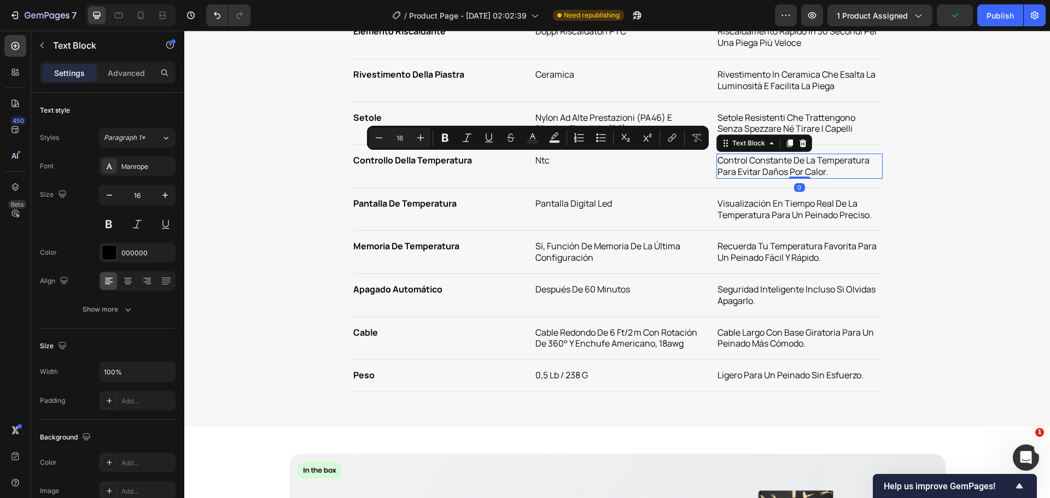
click at [789, 166] on p "control constante de la temperatura para evitar daños por calor." at bounding box center [800, 166] width 164 height 23
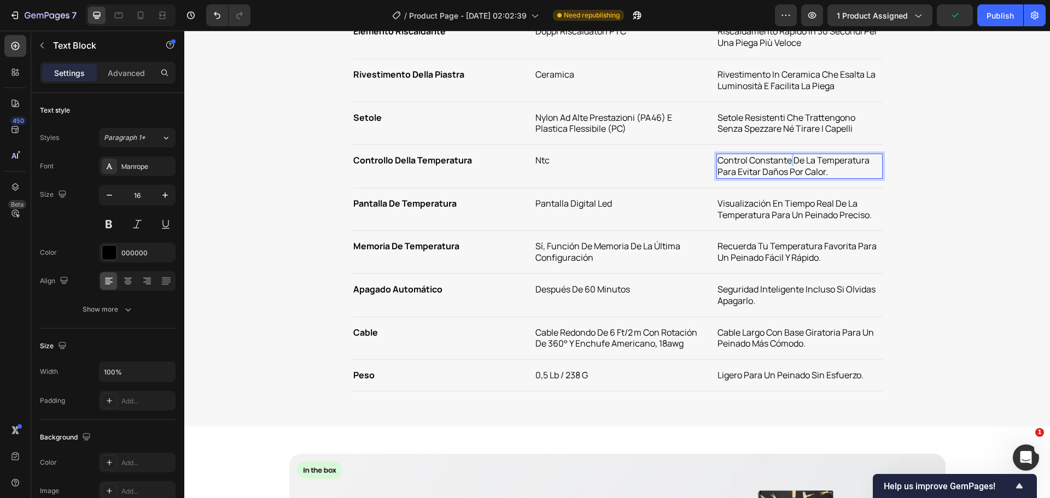
click at [789, 166] on p "control constante de la temperatura para evitar daños por calor." at bounding box center [800, 166] width 164 height 23
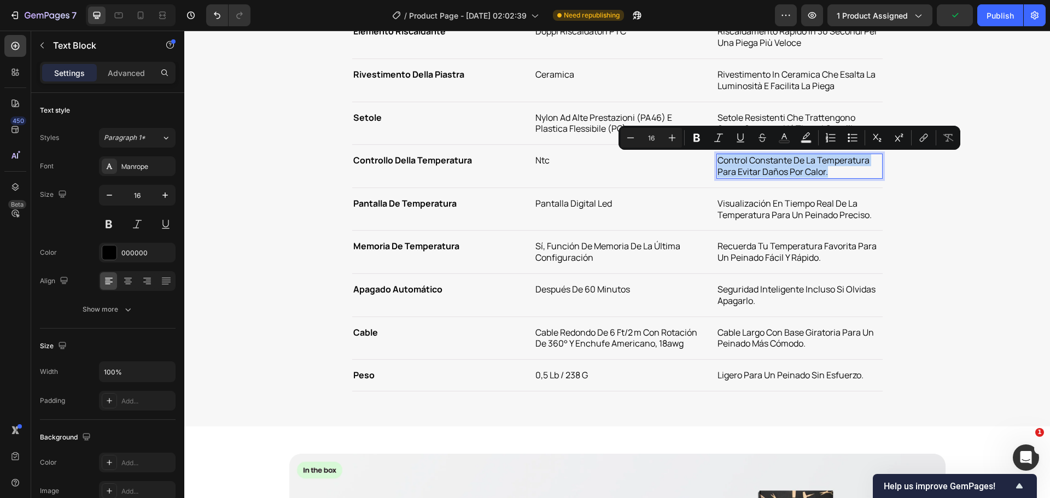
copy p "control constante de la temperatura para evitar daños por calor."
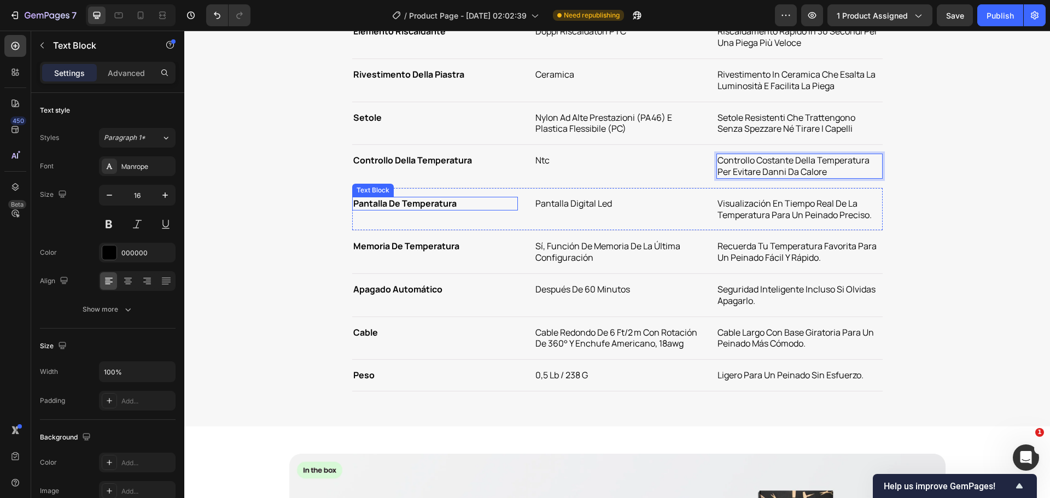
click at [421, 205] on strong "pantalla de temperatura" at bounding box center [404, 203] width 103 height 12
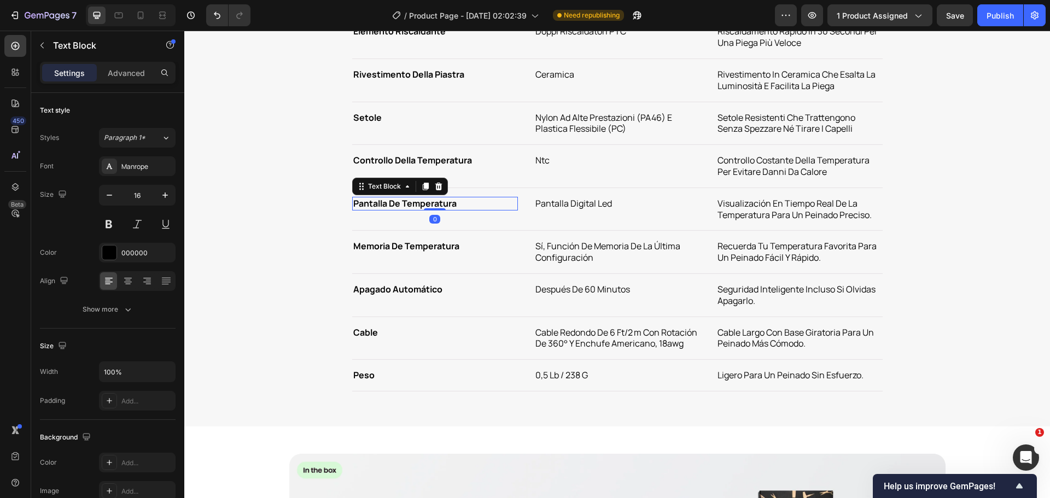
click at [421, 205] on strong "pantalla de temperatura" at bounding box center [404, 203] width 103 height 12
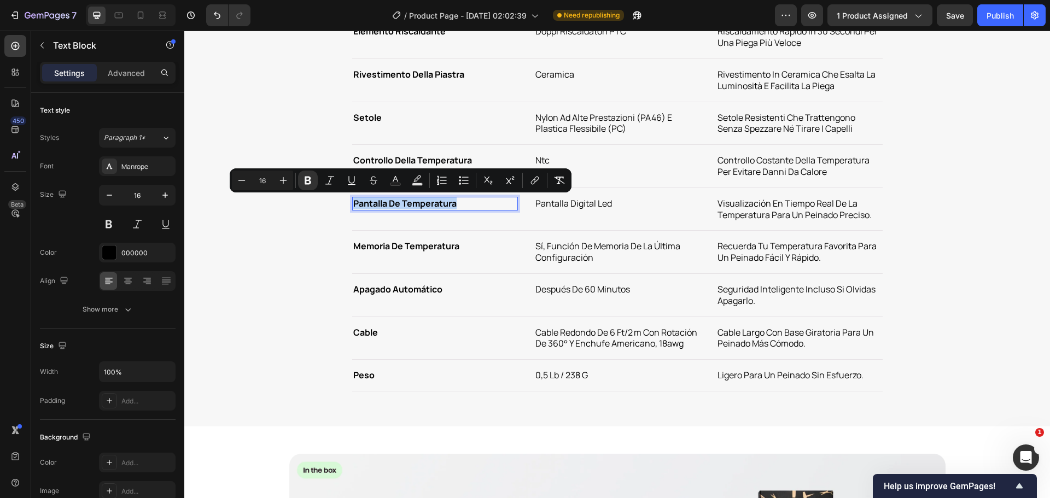
copy strong "pantalla de temperatura"
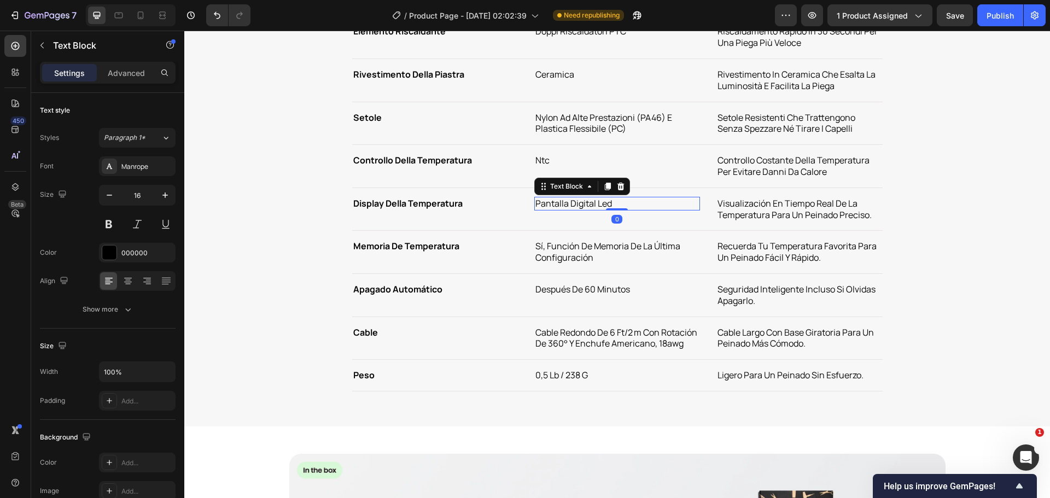
click at [580, 208] on p "pantalla digital led" at bounding box center [618, 203] width 164 height 11
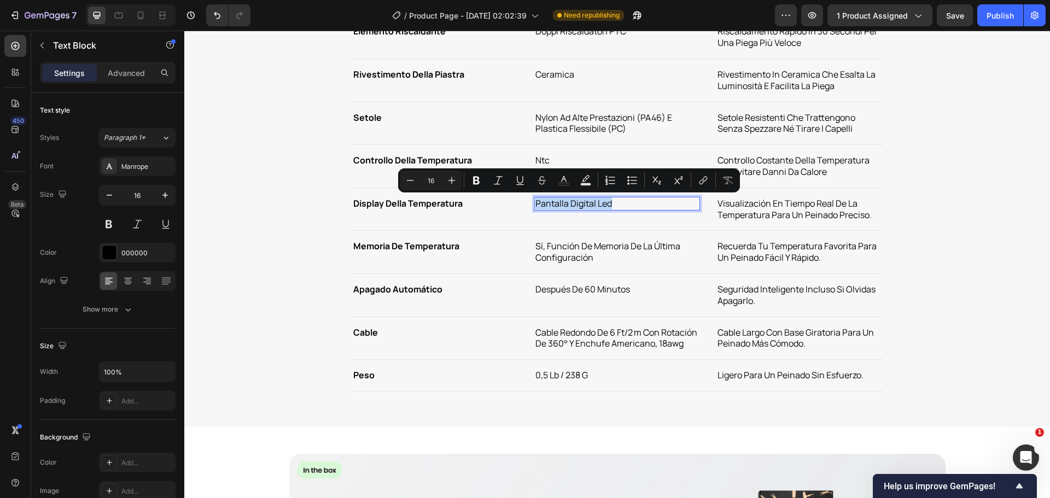
copy p "pantalla digital led"
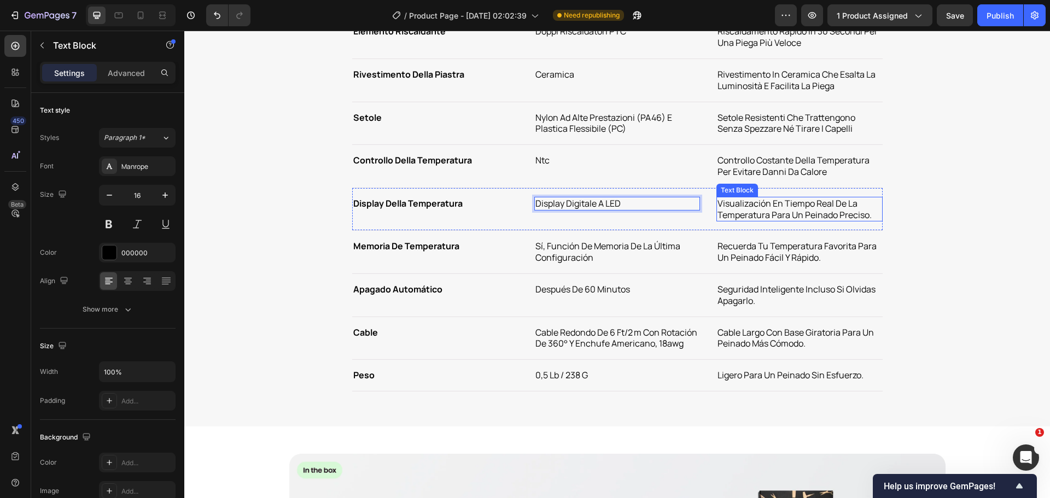
click at [731, 203] on p "visualización en tiempo real de la temperatura para un peinado preciso." at bounding box center [800, 209] width 164 height 23
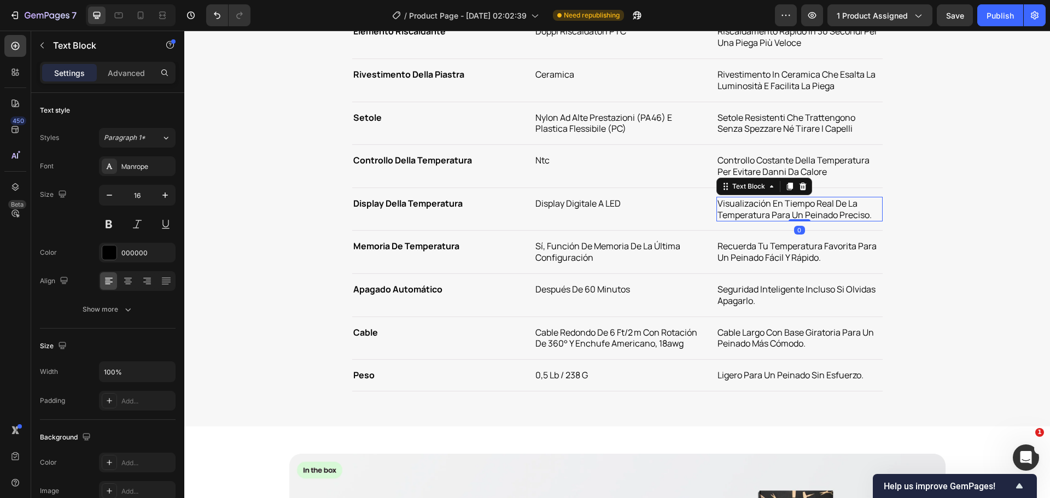
click at [731, 203] on p "visualización en tiempo real de la temperatura para un peinado preciso." at bounding box center [800, 209] width 164 height 23
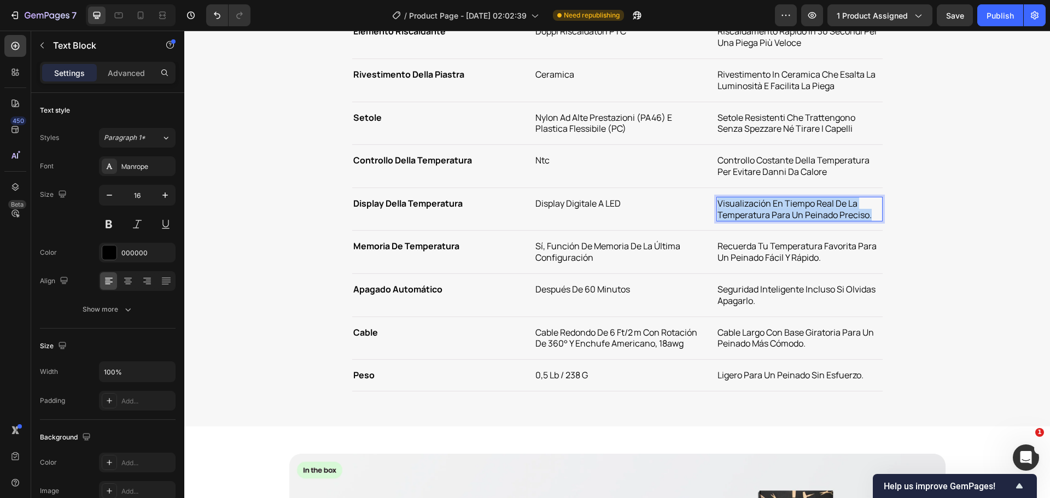
click at [731, 203] on p "visualización en tiempo real de la temperatura para un peinado preciso." at bounding box center [800, 209] width 164 height 23
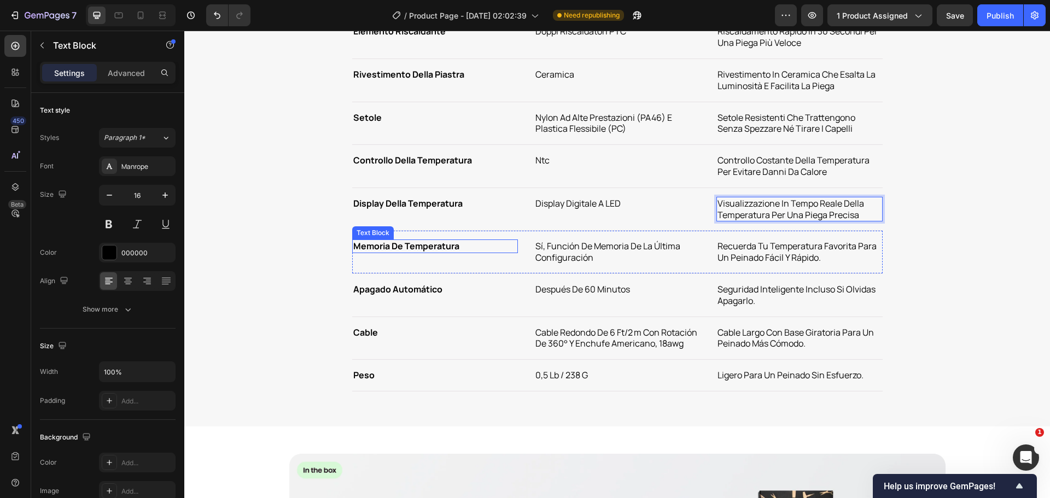
click at [393, 246] on strong "memoria de temperatura" at bounding box center [406, 246] width 106 height 12
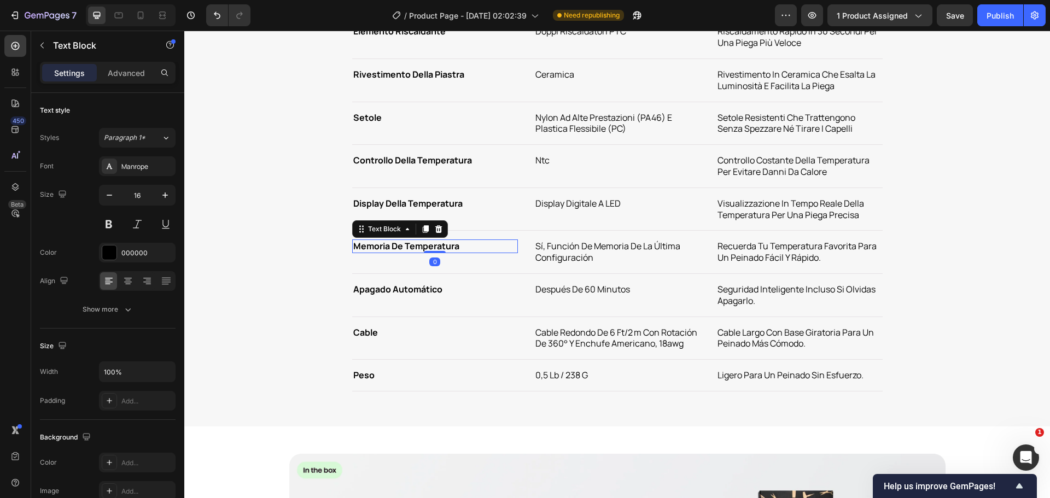
click at [393, 246] on strong "memoria de temperatura" at bounding box center [406, 246] width 106 height 12
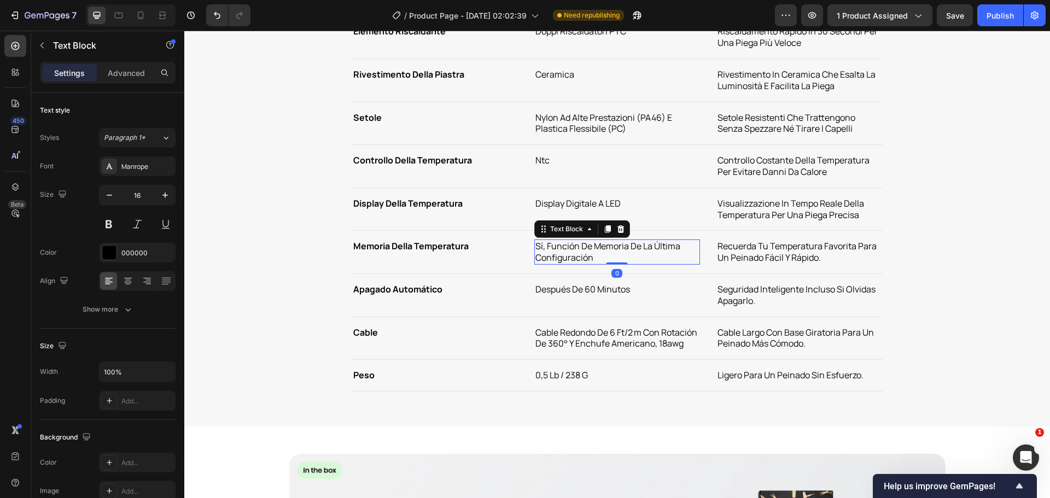
click at [577, 255] on p "sí, función de memoria de la última configuración" at bounding box center [618, 252] width 164 height 23
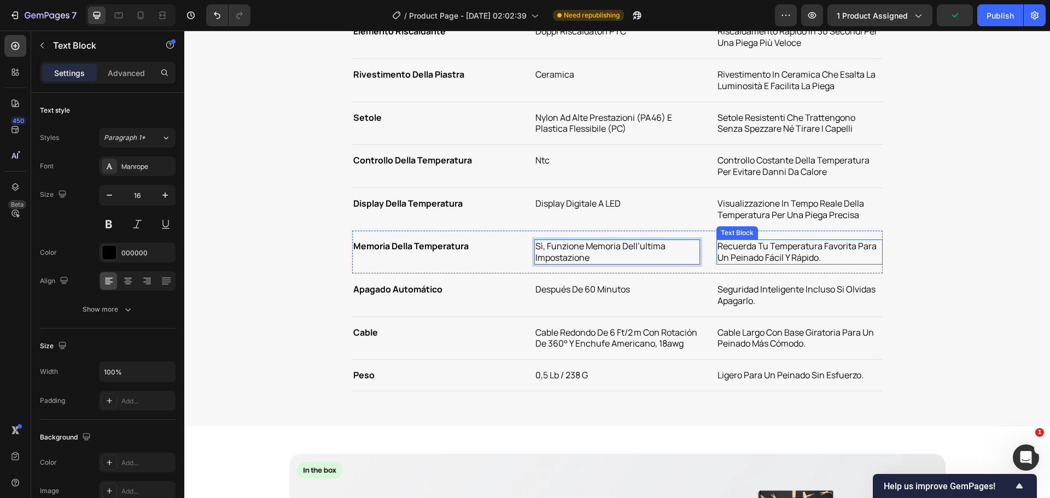
click at [741, 262] on p "recuerda tu temperatura favorita para un peinado fácil y rápido." at bounding box center [800, 252] width 164 height 23
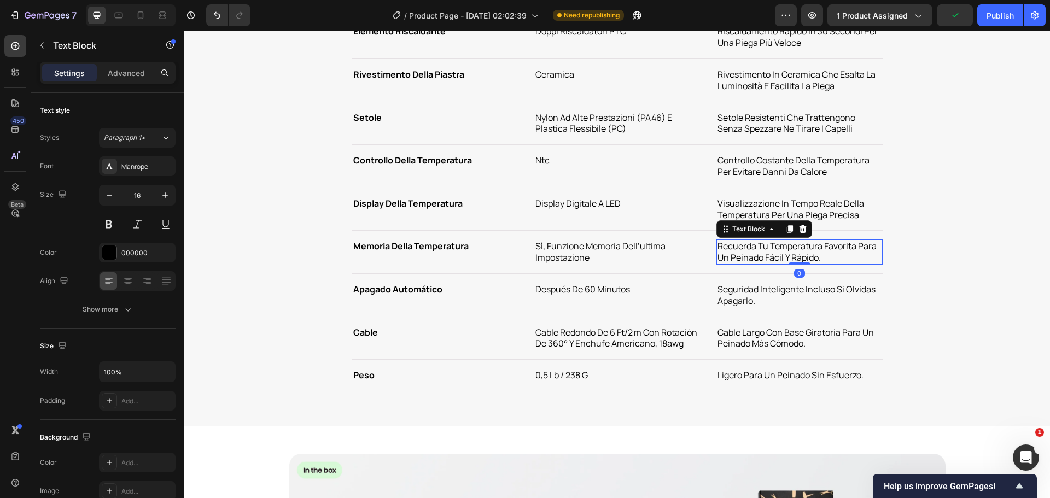
click at [741, 262] on p "recuerda tu temperatura favorita para un peinado fácil y rápido." at bounding box center [800, 252] width 164 height 23
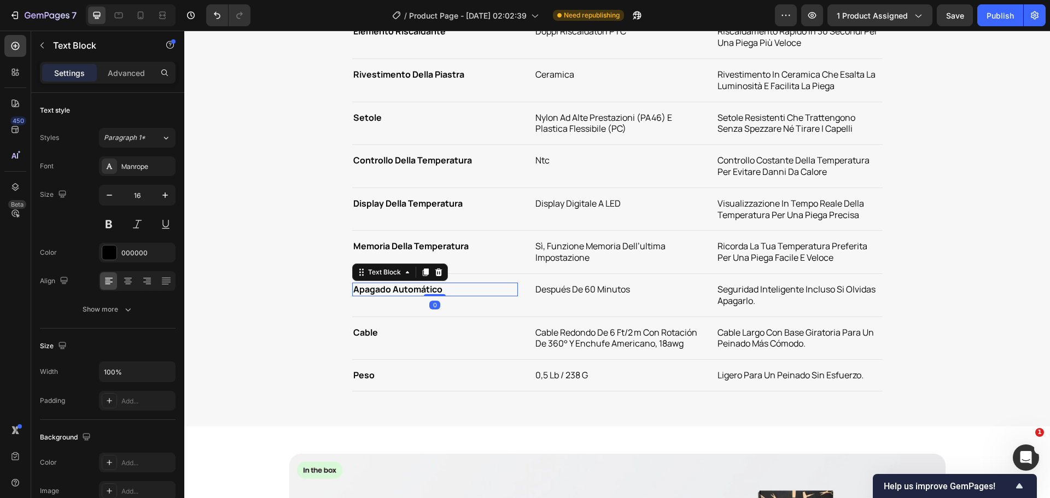
click at [388, 288] on strong "apagado automático" at bounding box center [397, 289] width 89 height 12
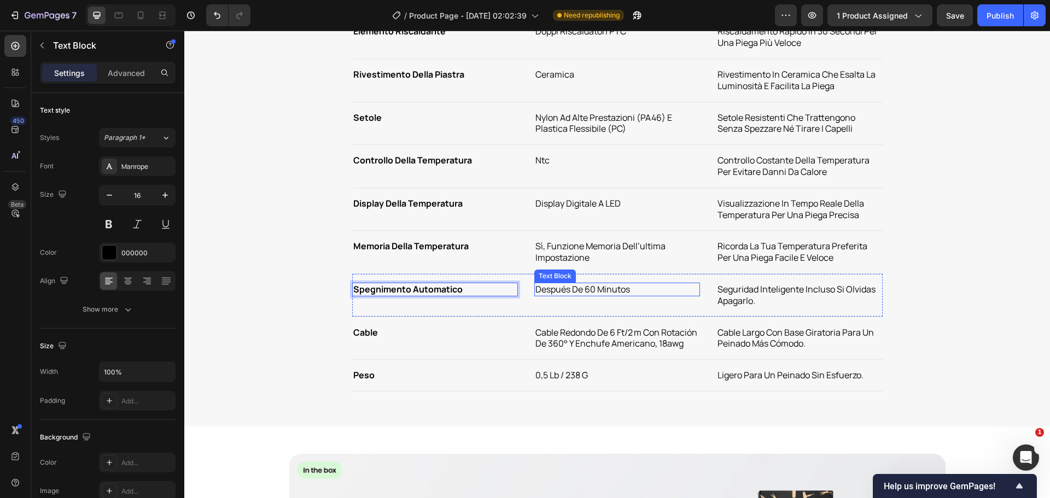
click at [597, 286] on p "después de 60 minutos" at bounding box center [618, 289] width 164 height 11
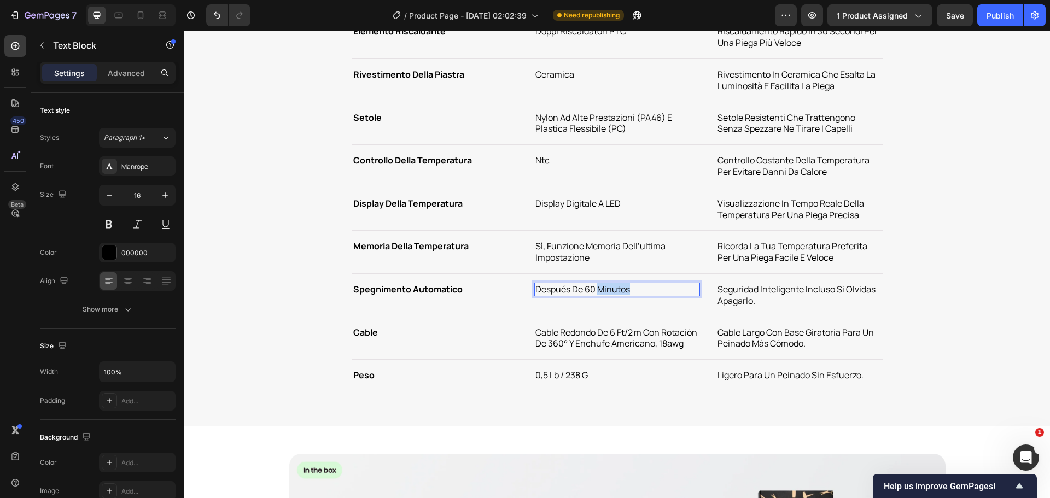
click at [597, 286] on p "después de 60 minutos" at bounding box center [618, 289] width 164 height 11
click at [755, 287] on p "seguridad inteligente incluso si olvidas apagarlo." at bounding box center [800, 295] width 164 height 23
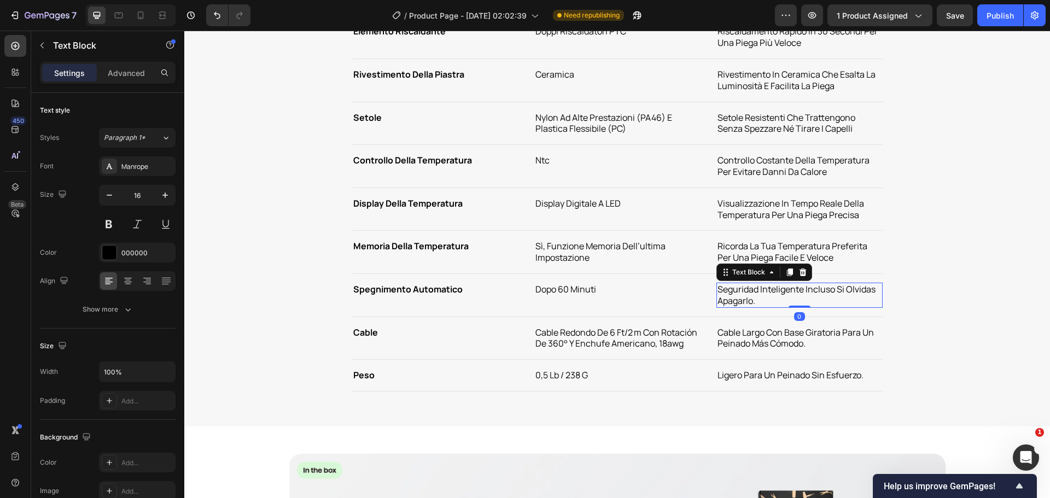
click at [755, 287] on p "seguridad inteligente incluso si olvidas apagarlo." at bounding box center [800, 295] width 164 height 23
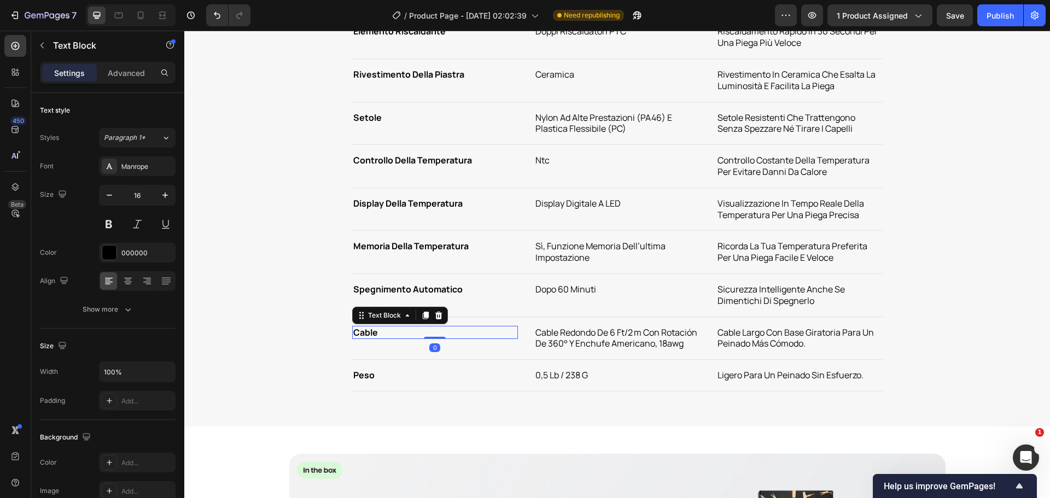
click at [364, 330] on p "cable" at bounding box center [435, 332] width 164 height 11
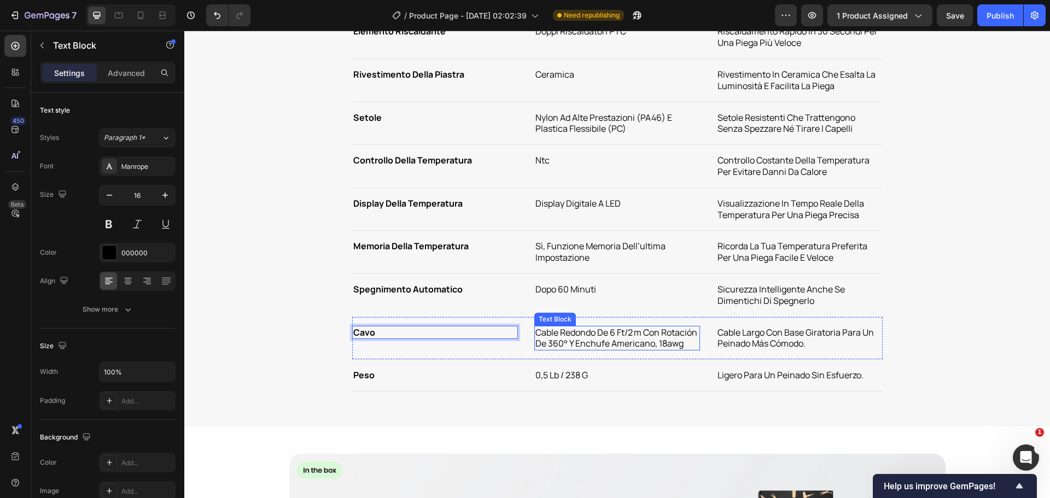
click at [556, 338] on p "cable redondo de 6 ft/2 m con rotación de 360° y enchufe americano, 18awg" at bounding box center [618, 338] width 164 height 23
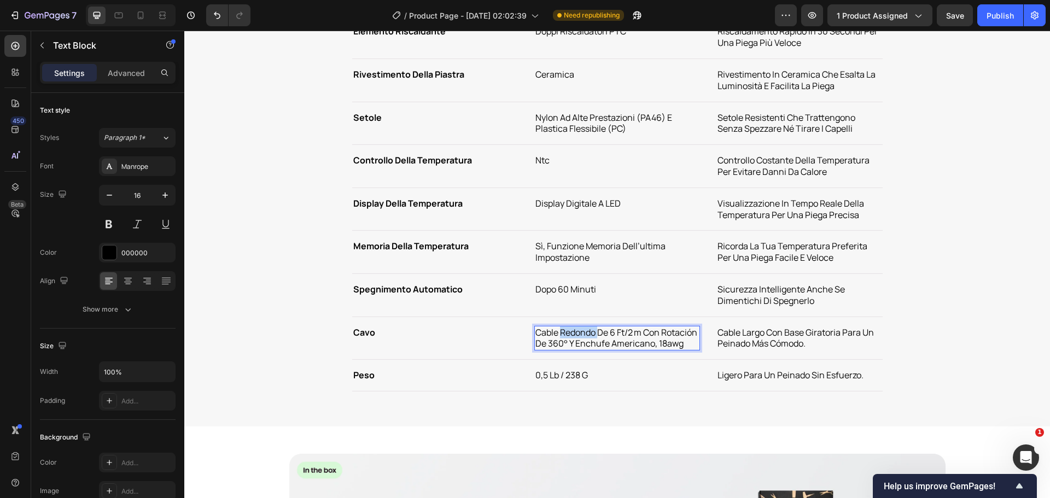
click at [556, 338] on p "cable redondo de 6 ft/2 m con rotación de 360° y enchufe americano, 18awg" at bounding box center [618, 338] width 164 height 23
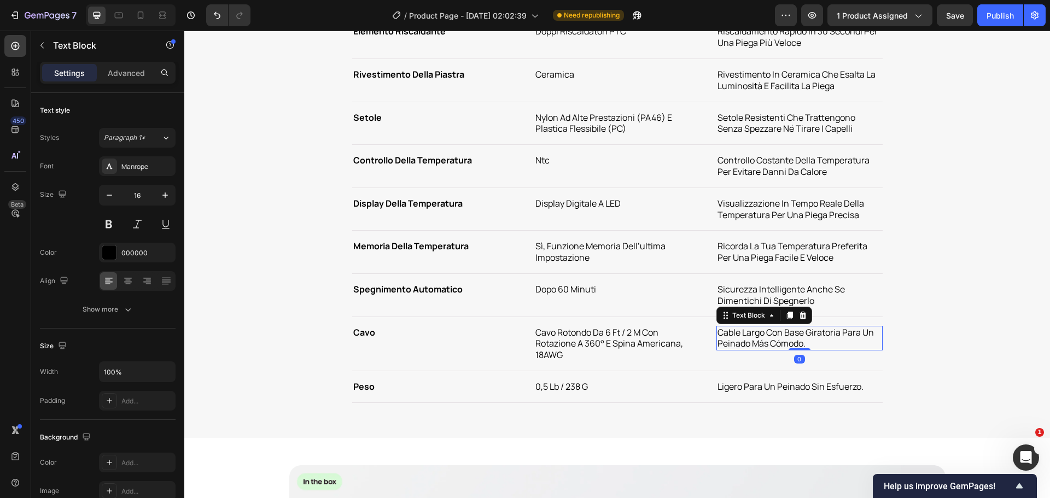
click at [770, 338] on p "cable largo con base giratoria para un peinado más cómodo." at bounding box center [800, 338] width 164 height 23
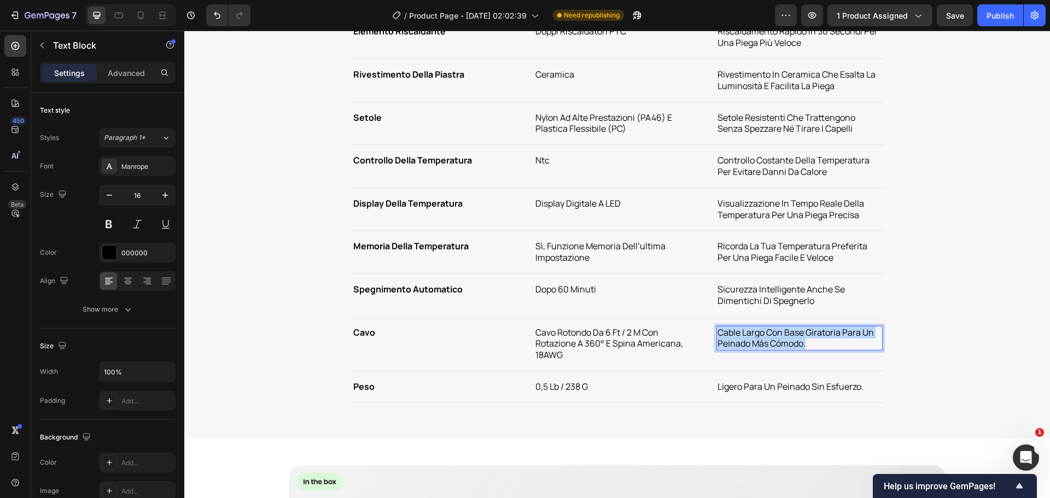
click at [770, 338] on p "cable largo con base giratoria para un peinado más cómodo." at bounding box center [800, 338] width 164 height 23
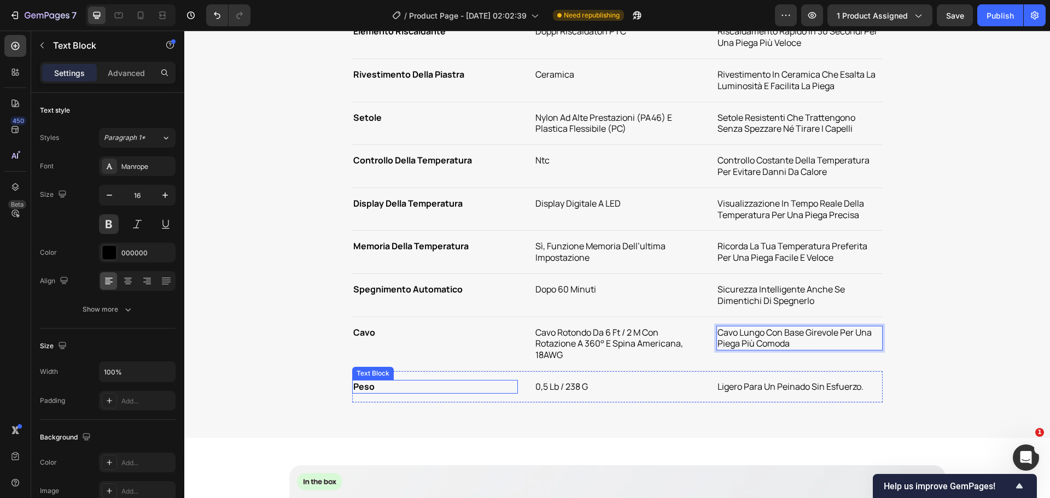
click at [373, 392] on p "peso" at bounding box center [435, 386] width 164 height 11
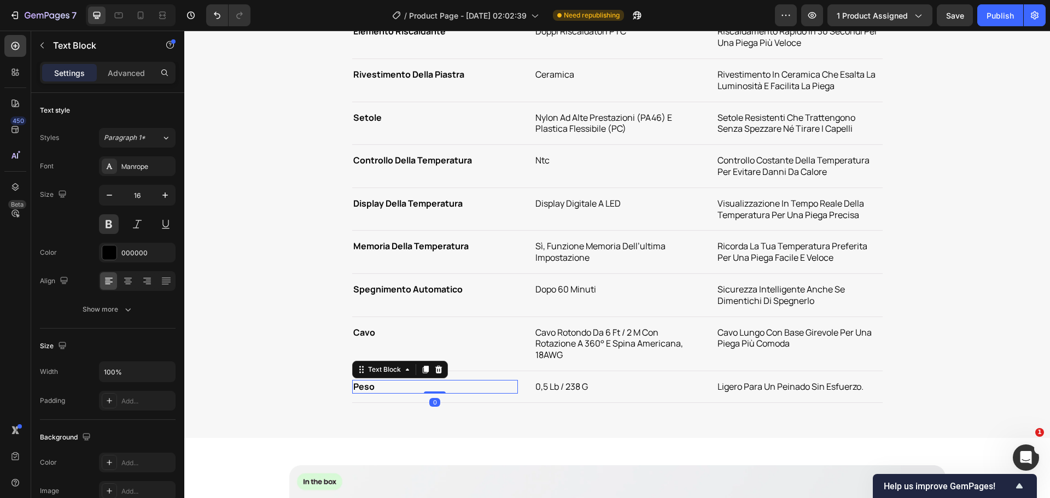
click at [373, 392] on p "peso" at bounding box center [435, 386] width 164 height 11
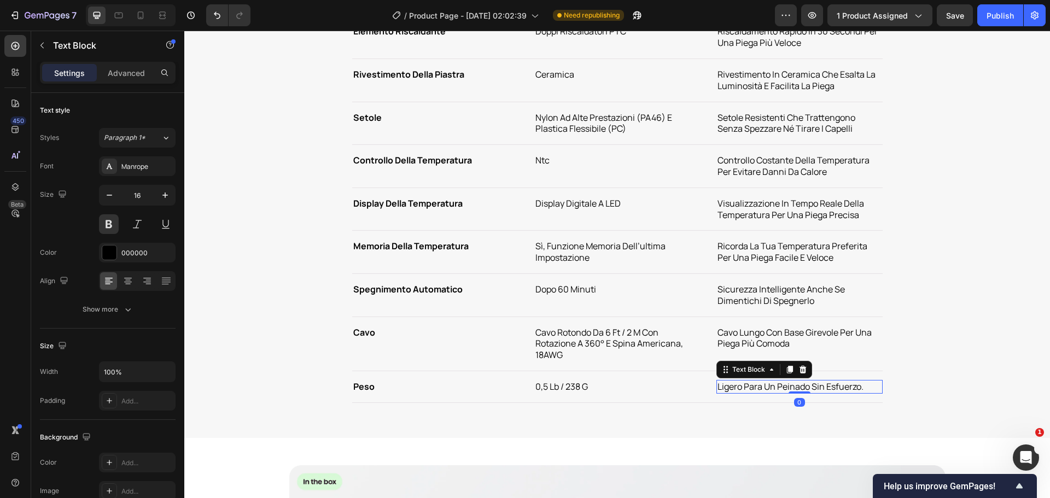
click at [765, 389] on p "ligero para un peinado sin esfuerzo." at bounding box center [800, 386] width 164 height 11
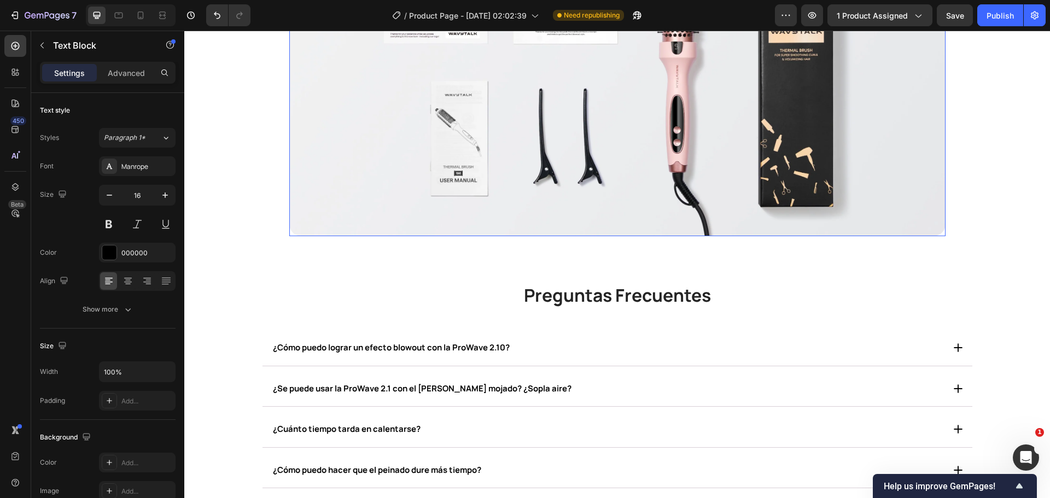
scroll to position [5689, 0]
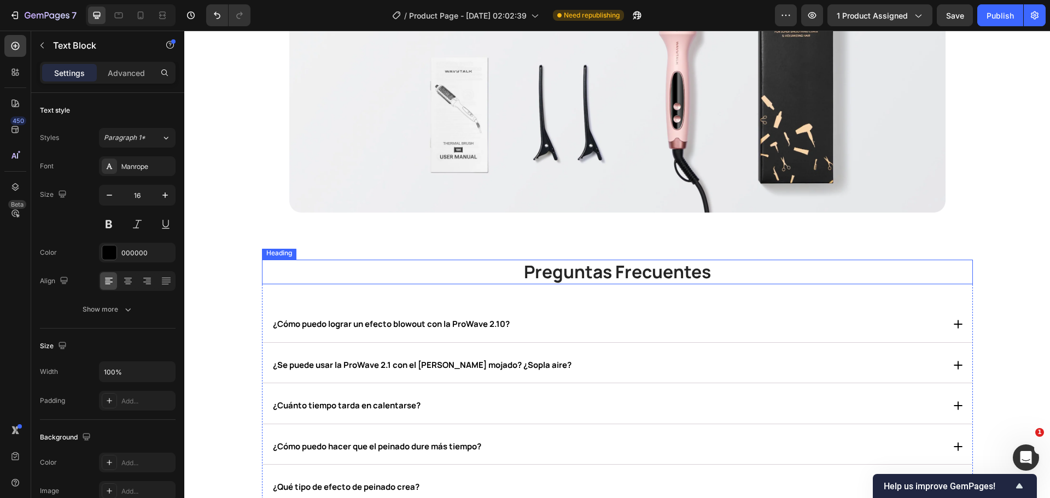
click at [579, 276] on strong "Preguntas Frecuentes" at bounding box center [617, 272] width 187 height 24
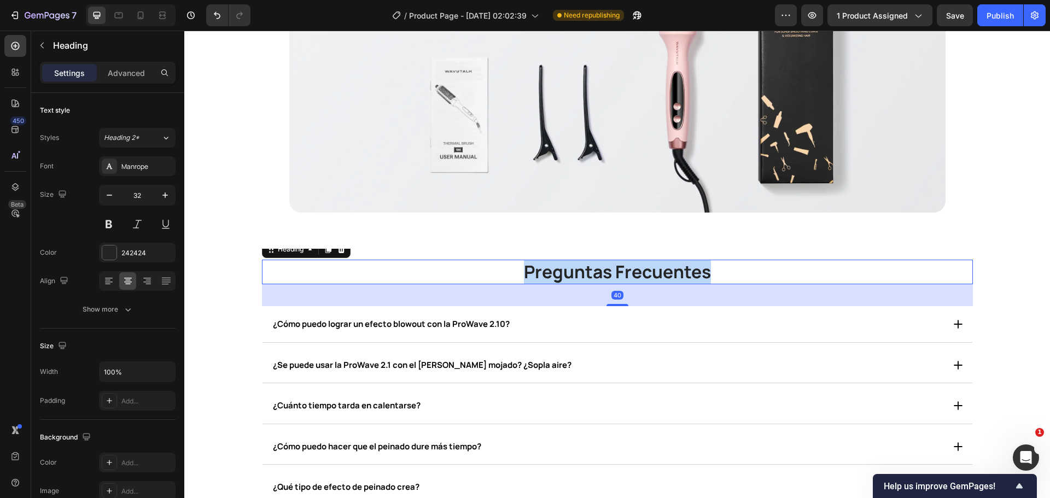
click at [579, 276] on strong "Preguntas Frecuentes" at bounding box center [617, 272] width 187 height 24
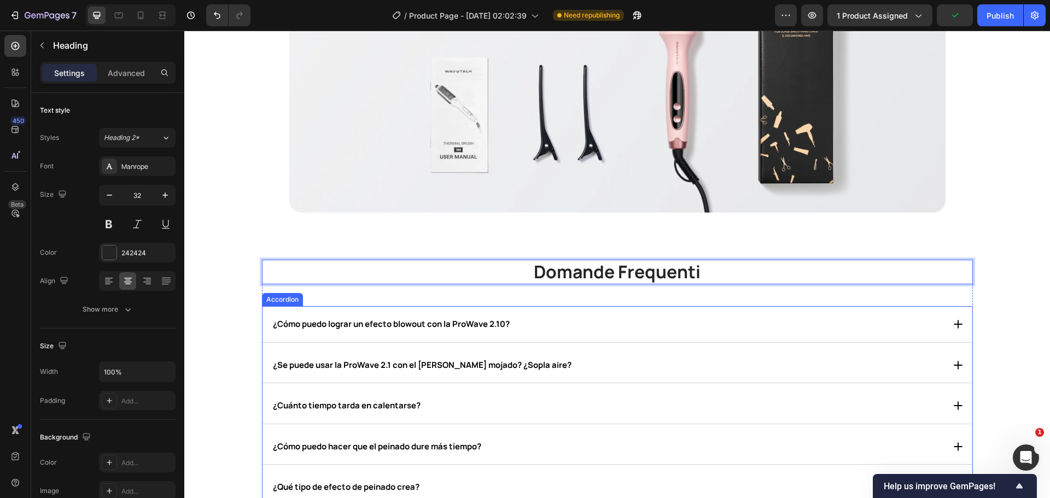
click at [360, 321] on p "¿ Cómo puedo lograr un efecto blowout con la ProWave 2.10?" at bounding box center [391, 324] width 237 height 11
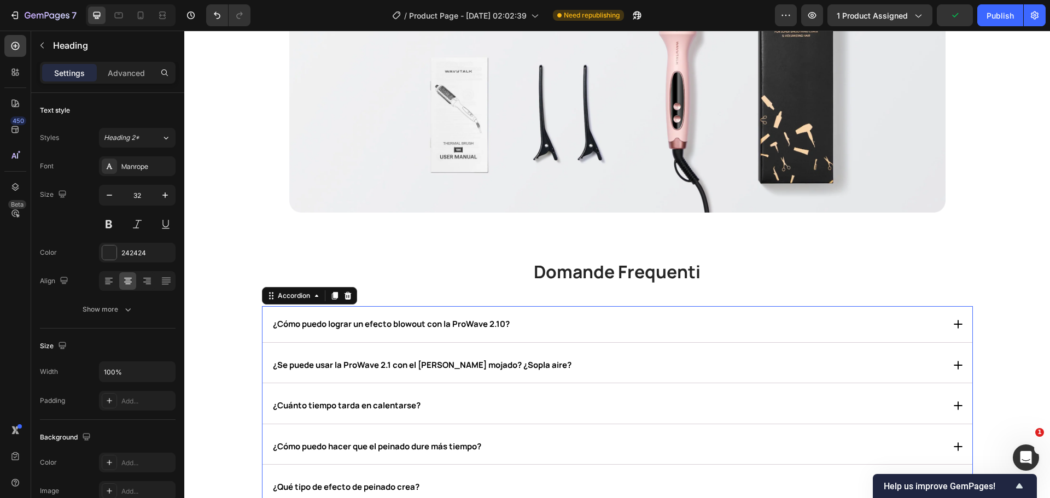
click at [360, 321] on p "¿ Cómo puedo lograr un efecto blowout con la ProWave 2.10?" at bounding box center [391, 324] width 237 height 11
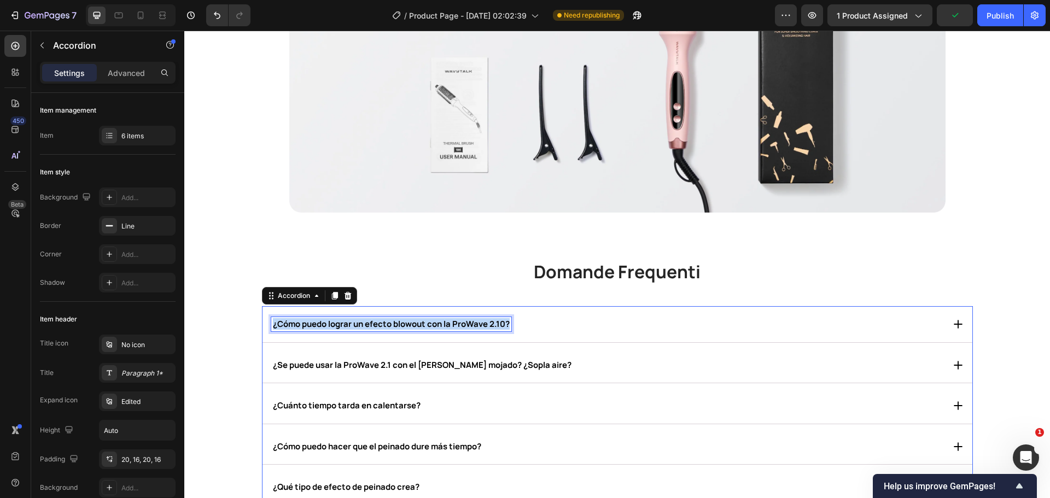
click at [360, 321] on p "¿ Cómo puedo lograr un efecto blowout con la ProWave 2.10?" at bounding box center [391, 324] width 237 height 11
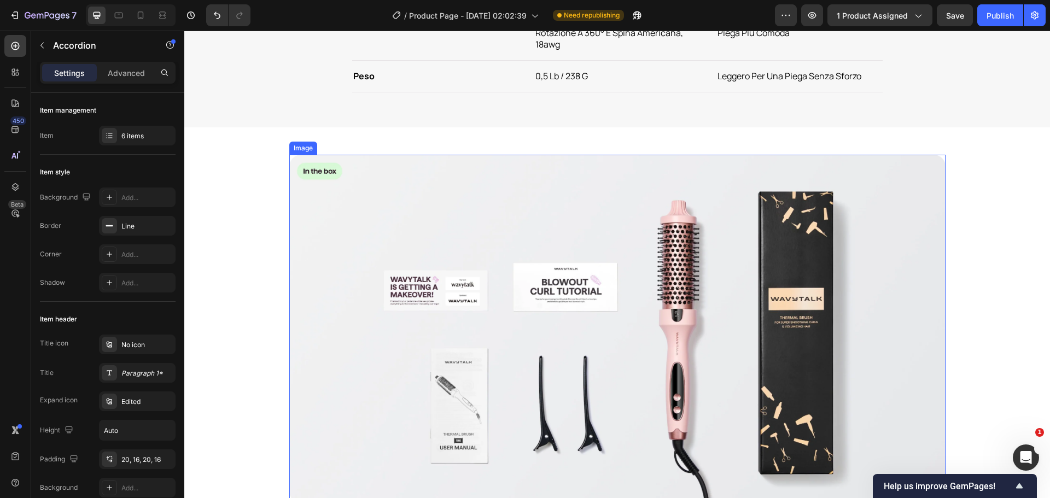
scroll to position [5659, 0]
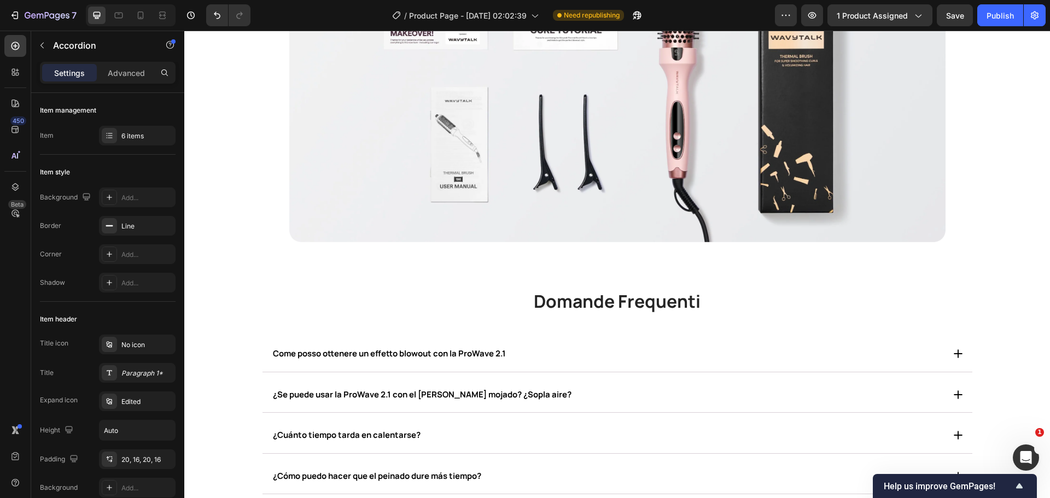
click at [498, 358] on strong "Come posso ottenere un effetto blowout con la ProWave 2.1" at bounding box center [389, 353] width 233 height 11
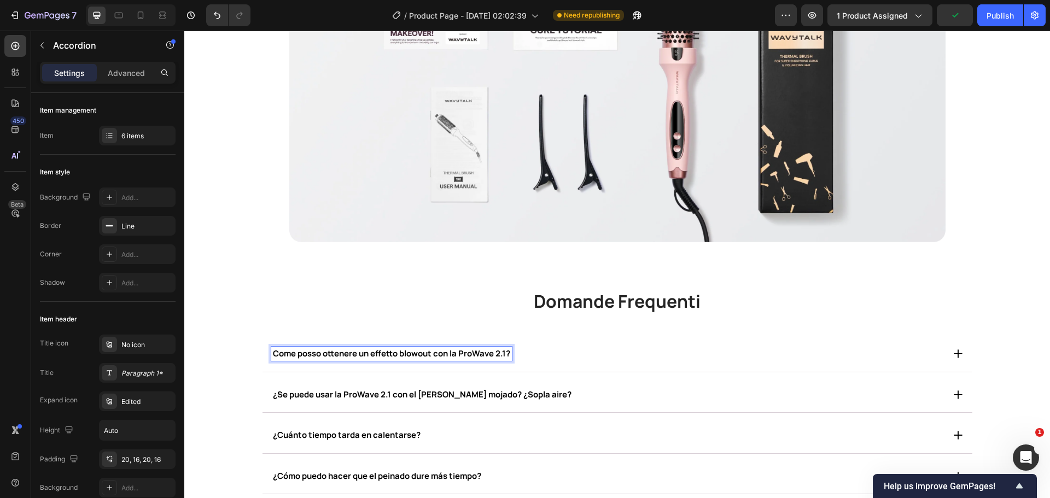
click at [370, 396] on strong "¿Se puede usar la ProWave 2.1 con el cabello mojado? ¿Sopla aire?" at bounding box center [422, 394] width 299 height 11
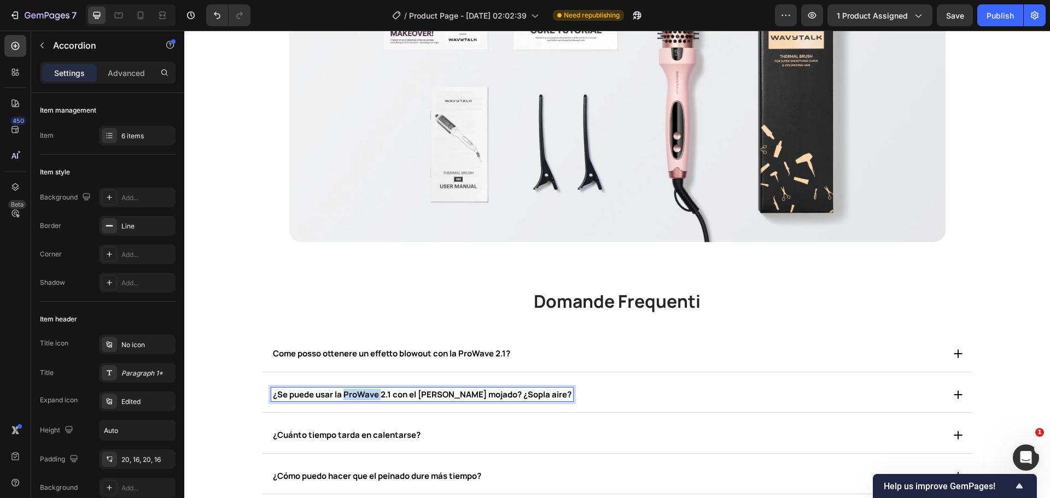
click at [370, 396] on strong "¿Se puede usar la ProWave 2.1 con el cabello mojado? ¿Sopla aire?" at bounding box center [422, 394] width 299 height 11
click at [953, 351] on icon at bounding box center [958, 353] width 11 height 11
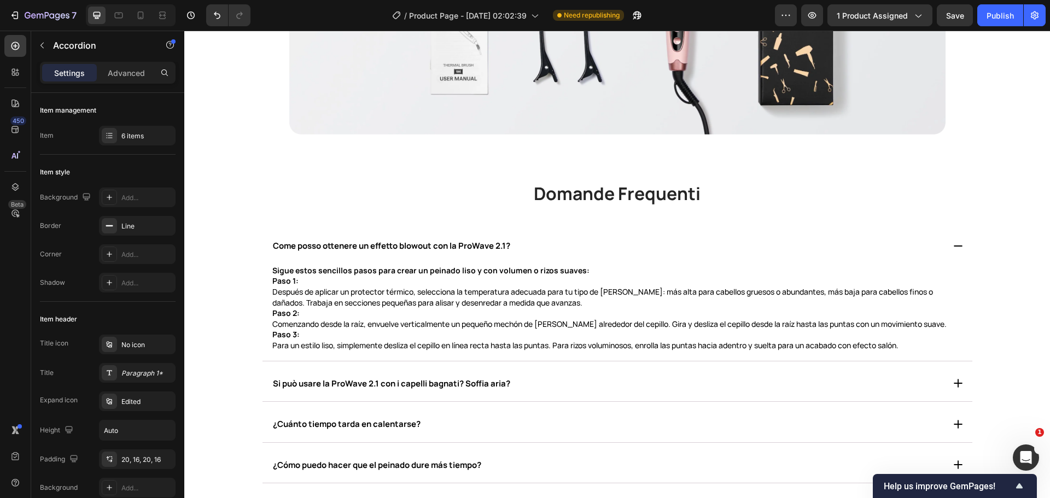
scroll to position [5769, 0]
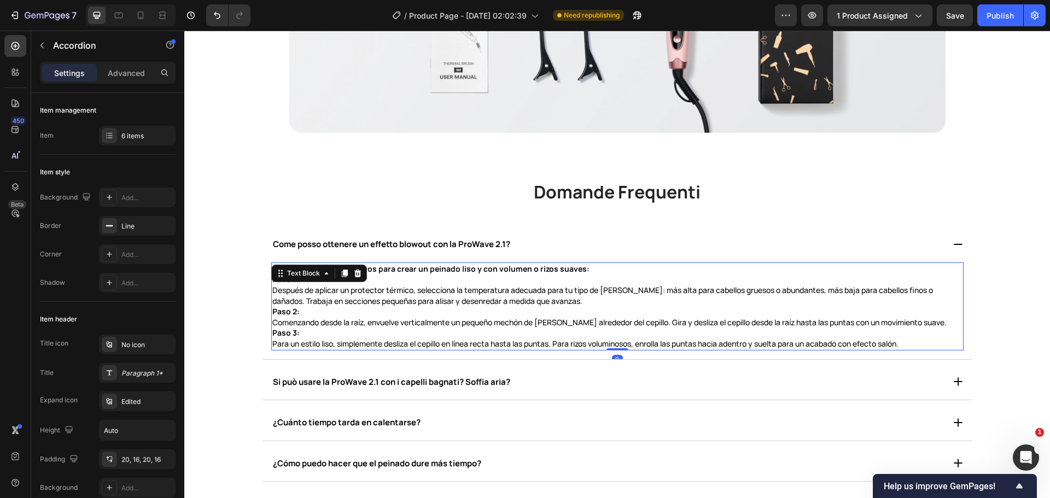
click at [335, 280] on div "Sigue estos sencillos pasos para crear un peinado liso y con volumen o rizos su…" at bounding box center [617, 307] width 693 height 88
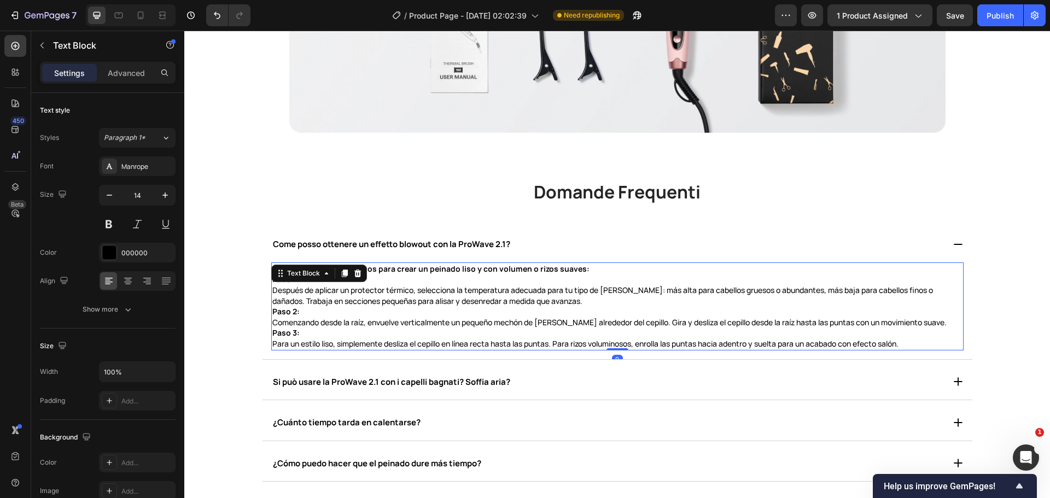
click at [394, 331] on p "Paso 3: Para un estilo liso, simplemente desliza el cepillo en línea recta hast…" at bounding box center [617, 338] width 690 height 21
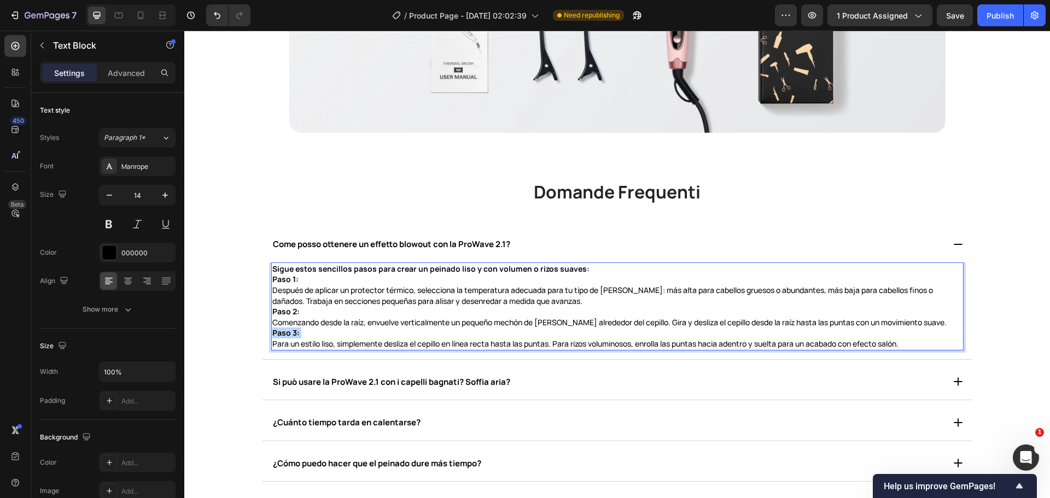
click at [394, 331] on p "Paso 3: Para un estilo liso, simplemente desliza el cepillo en línea recta hast…" at bounding box center [617, 338] width 690 height 21
click at [394, 342] on p "Paso 3: Para un estilo liso, simplemente desliza el cepillo en línea recta hast…" at bounding box center [617, 338] width 690 height 21
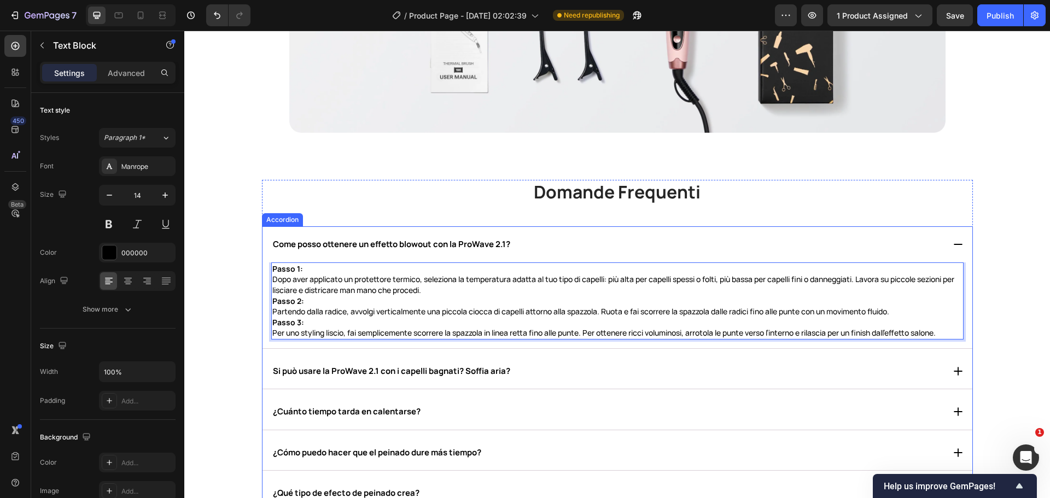
click at [329, 373] on strong "Si può usare la ProWave 2.1 con i capelli bagnati? Soffia aria?" at bounding box center [391, 370] width 237 height 11
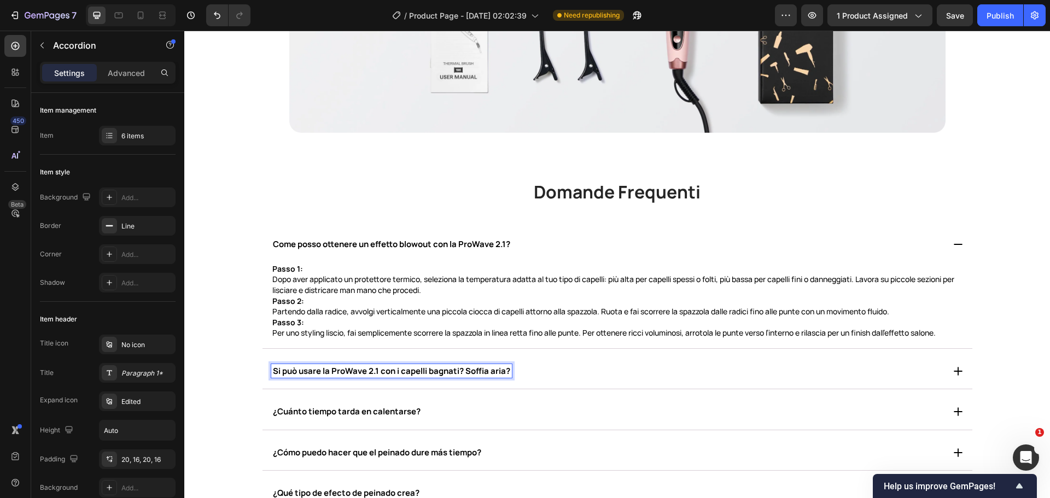
click at [953, 368] on icon at bounding box center [958, 371] width 11 height 11
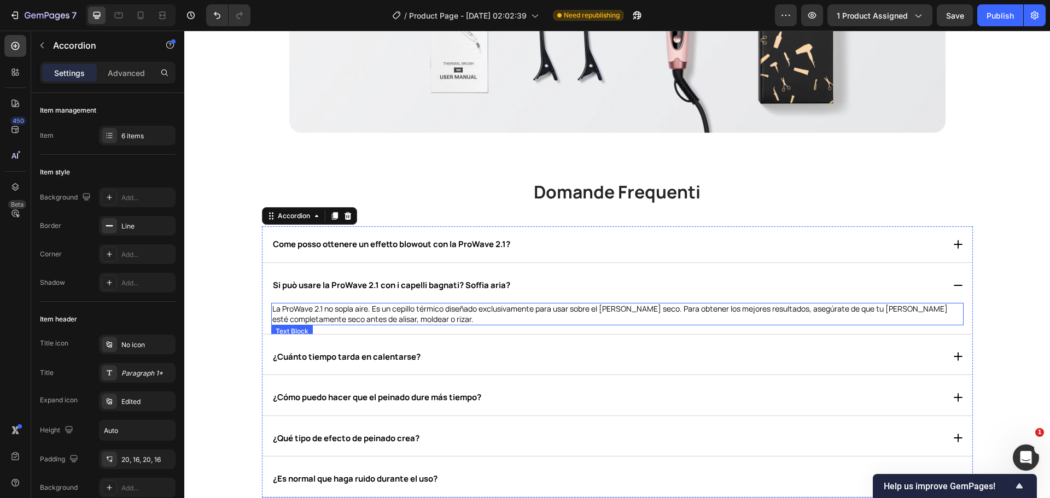
click at [358, 301] on div "Si può usare la ProWave 2.1 con i capelli bagnati? Soffia aria?" at bounding box center [618, 285] width 710 height 36
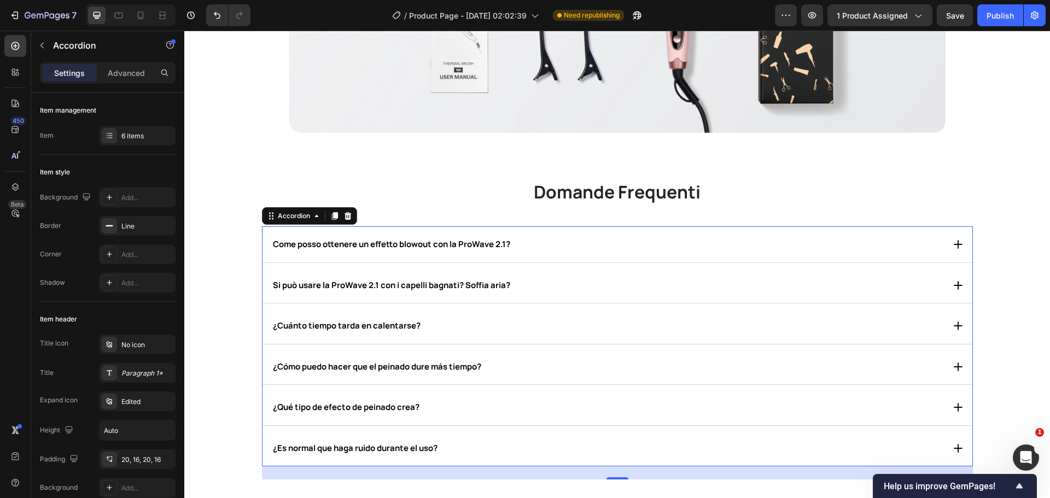
click at [587, 276] on div "Si può usare la ProWave 2.1 con i capelli bagnati? Soffia aria?" at bounding box center [618, 285] width 710 height 36
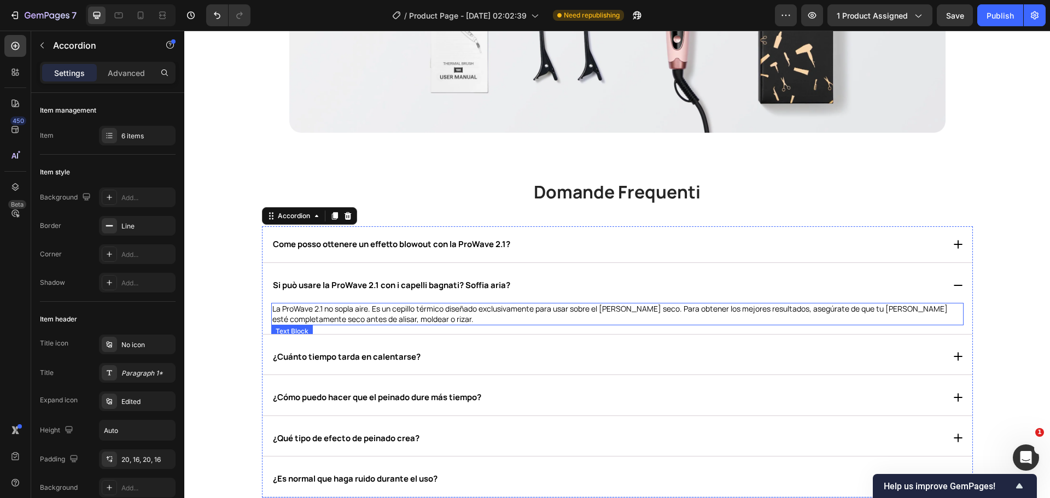
click at [549, 307] on p "La ProWave 2.1 no sopla aire. Es un cepillo térmico diseñado exclusivamente par…" at bounding box center [617, 314] width 690 height 20
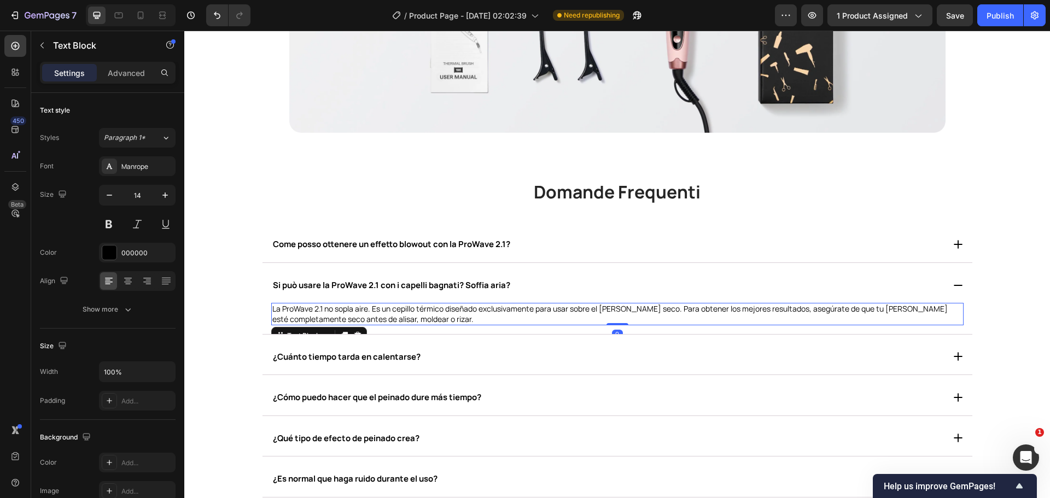
click at [549, 307] on p "La ProWave 2.1 no sopla aire. Es un cepillo térmico diseñado exclusivamente par…" at bounding box center [617, 314] width 690 height 20
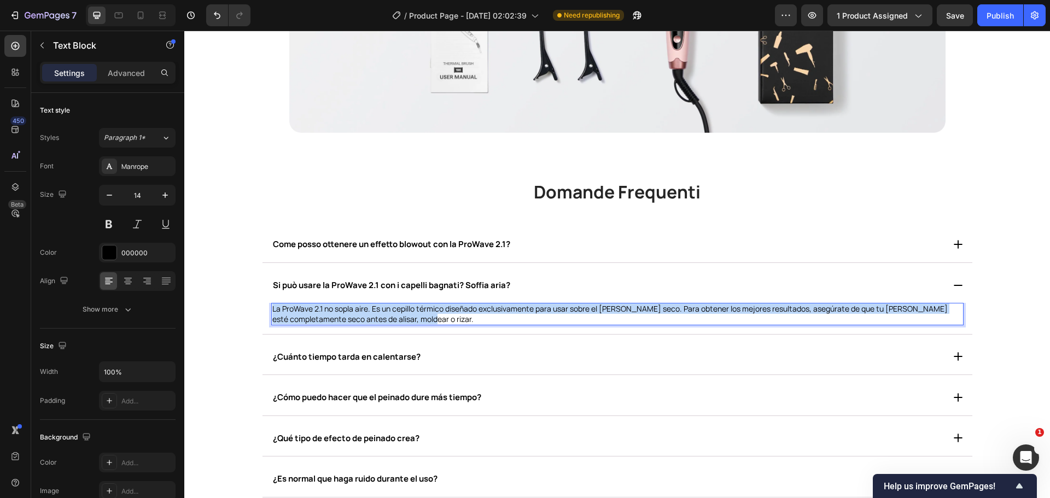
click at [549, 307] on p "La ProWave 2.1 no sopla aire. Es un cepillo térmico diseñado exclusivamente par…" at bounding box center [617, 314] width 690 height 20
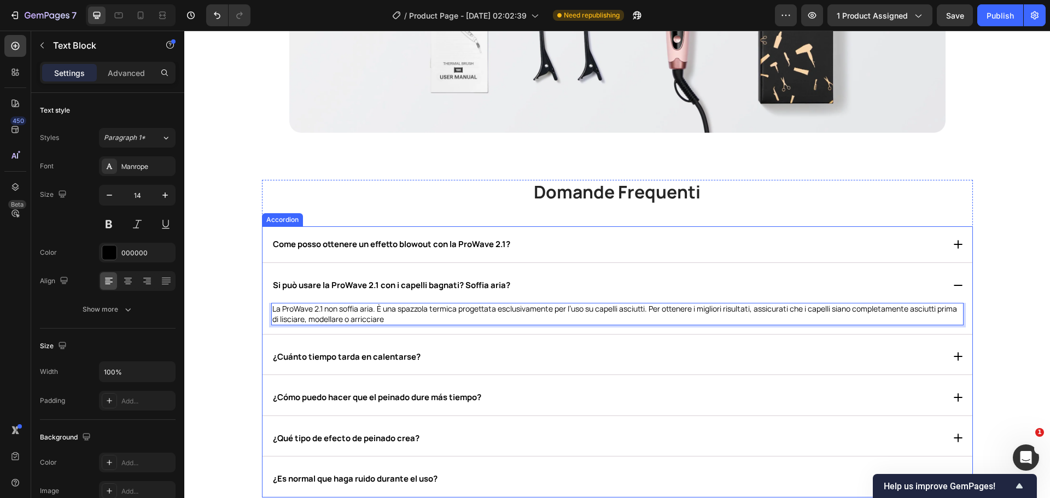
click at [357, 358] on strong "¿Cuánto tiempo tarda en calentarse?" at bounding box center [347, 356] width 148 height 11
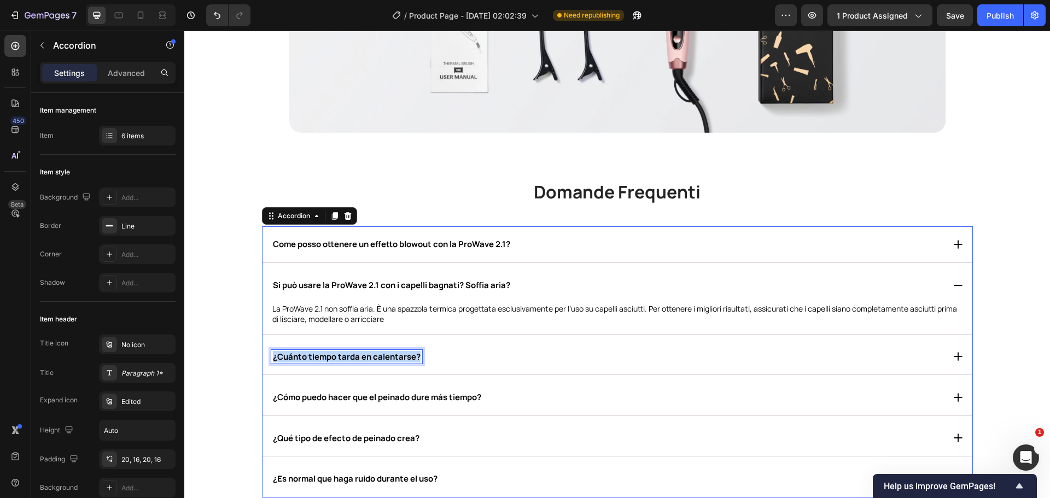
click at [357, 358] on strong "¿Cuánto tiempo tarda en calentarse?" at bounding box center [347, 356] width 148 height 11
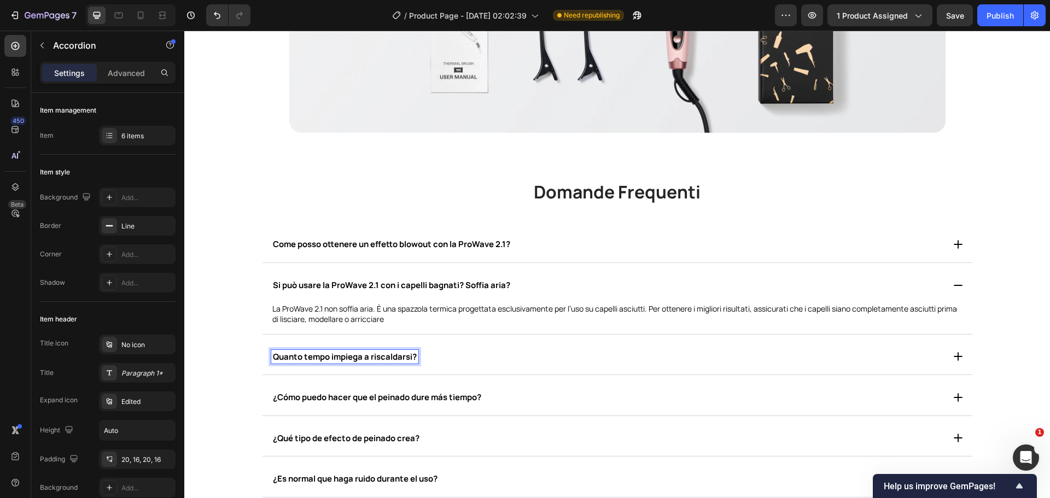
click at [567, 357] on div "Quanto tempo impiega a riscaldarsi?" at bounding box center [607, 357] width 673 height 14
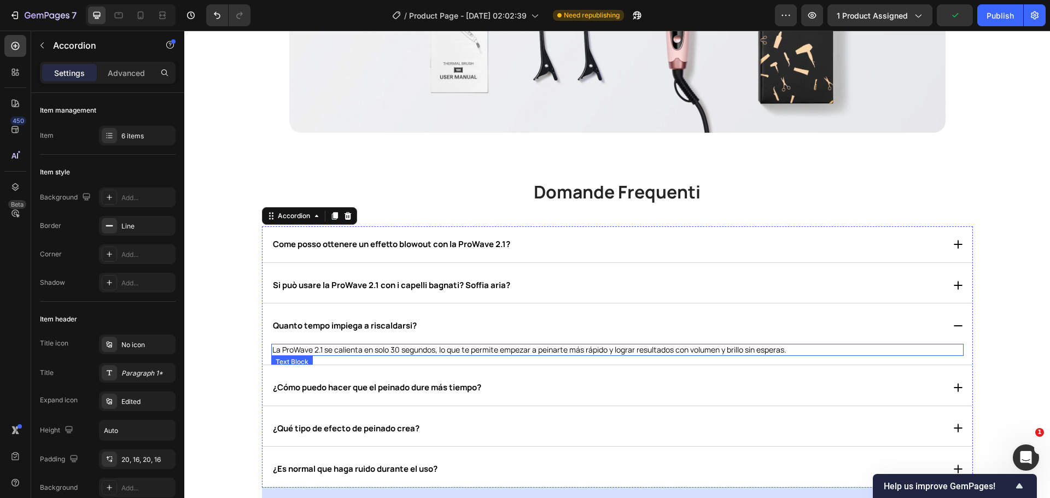
click at [387, 352] on p "La ProWave 2.1 se calienta en solo 30 segundos, lo que te permite empezar a pei…" at bounding box center [617, 350] width 690 height 10
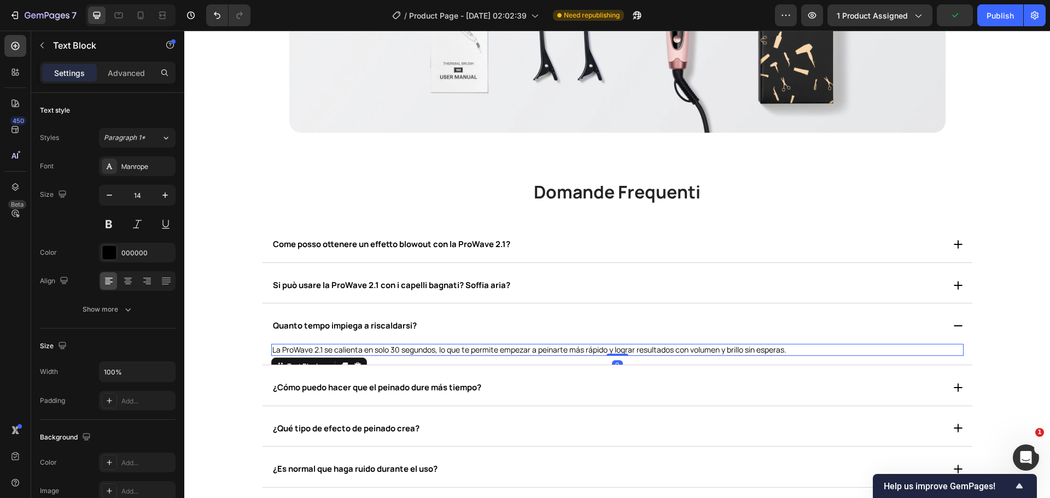
click at [387, 352] on p "La ProWave 2.1 se calienta en solo 30 segundos, lo que te permite empezar a pei…" at bounding box center [617, 350] width 690 height 10
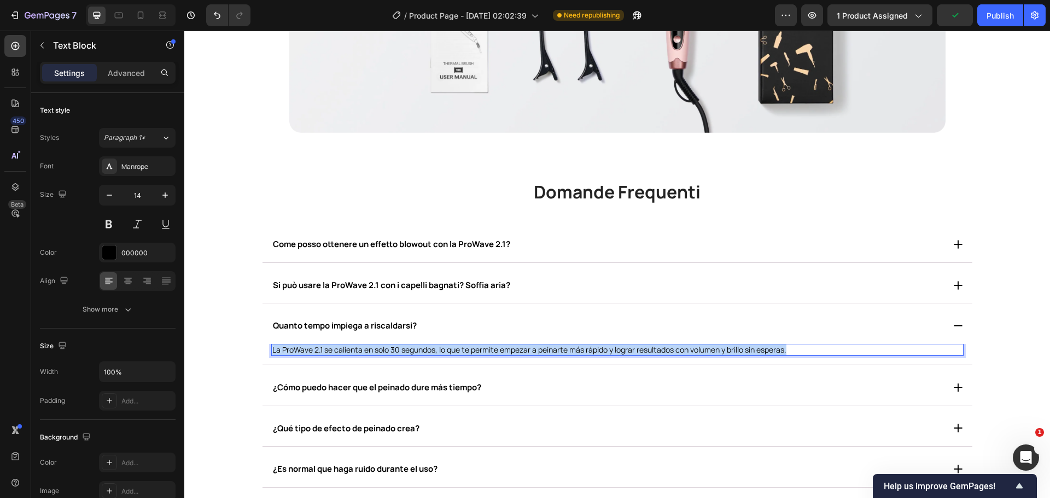
click at [387, 352] on p "La ProWave 2.1 se calienta en solo 30 segundos, lo que te permite empezar a pei…" at bounding box center [617, 350] width 690 height 10
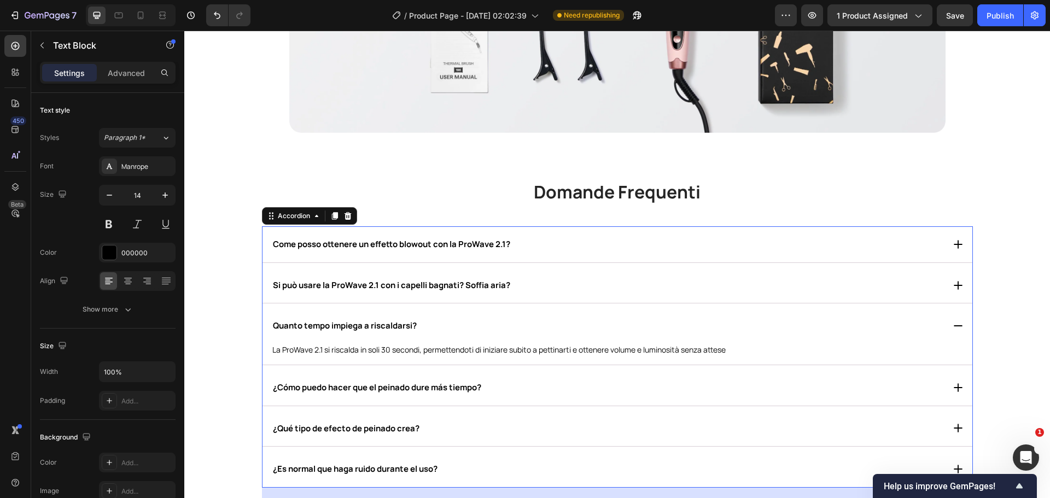
click at [405, 391] on strong "¿Cómo puedo hacer que el peinado dure más tiempo?" at bounding box center [377, 387] width 208 height 11
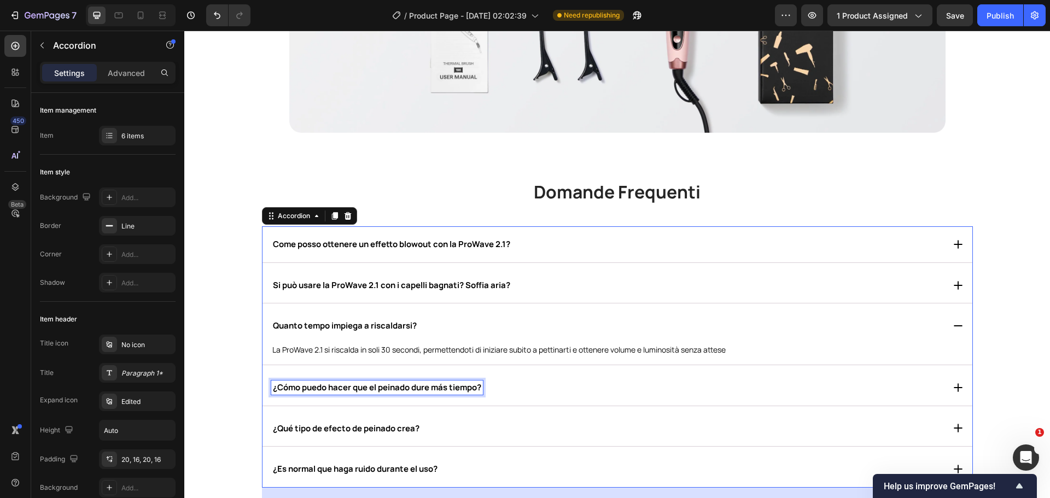
click at [405, 391] on strong "¿Cómo puedo hacer que el peinado dure más tiempo?" at bounding box center [377, 387] width 208 height 11
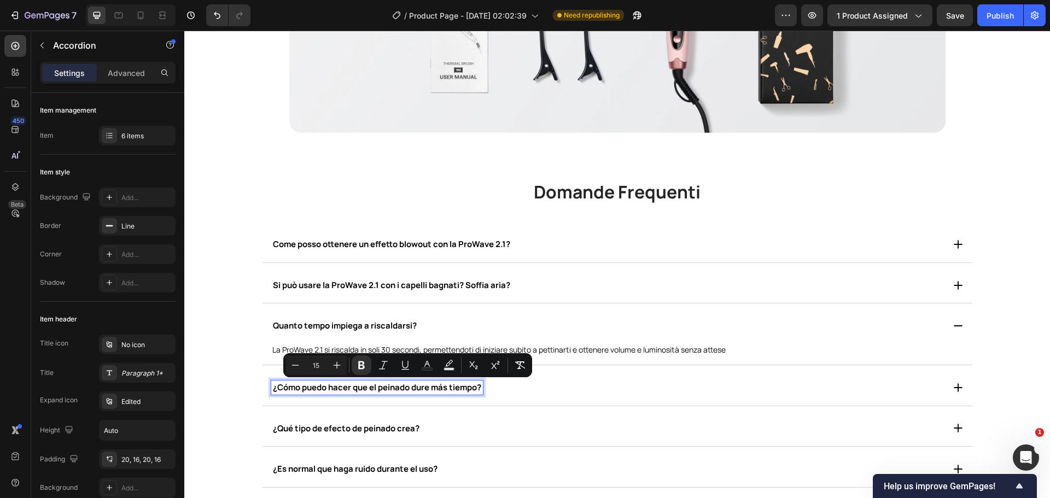
click at [405, 391] on strong "¿Cómo puedo hacer que el peinado dure más tiempo?" at bounding box center [377, 387] width 208 height 11
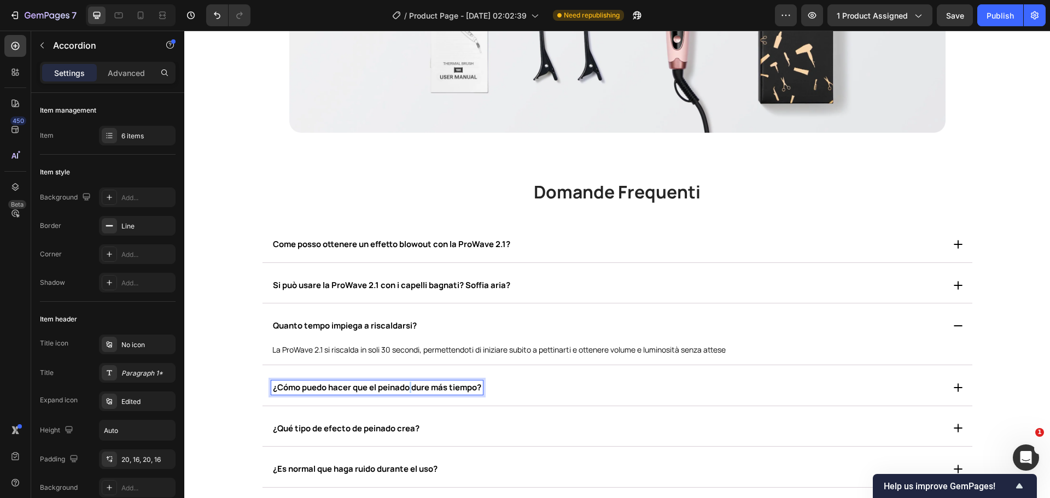
click at [405, 391] on strong "¿Cómo puedo hacer que el peinado dure más tiempo?" at bounding box center [377, 387] width 208 height 11
click at [568, 386] on div "Come posso fare in modo che la piega duri più a lungo?" at bounding box center [607, 388] width 673 height 14
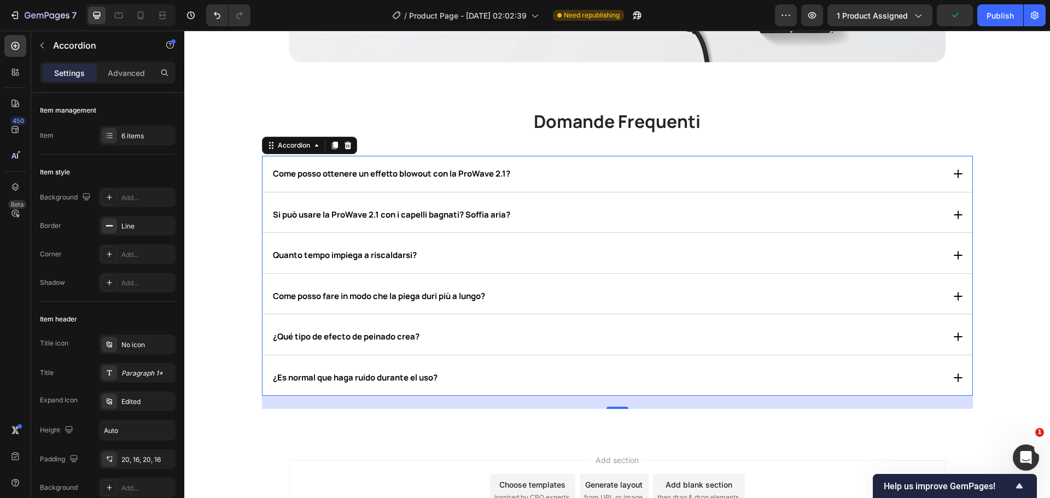
scroll to position [5933, 0]
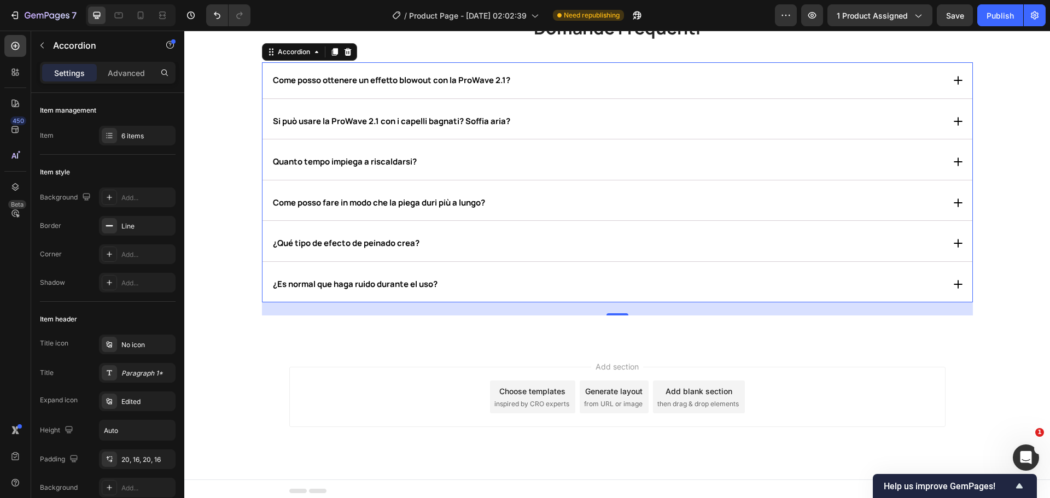
click at [536, 200] on div "Come posso fare in modo che la piega duri più a lungo?" at bounding box center [607, 203] width 673 height 14
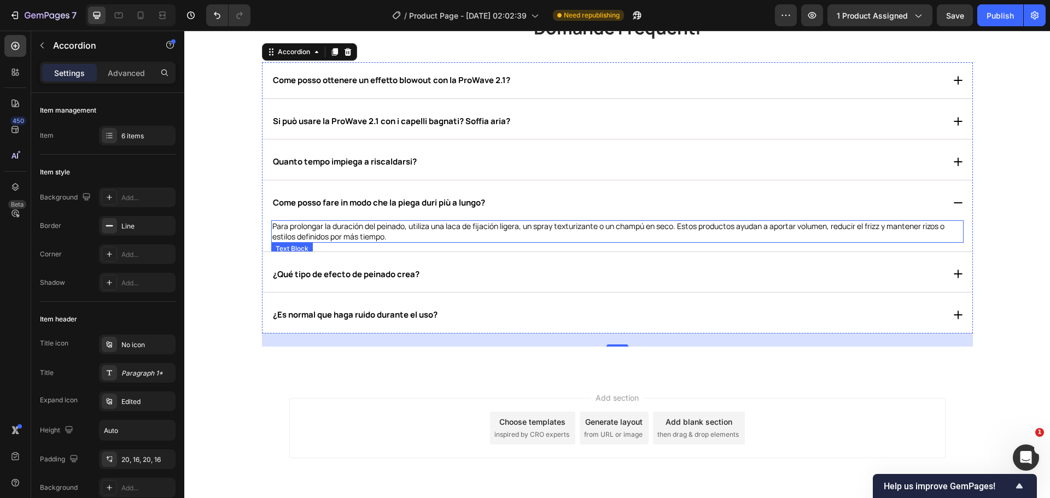
click at [491, 228] on p "Para prolongar la duración del peinado, utiliza una laca de fijación ligera, un…" at bounding box center [617, 232] width 690 height 20
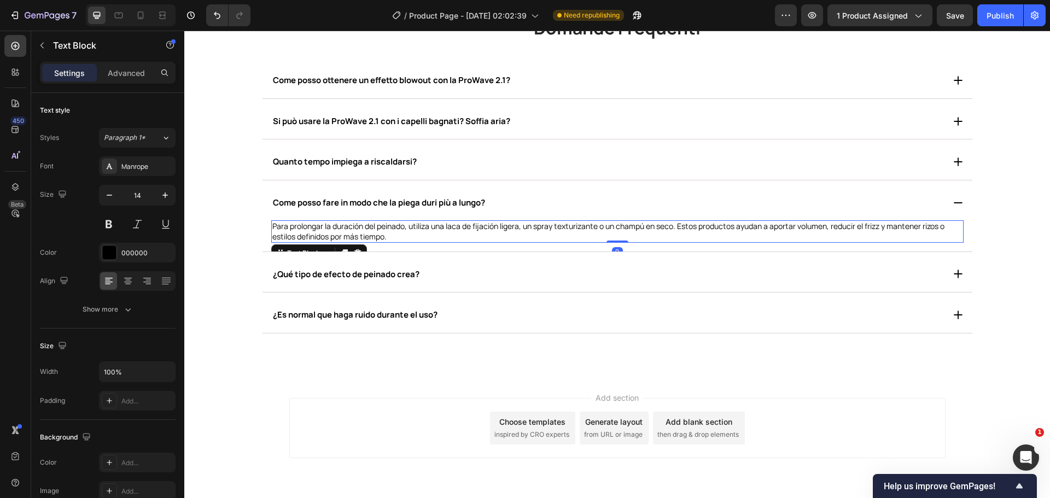
click at [491, 228] on p "Para prolongar la duración del peinado, utiliza una laca de fijación ligera, un…" at bounding box center [617, 232] width 690 height 20
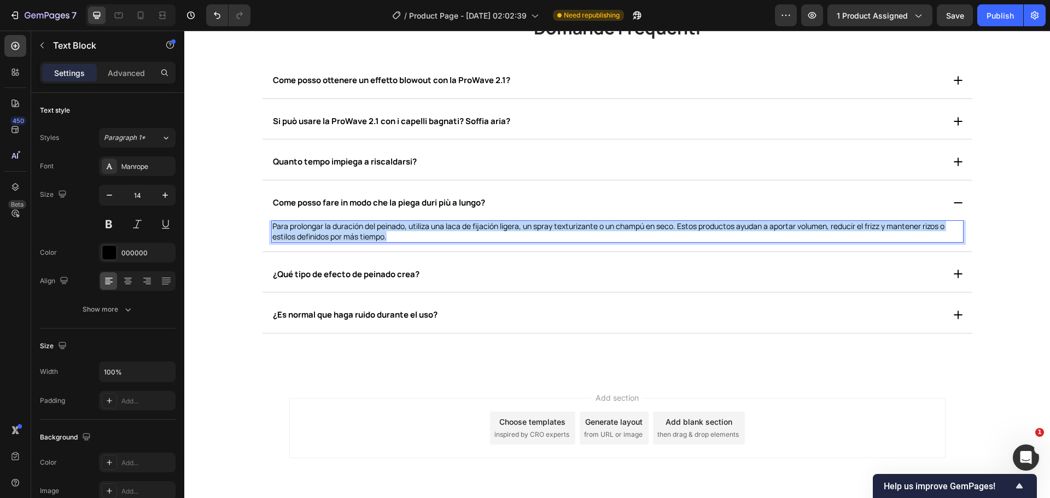
click at [491, 228] on p "Para prolongar la duración del peinado, utiliza una laca de fijación ligera, un…" at bounding box center [617, 232] width 690 height 20
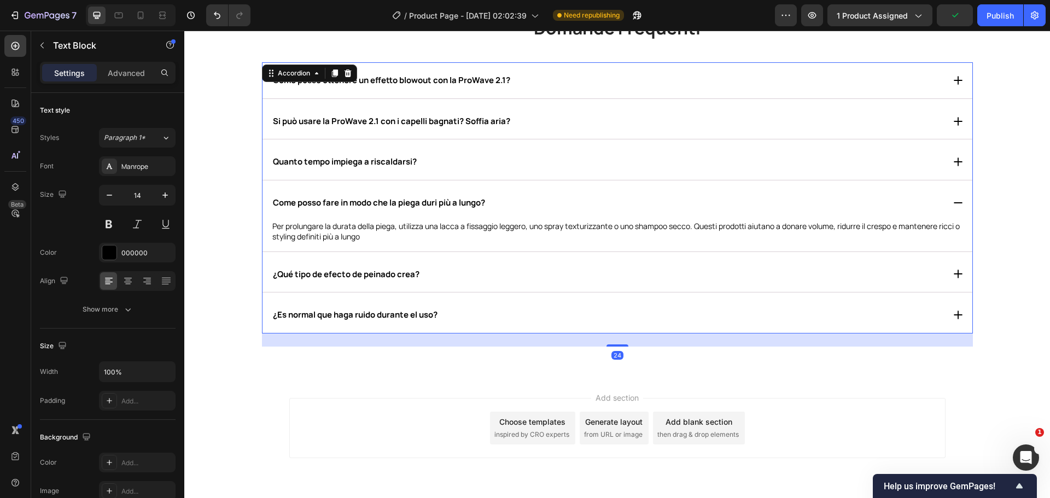
click at [365, 277] on strong "¿Qué tipo de efecto de peinado crea?" at bounding box center [346, 274] width 147 height 11
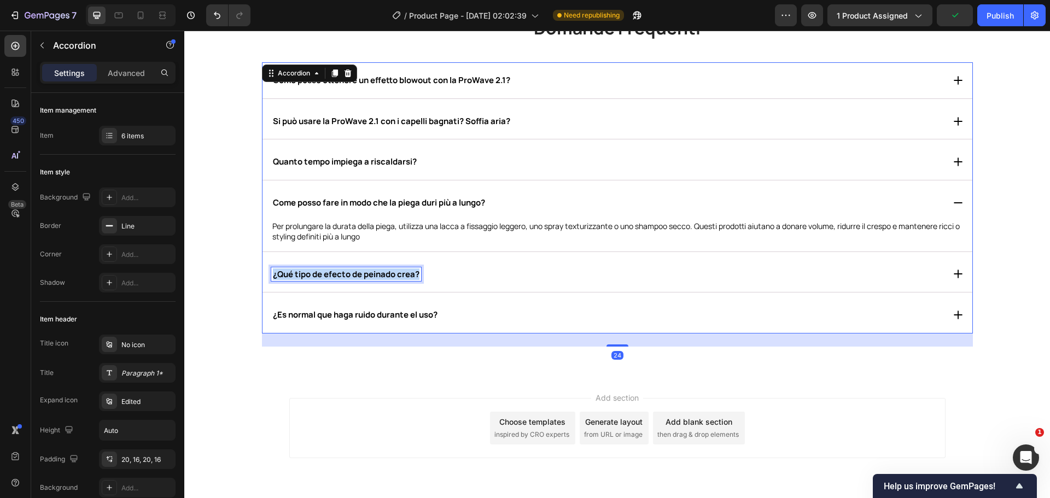
click at [365, 277] on strong "¿Qué tipo de efecto de peinado crea?" at bounding box center [346, 274] width 147 height 11
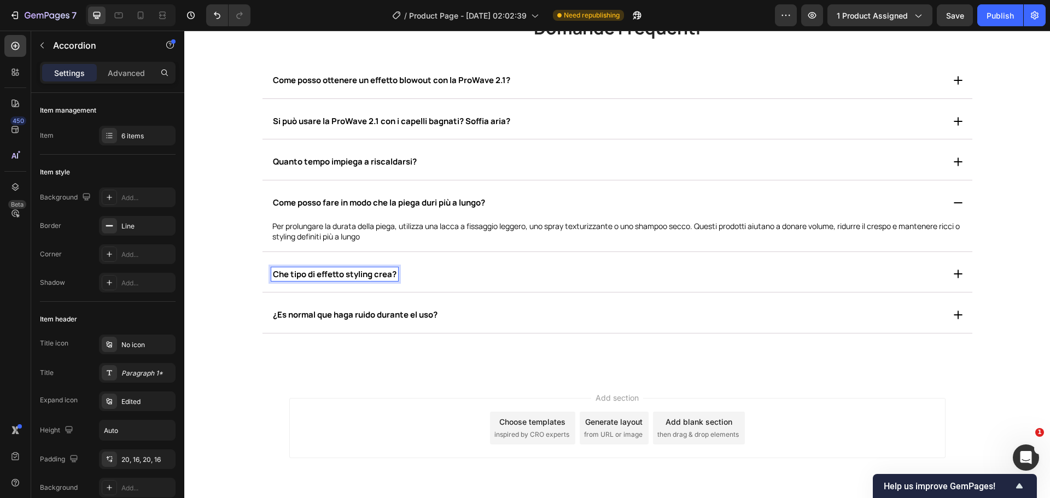
click at [436, 268] on div "Che tipo di effetto styling crea?" at bounding box center [607, 274] width 673 height 14
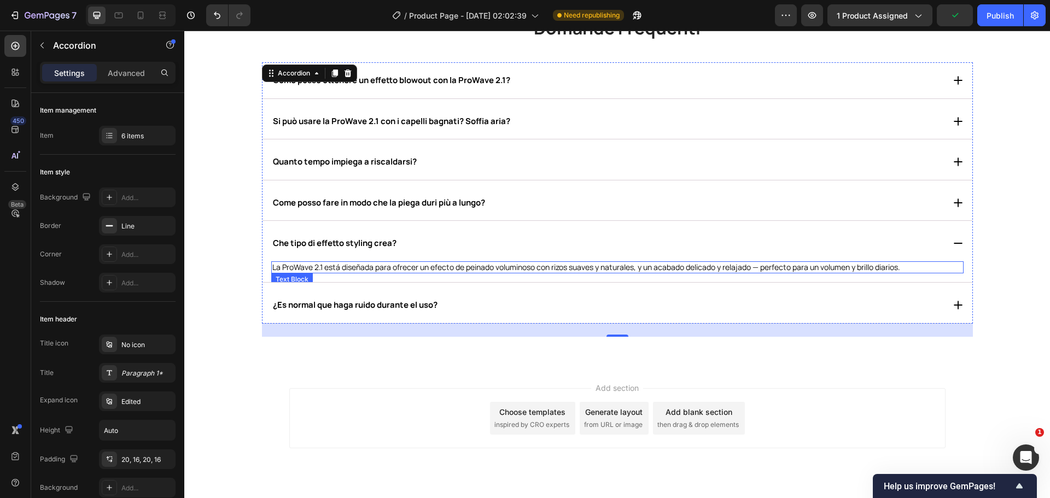
click at [402, 265] on p "La ProWave 2.1 está diseñada para ofrecer un efecto de peinado voluminoso con r…" at bounding box center [617, 268] width 690 height 10
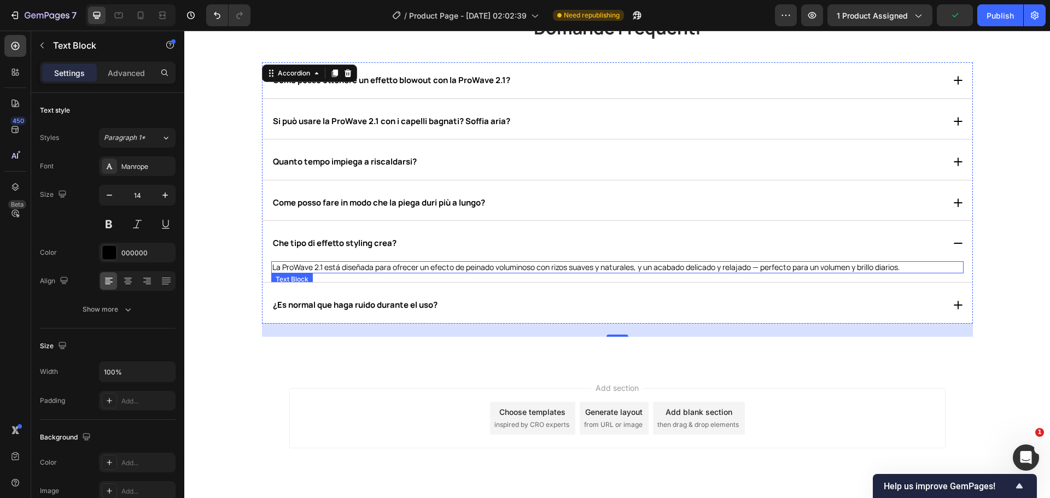
click at [402, 265] on p "La ProWave 2.1 está diseñada para ofrecer un efecto de peinado voluminoso con r…" at bounding box center [617, 268] width 690 height 10
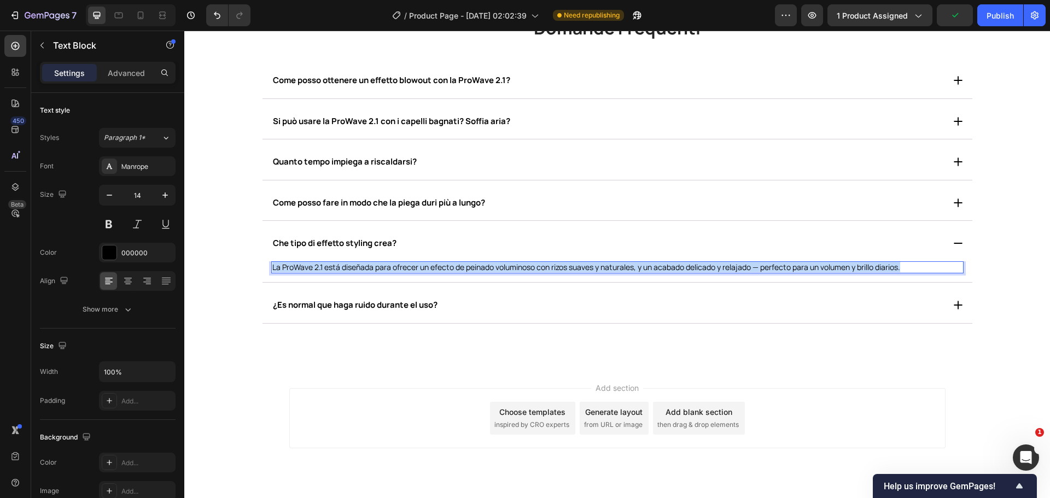
click at [402, 265] on p "La ProWave 2.1 está diseñada para ofrecer un efecto de peinado voluminoso con r…" at bounding box center [617, 268] width 690 height 10
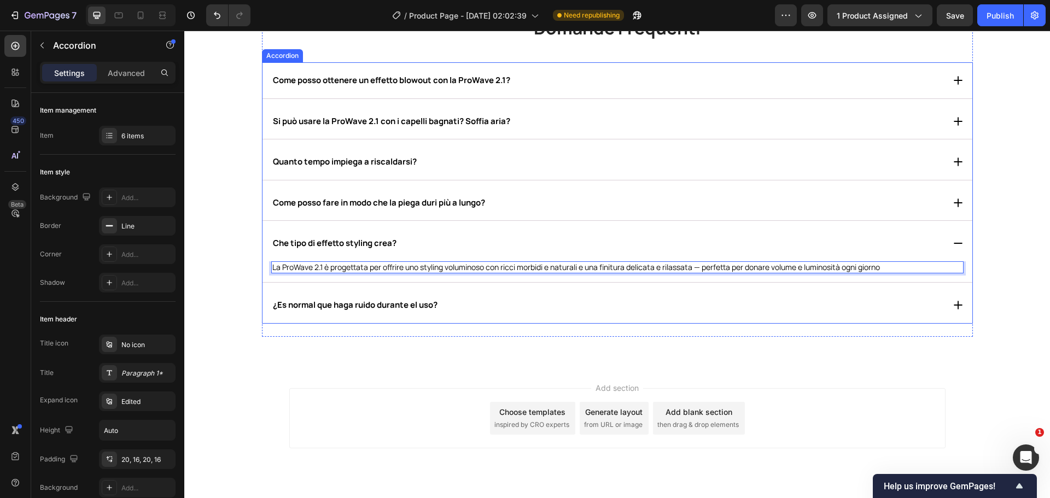
click at [399, 304] on strong "¿Es normal que haga ruido durante el uso?" at bounding box center [355, 304] width 165 height 11
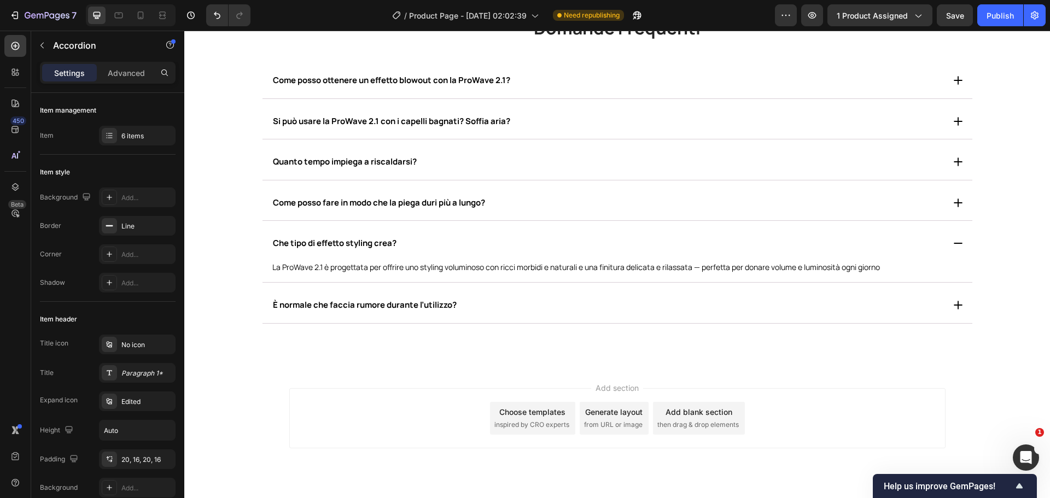
click at [535, 305] on div "È normale che faccia rumore durante l’utilizzo?" at bounding box center [607, 305] width 673 height 14
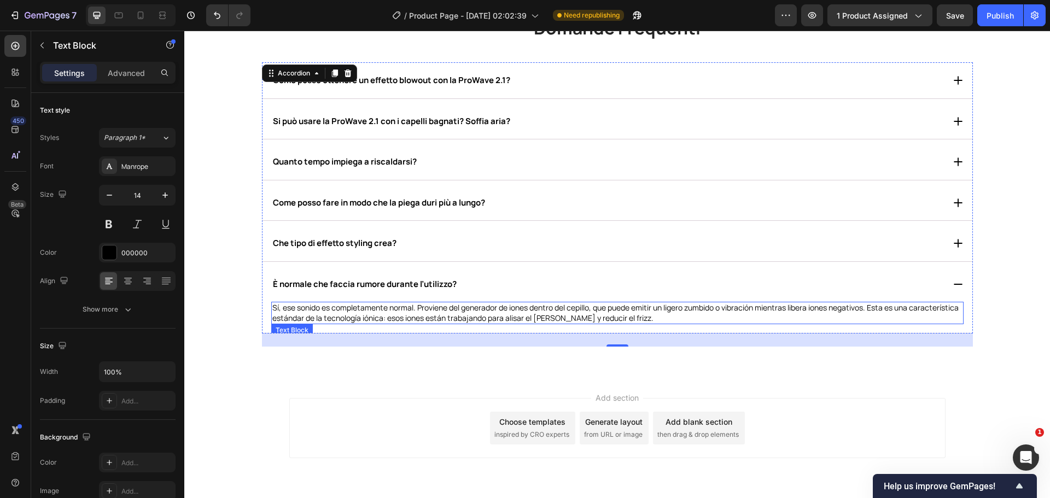
click at [367, 313] on p "Sí, ese sonido es completamente normal. Proviene del generador de iones dentro …" at bounding box center [617, 313] width 690 height 20
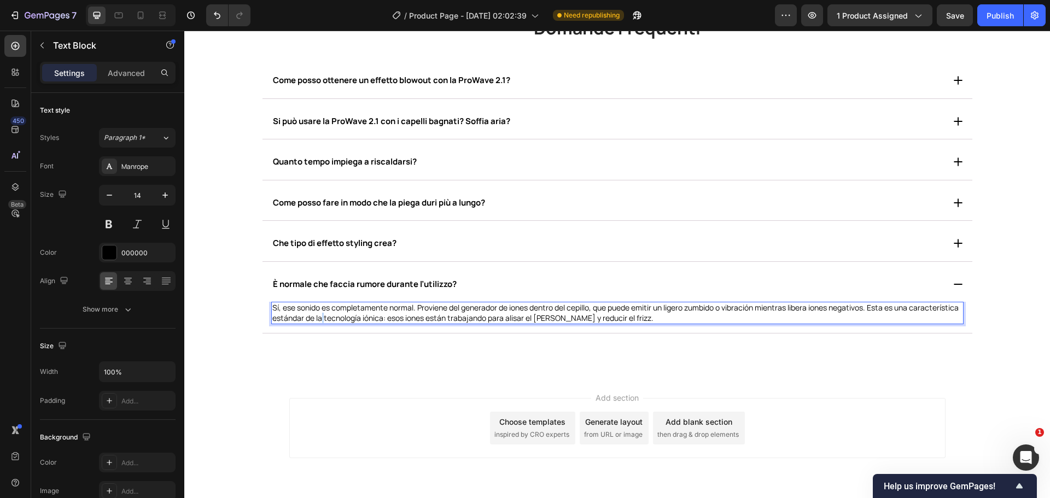
click at [367, 313] on p "Sí, ese sonido es completamente normal. Proviene del generador de iones dentro …" at bounding box center [617, 313] width 690 height 20
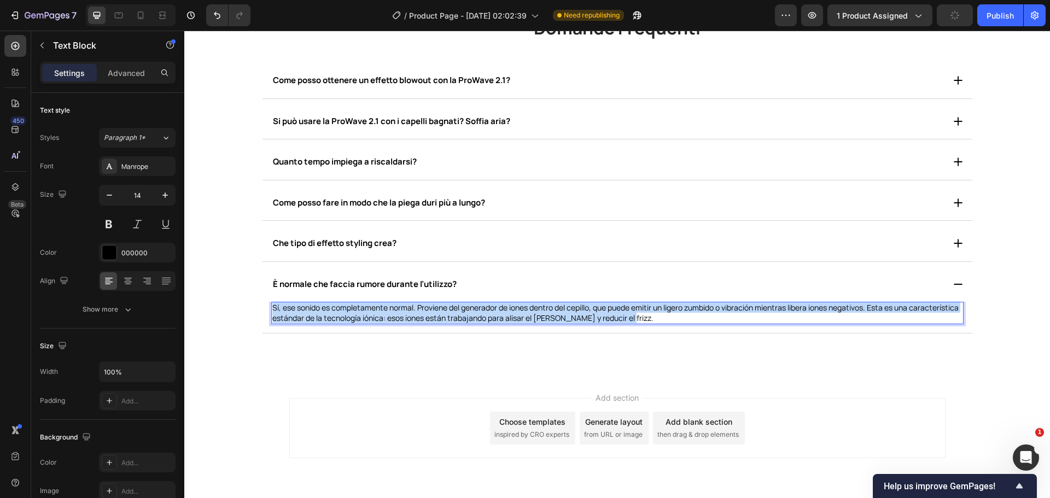
click at [367, 313] on p "Sí, ese sonido es completamente normal. Proviene del generador de iones dentro …" at bounding box center [617, 313] width 690 height 20
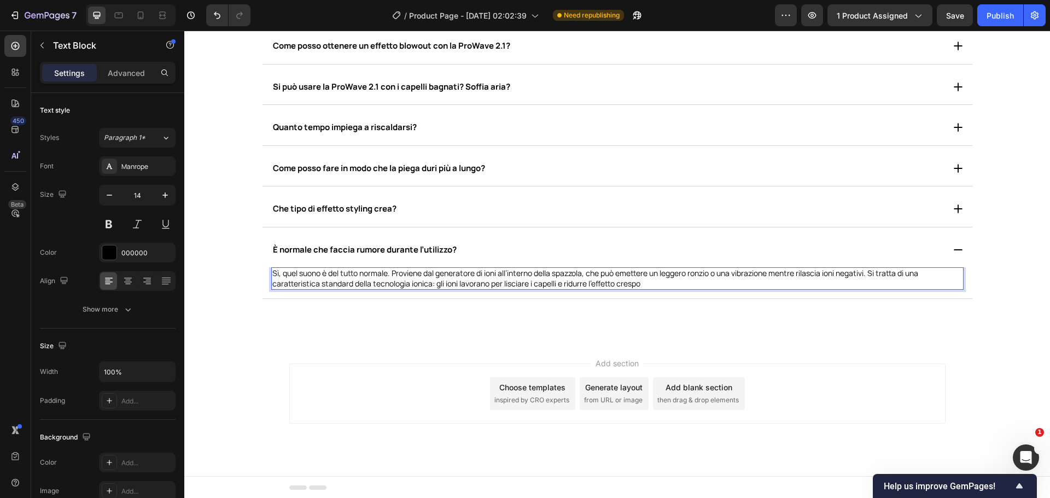
scroll to position [5968, 0]
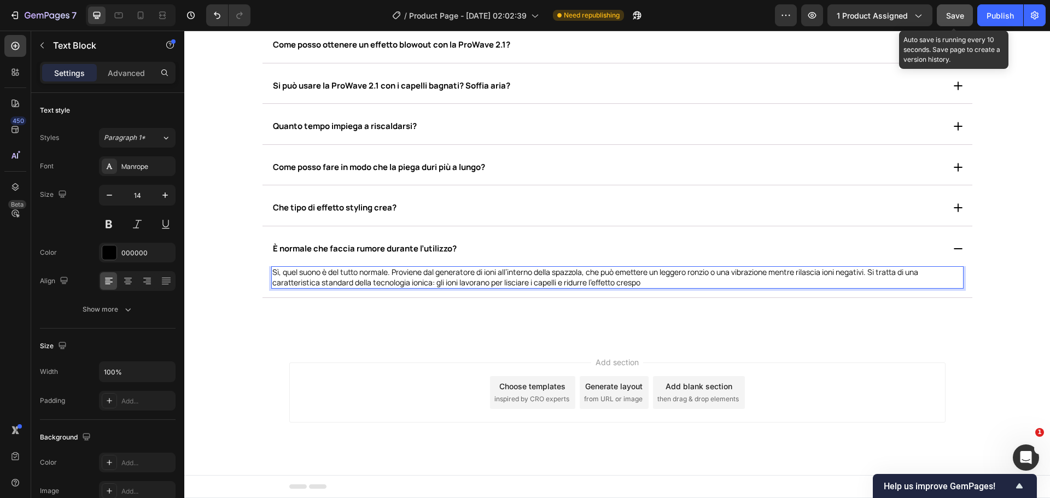
click at [957, 12] on span "Save" at bounding box center [955, 15] width 18 height 9
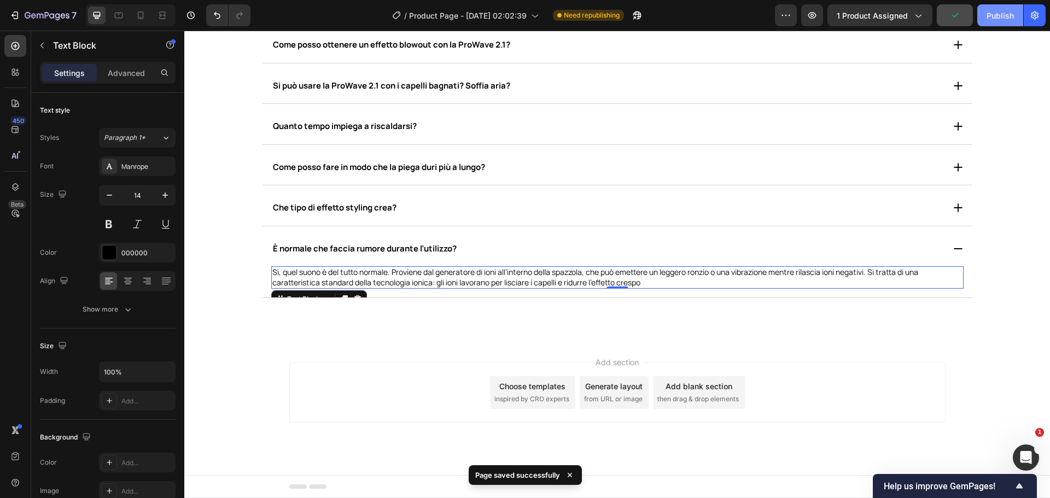
click at [996, 18] on div "Publish" at bounding box center [1000, 15] width 27 height 11
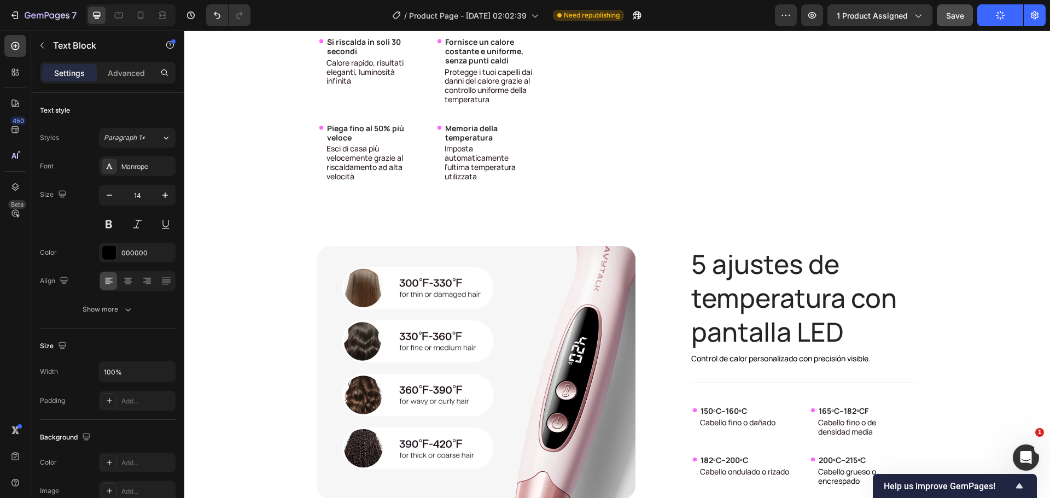
scroll to position [3680, 0]
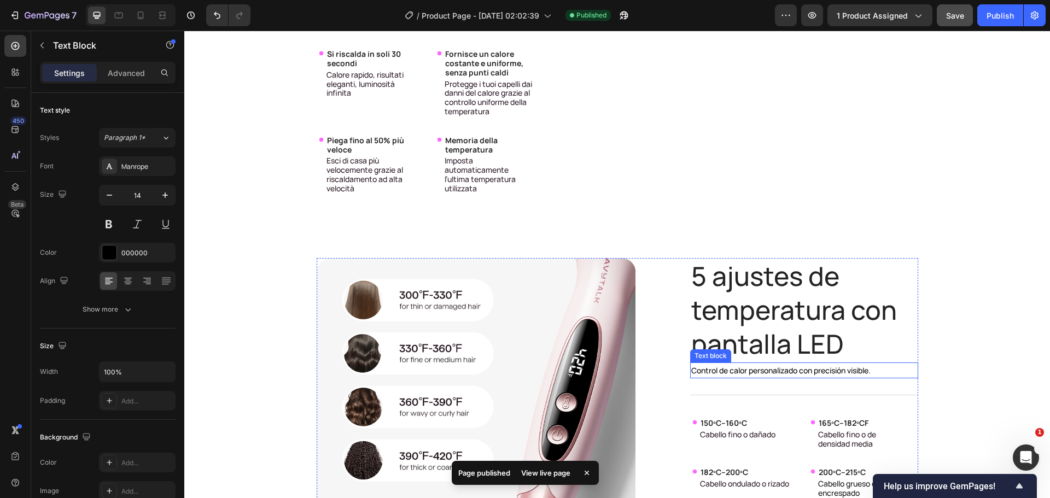
click at [790, 374] on p "Control de calor personalizado con precisión visible." at bounding box center [804, 371] width 226 height 14
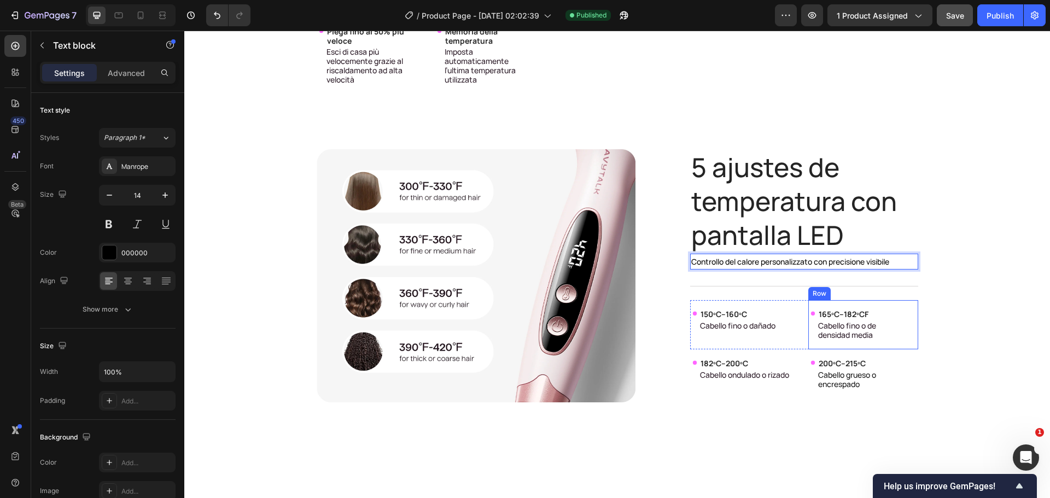
scroll to position [3790, 0]
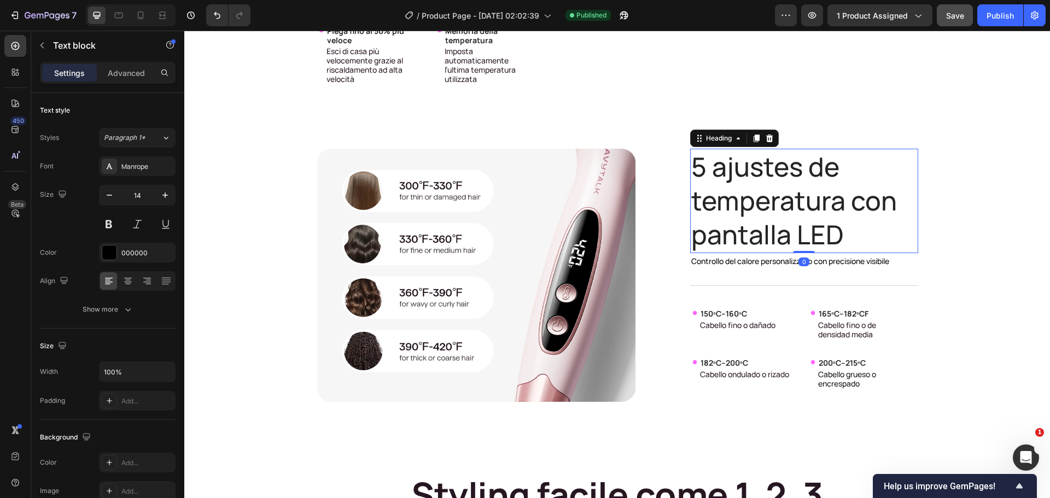
click at [758, 217] on h2 "5 ajustes de temperatura con pantalla LED" at bounding box center [804, 201] width 228 height 104
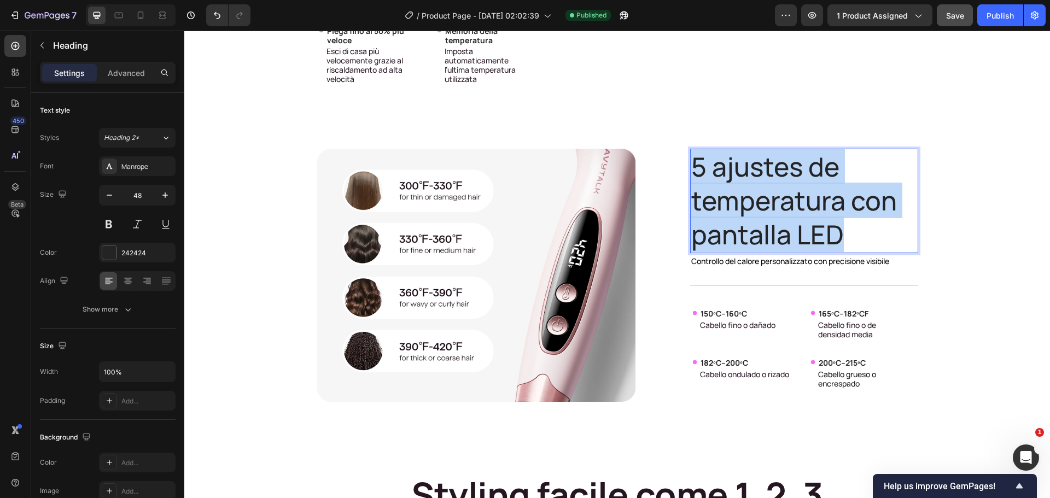
click at [758, 217] on p "5 ajustes de temperatura con pantalla LED" at bounding box center [804, 201] width 226 height 102
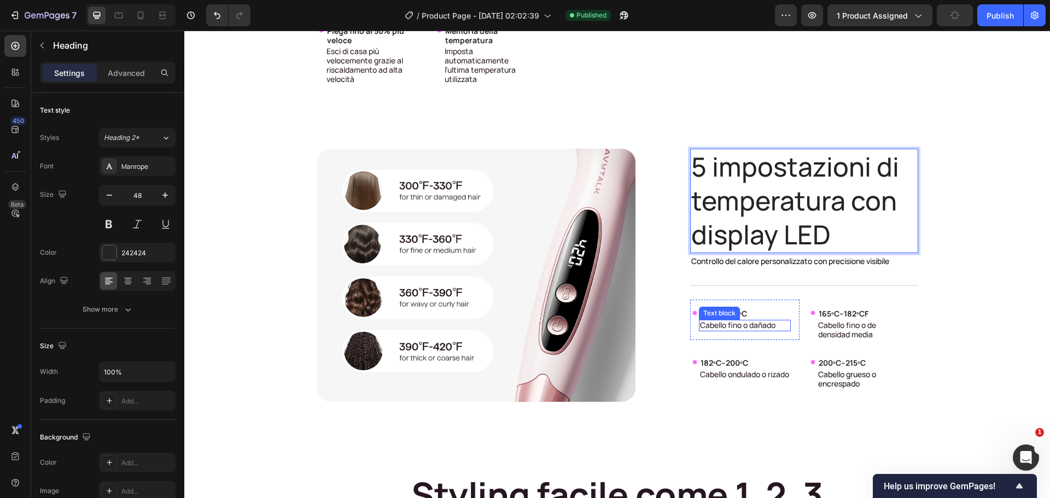
click at [730, 328] on span "Cabello fino o dañado" at bounding box center [737, 325] width 75 height 10
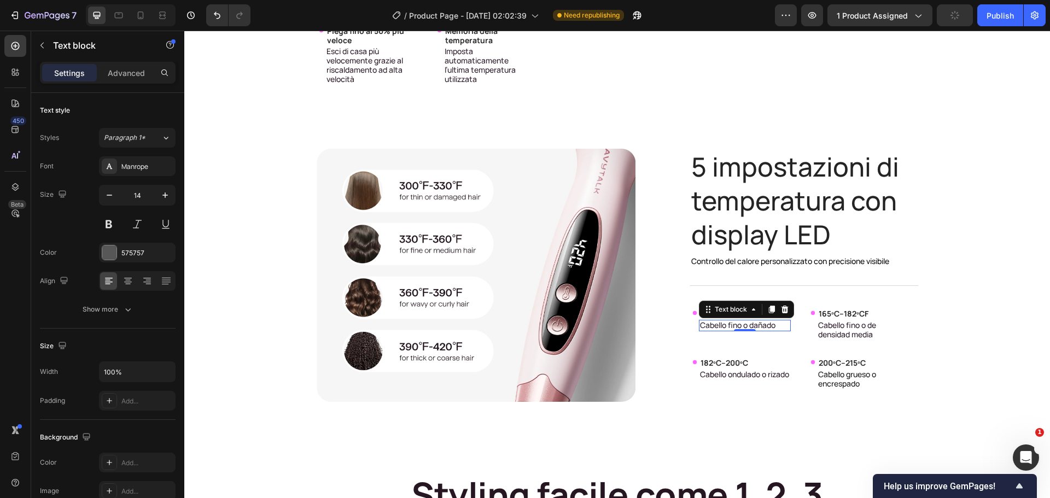
click at [730, 328] on span "Cabello fino o dañado" at bounding box center [737, 325] width 75 height 10
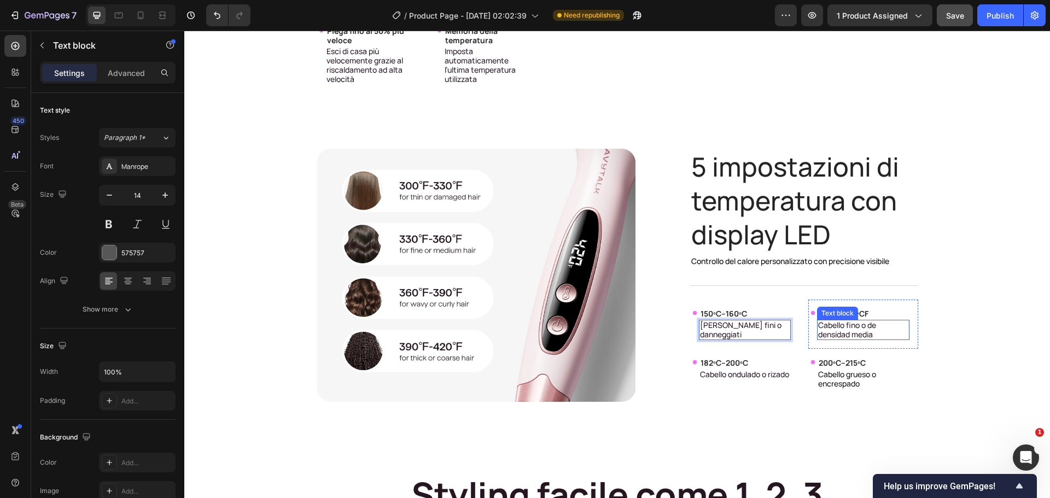
click at [827, 336] on span "Cabello fino o de densidad media" at bounding box center [847, 330] width 58 height 20
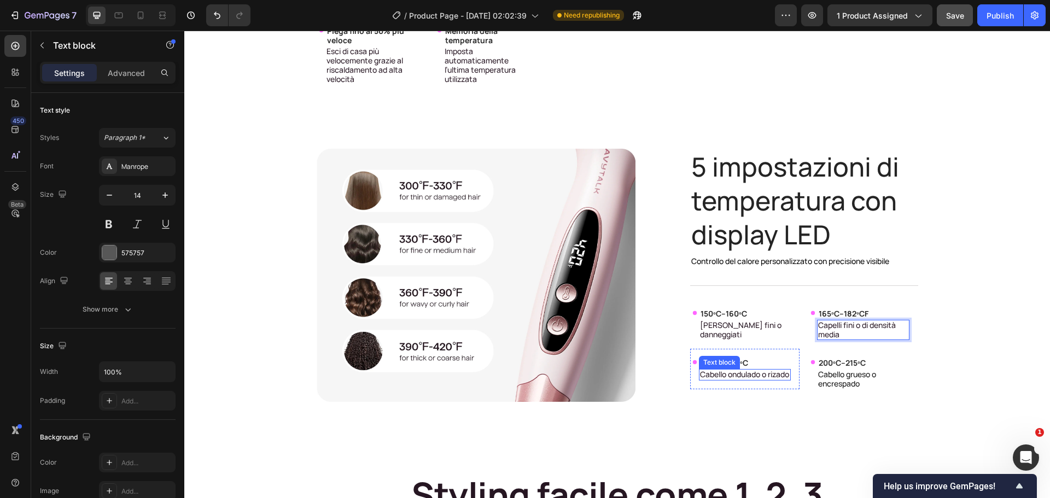
click at [714, 380] on span "Cabello ondulado o rizado" at bounding box center [744, 374] width 89 height 10
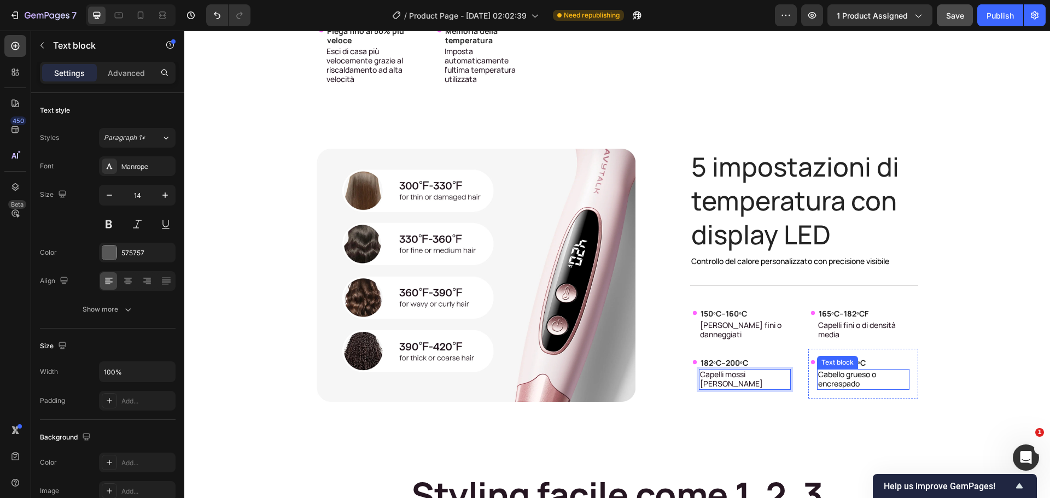
click at [832, 386] on p "Cabello grueso o encrespado" at bounding box center [863, 379] width 90 height 19
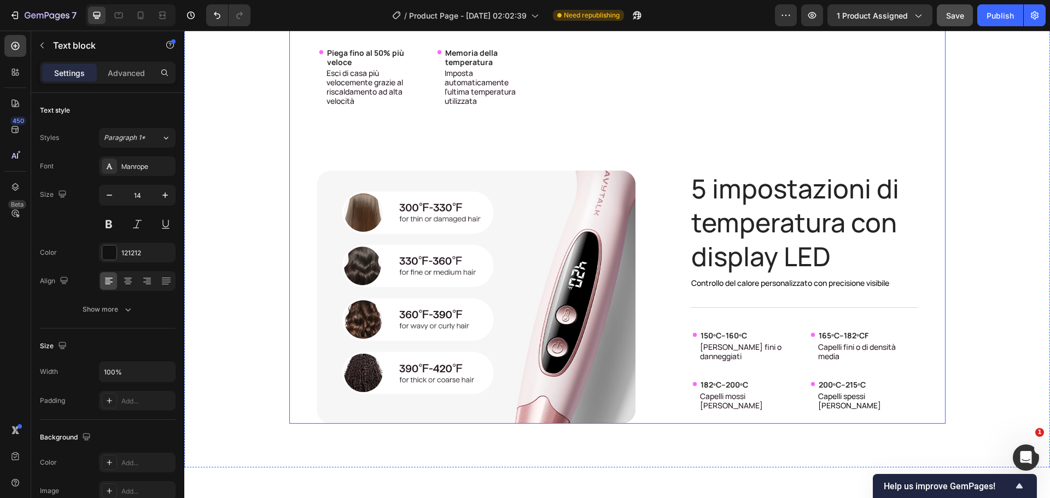
scroll to position [3626, 0]
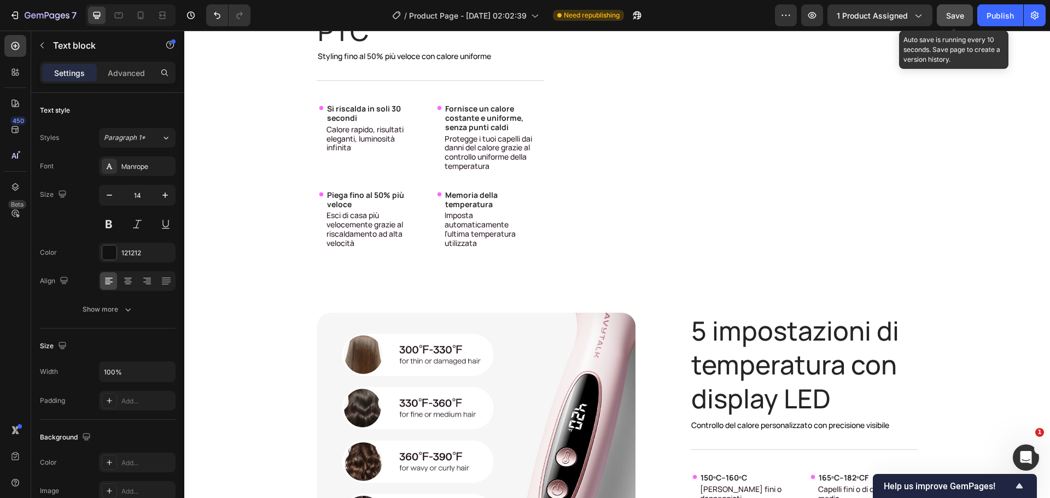
click at [952, 16] on span "Save" at bounding box center [955, 15] width 18 height 9
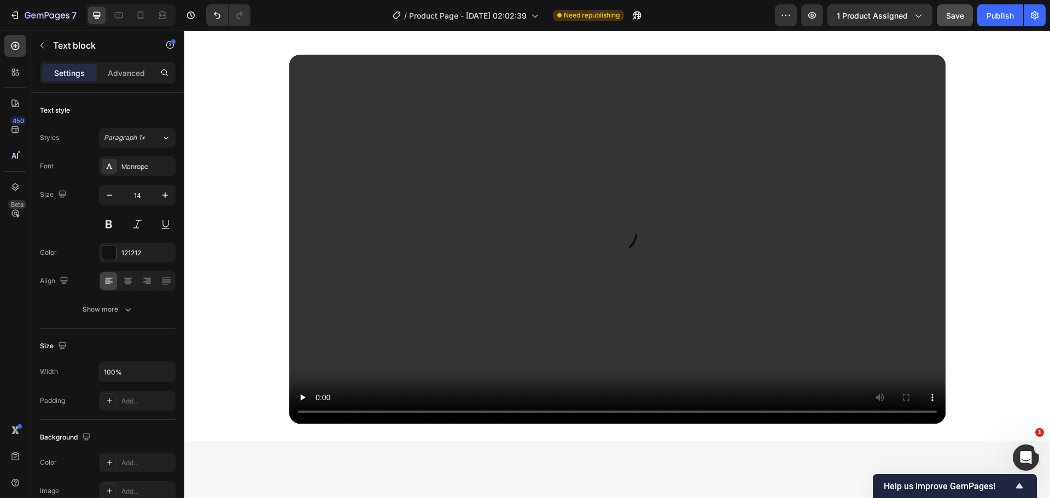
scroll to position [289, 0]
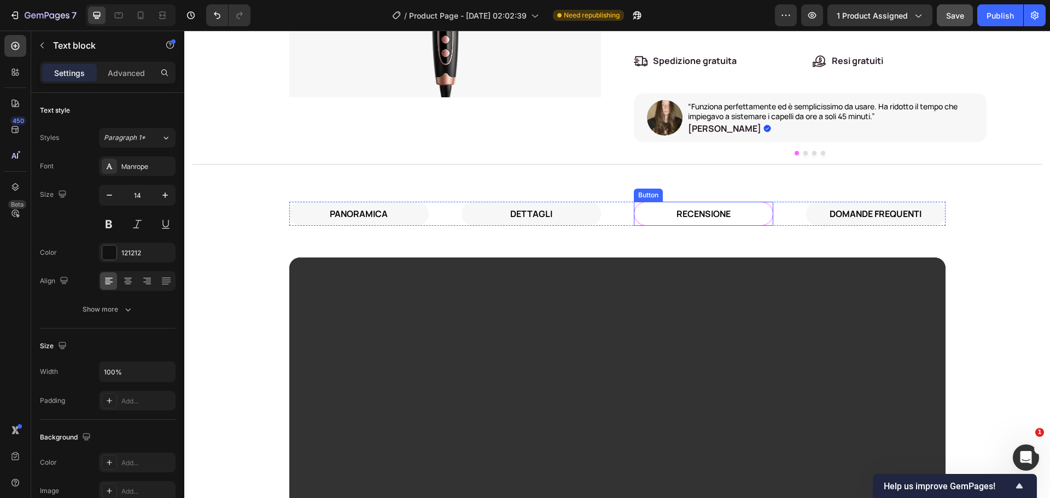
click at [745, 207] on link "RECENSIONE" at bounding box center [703, 214] width 139 height 25
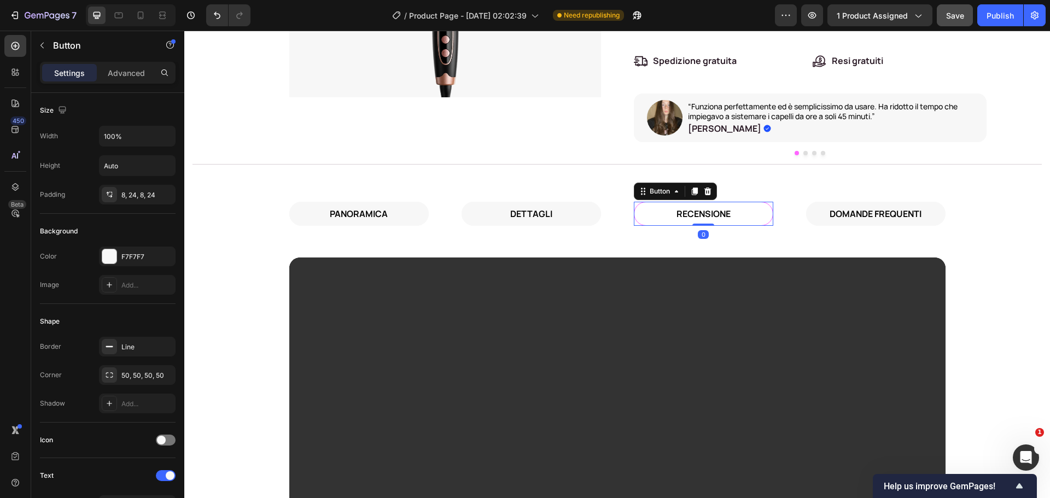
click at [745, 207] on link "RECENSIONE" at bounding box center [703, 214] width 139 height 25
click at [832, 214] on p "DOMANDE FREQUENTI" at bounding box center [876, 214] width 92 height 16
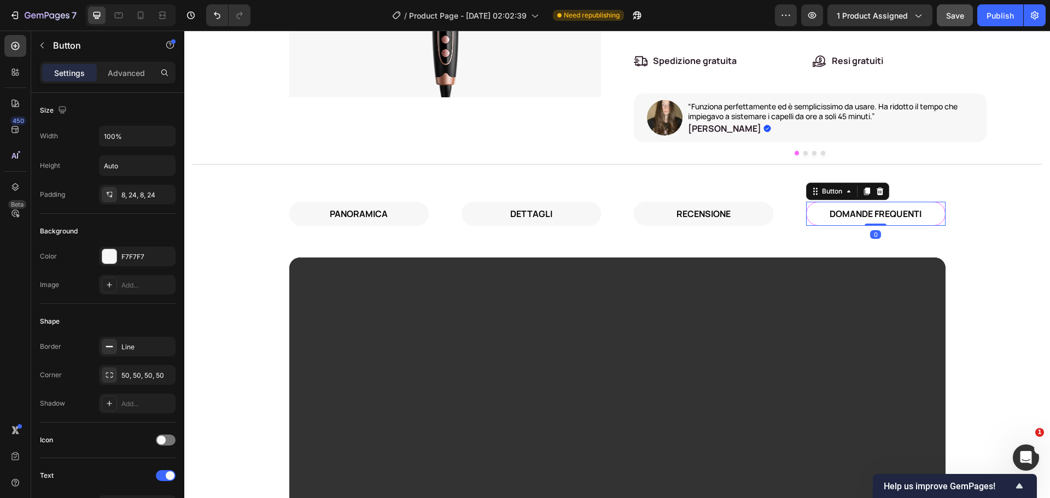
click at [811, 213] on link "DOMANDE FREQUENTI" at bounding box center [875, 214] width 139 height 25
click at [479, 209] on link "DETTAGLI" at bounding box center [531, 214] width 139 height 25
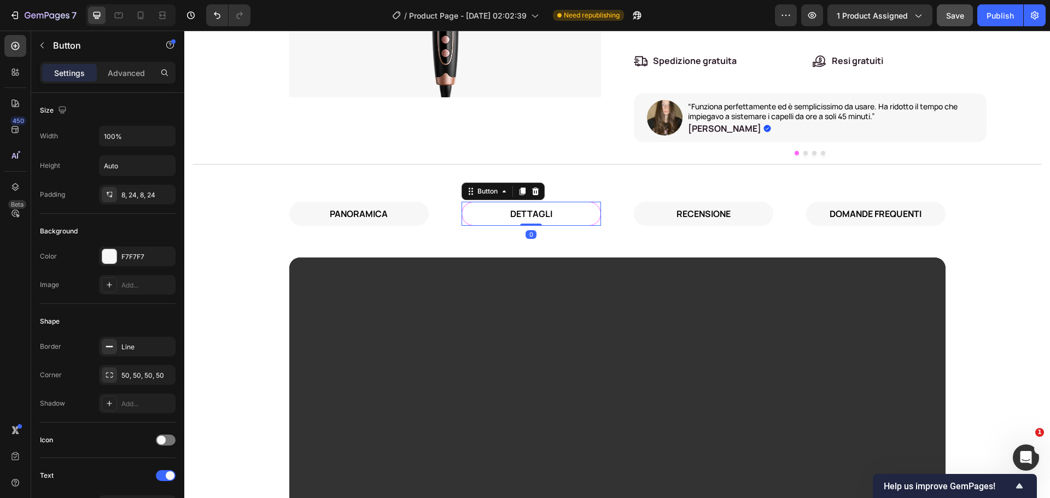
click at [479, 209] on link "DETTAGLI" at bounding box center [531, 214] width 139 height 25
click at [403, 211] on link "PANORAMICA" at bounding box center [358, 214] width 139 height 25
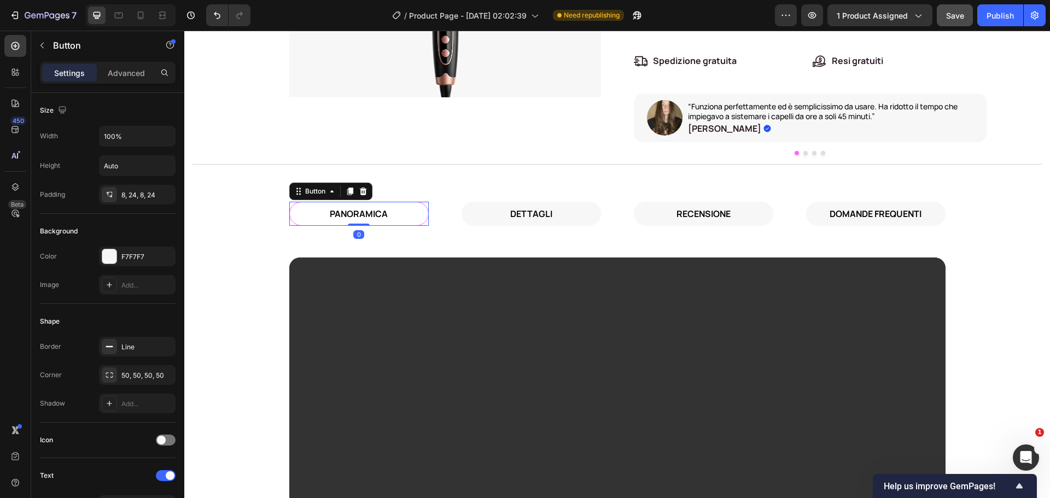
click at [403, 211] on link "PANORAMICA" at bounding box center [358, 214] width 139 height 25
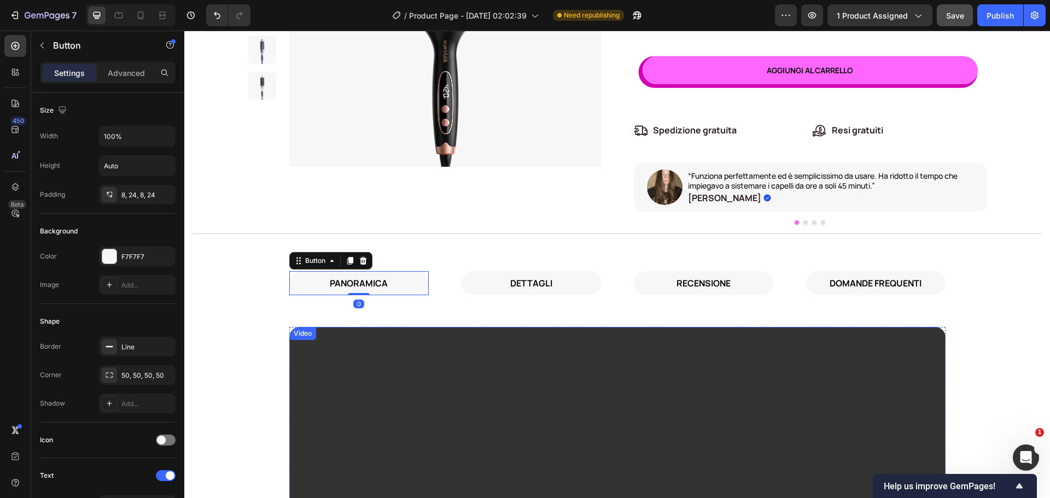
scroll to position [179, 0]
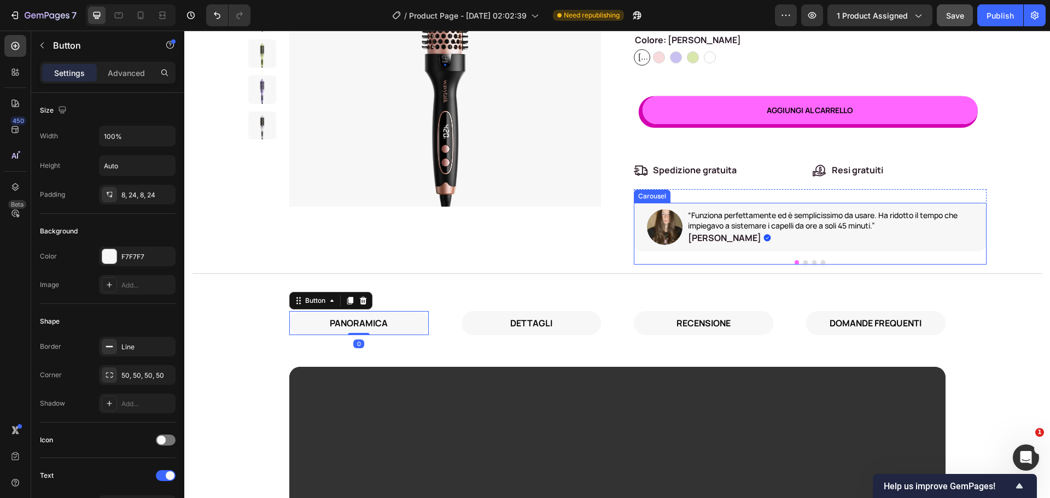
click at [821, 263] on button "Dot" at bounding box center [823, 262] width 4 height 4
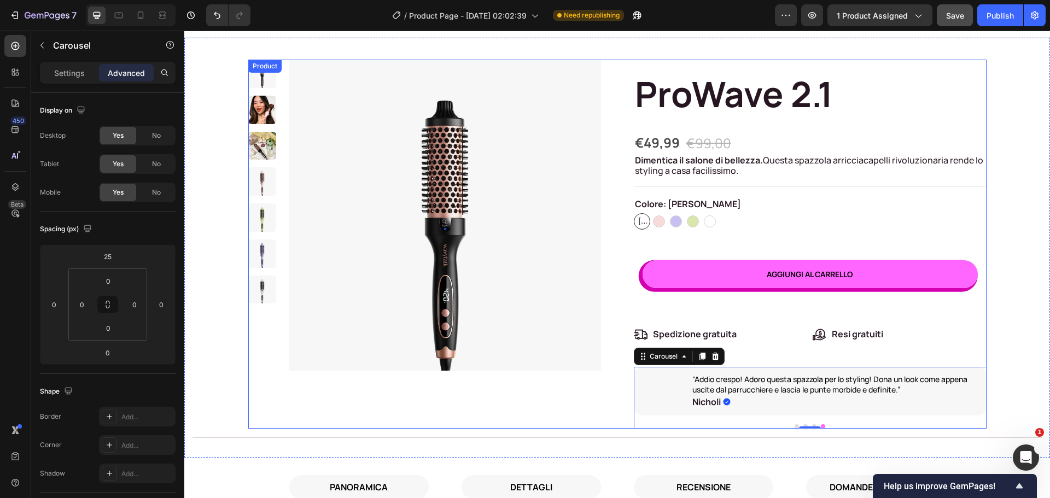
scroll to position [0, 0]
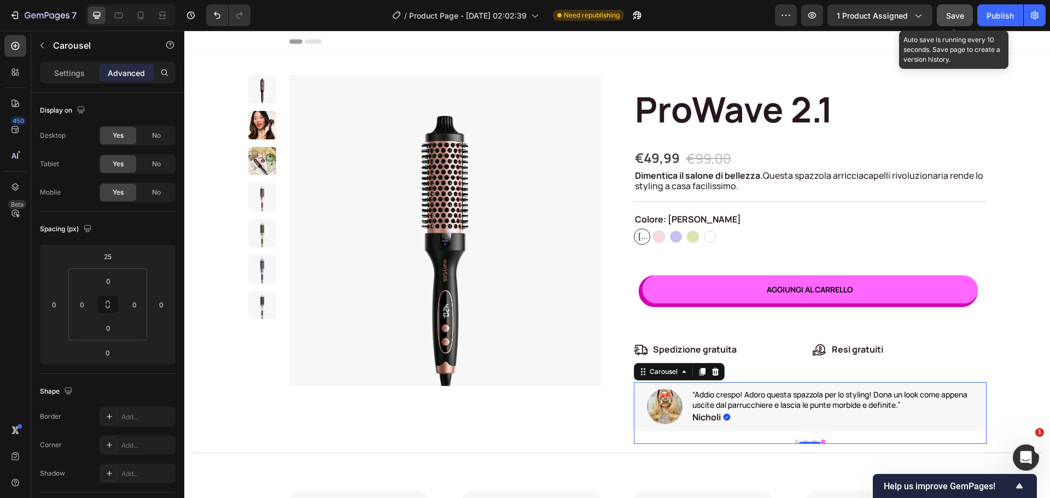
click at [951, 13] on span "Save" at bounding box center [955, 15] width 18 height 9
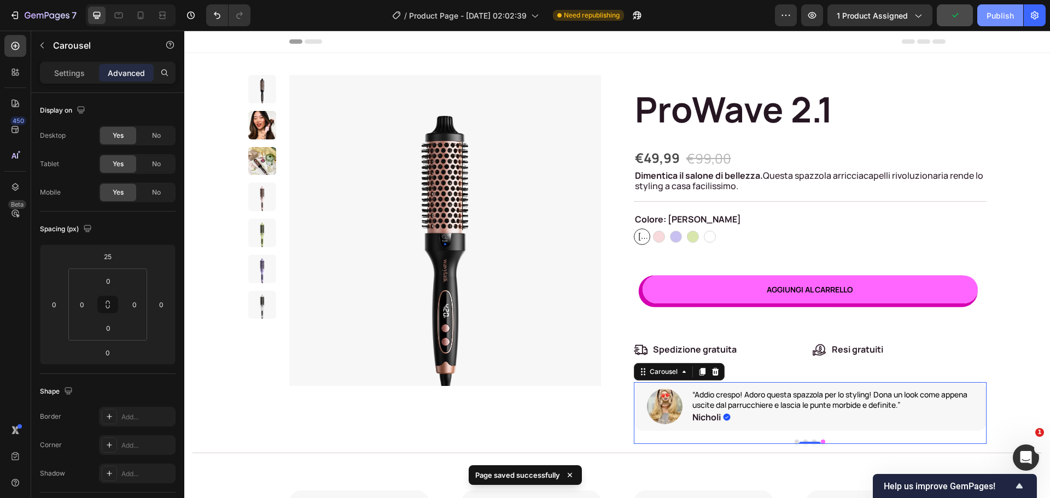
click at [988, 18] on div "Publish" at bounding box center [1000, 15] width 27 height 11
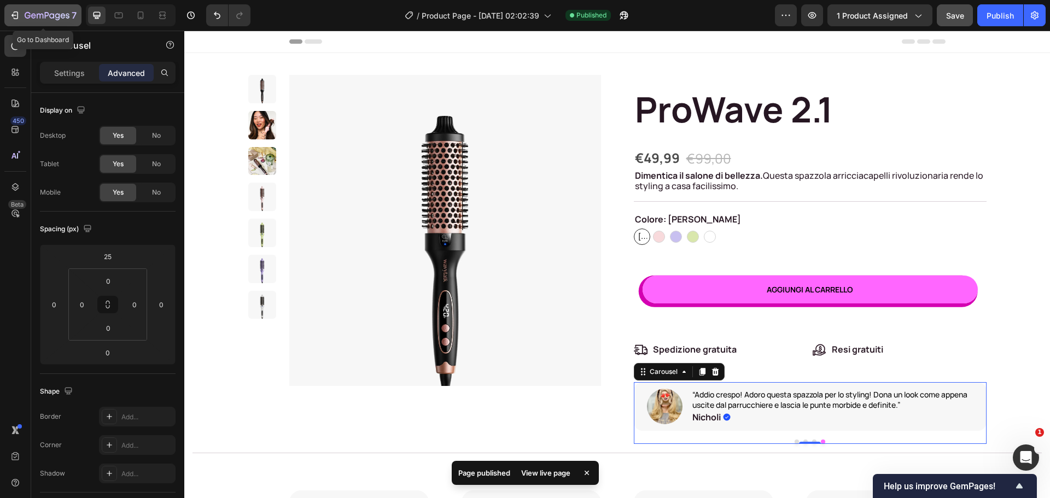
click at [12, 10] on icon "button" at bounding box center [14, 15] width 11 height 11
